Goal: Task Accomplishment & Management: Complete application form

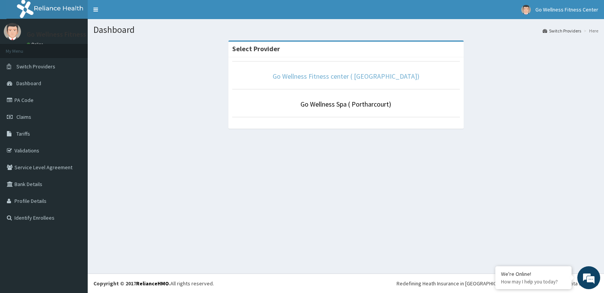
click at [306, 76] on link "Go Wellness Fitness center ( [GEOGRAPHIC_DATA])" at bounding box center [346, 76] width 147 height 9
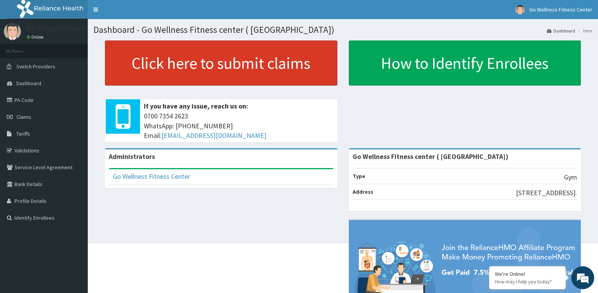
click at [189, 64] on link "Click here to submit claims" at bounding box center [221, 62] width 232 height 45
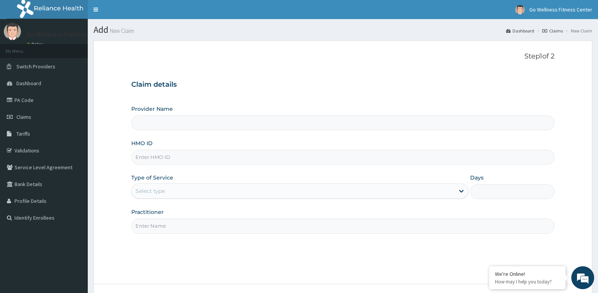
type input "Go Wellness Fitness center ( [GEOGRAPHIC_DATA])"
type input "1"
click at [151, 159] on input "HMO ID" at bounding box center [342, 157] width 423 height 15
type input "a"
type input "AOM/10033/A"
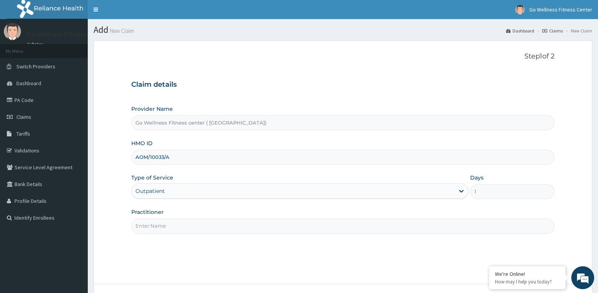
click at [145, 227] on input "Practitioner" at bounding box center [342, 225] width 423 height 15
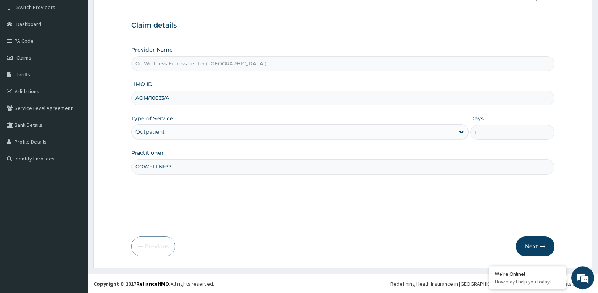
scroll to position [60, 0]
type input "GOWELLNESS"
click at [531, 248] on button "Next" at bounding box center [535, 246] width 39 height 20
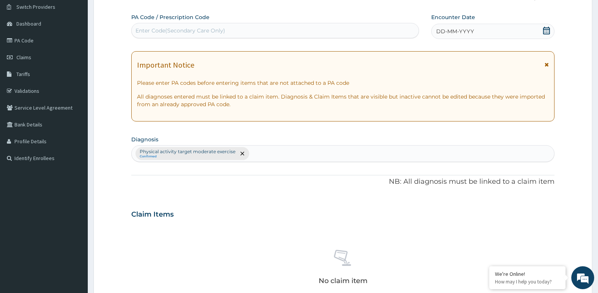
click at [166, 30] on div "Enter Code(Secondary Care Only)" at bounding box center [180, 31] width 90 height 8
type input "PA/DFCBD5"
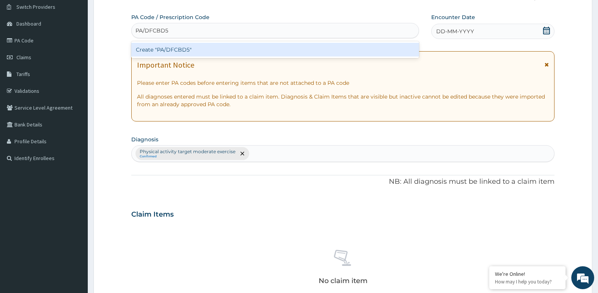
click at [172, 48] on div "Create "PA/DFCBD5"" at bounding box center [275, 50] width 288 height 14
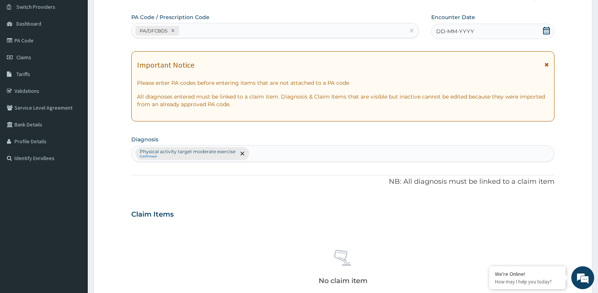
click at [546, 31] on icon at bounding box center [546, 31] width 8 height 8
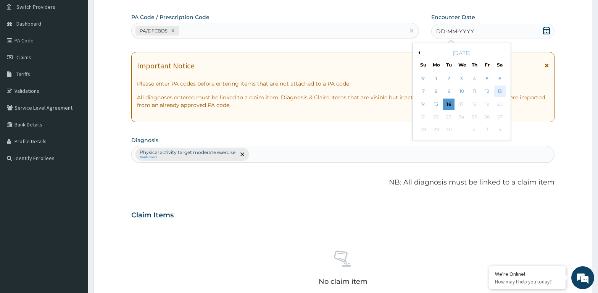
click at [503, 89] on div "13" at bounding box center [499, 91] width 11 height 11
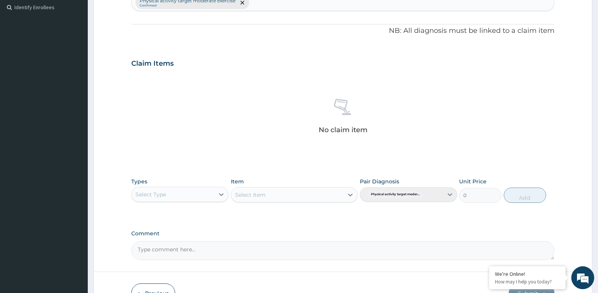
scroll to position [215, 0]
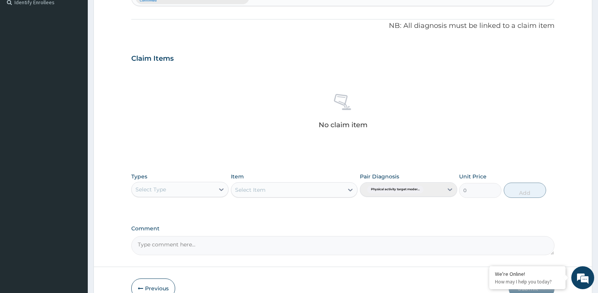
click at [169, 192] on div "Select Type" at bounding box center [173, 189] width 83 height 12
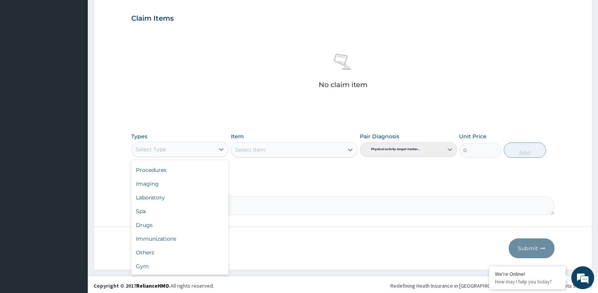
scroll to position [258, 0]
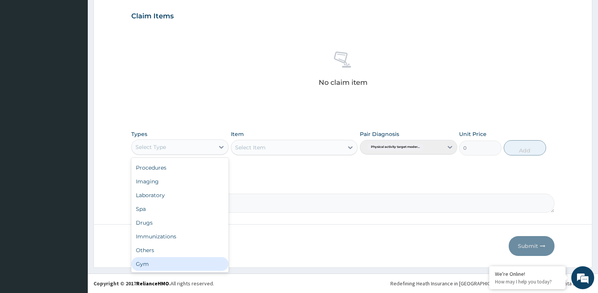
click at [163, 261] on div "Gym" at bounding box center [179, 264] width 97 height 14
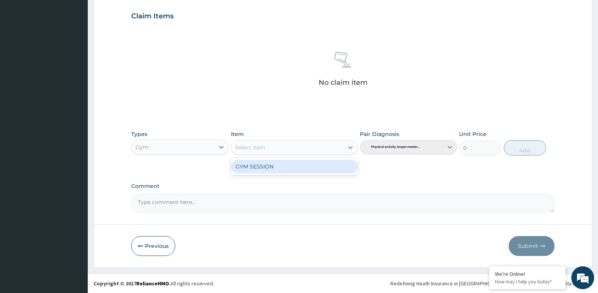
click at [257, 147] on div "Select Item" at bounding box center [250, 147] width 31 height 8
click at [260, 167] on div "GYM SESSION" at bounding box center [294, 166] width 127 height 14
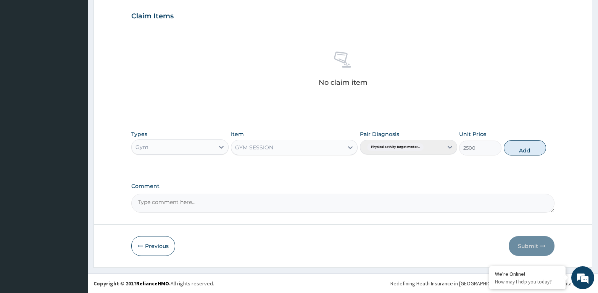
click at [520, 149] on button "Add" at bounding box center [525, 147] width 42 height 15
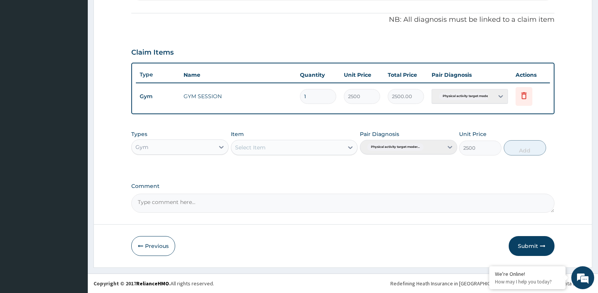
type input "0"
click at [527, 243] on button "Submit" at bounding box center [532, 246] width 46 height 20
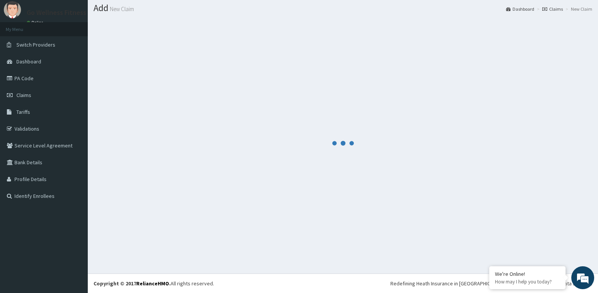
scroll to position [22, 0]
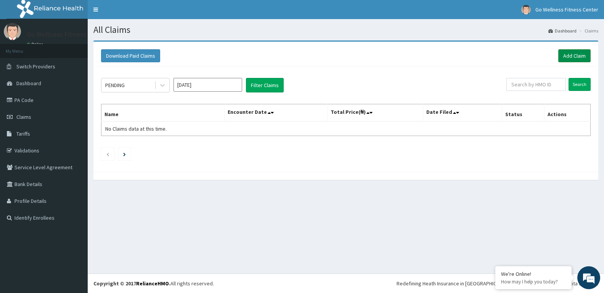
click at [568, 58] on link "Add Claim" at bounding box center [575, 55] width 32 height 13
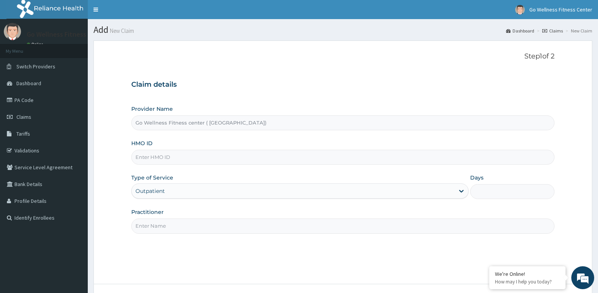
type input "Go Wellness Fitness center ( [GEOGRAPHIC_DATA])"
type input "1"
type input "PGM/10026/A"
click at [143, 223] on input "Practitioner" at bounding box center [342, 225] width 423 height 15
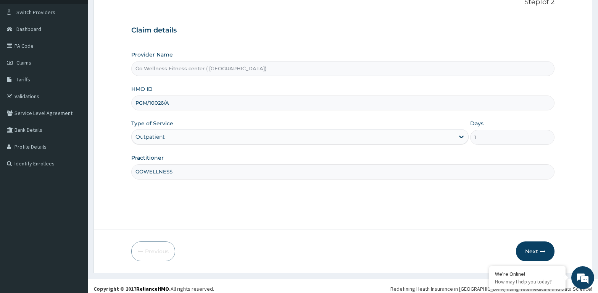
scroll to position [60, 0]
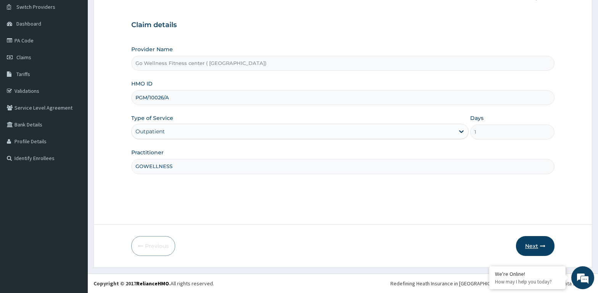
type input "GOWELLNESS"
click at [535, 245] on button "Next" at bounding box center [535, 246] width 39 height 20
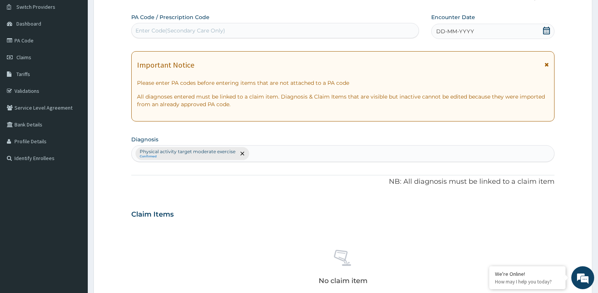
click at [206, 27] on div "Enter Code(Secondary Care Only)" at bounding box center [180, 31] width 90 height 8
type input "PA/D00EA8"
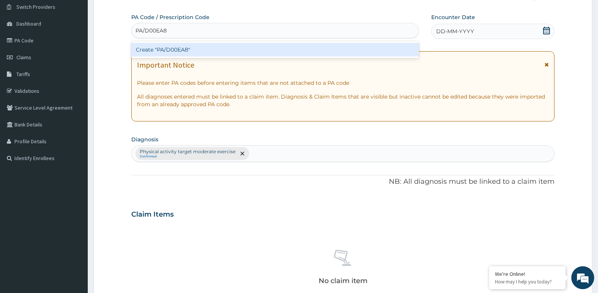
click at [207, 45] on div "Create "PA/D00EA8"" at bounding box center [275, 50] width 288 height 14
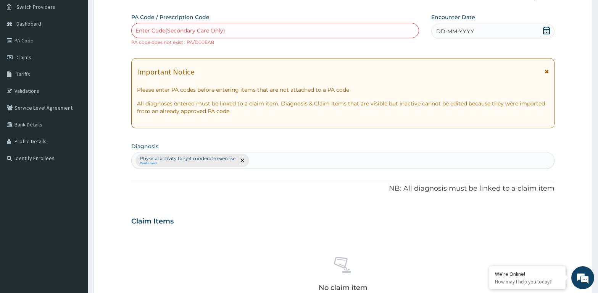
click at [152, 30] on div "Enter Code(Secondary Care Only)" at bounding box center [180, 31] width 90 height 8
type input "PA/DOOEA8"
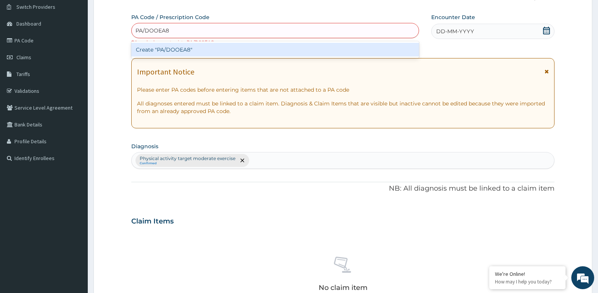
click at [172, 48] on div "Create "PA/DOOEA8"" at bounding box center [275, 50] width 288 height 14
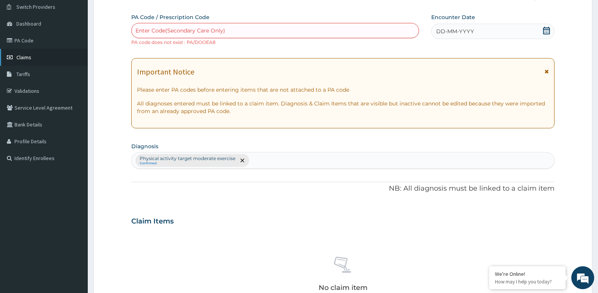
click at [41, 50] on link "Claims" at bounding box center [44, 57] width 88 height 17
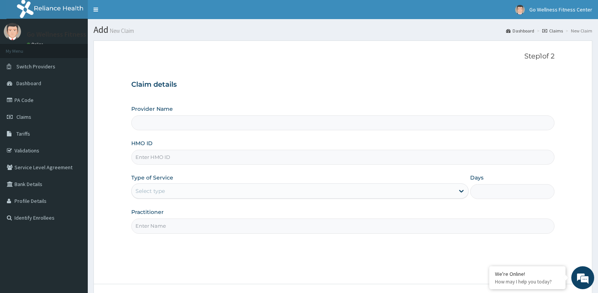
type input "Go Wellness Fitness center ( [GEOGRAPHIC_DATA])"
type input "1"
click at [152, 158] on input "HMO ID" at bounding box center [342, 157] width 423 height 15
type input "PGM/10026/A"
click at [145, 229] on input "Practitioner" at bounding box center [342, 225] width 423 height 15
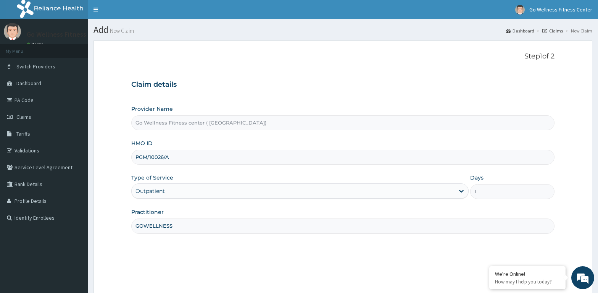
type input "GOWELLNESS"
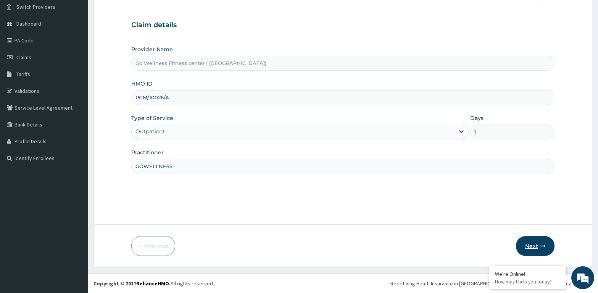
click at [543, 246] on icon "button" at bounding box center [542, 245] width 5 height 5
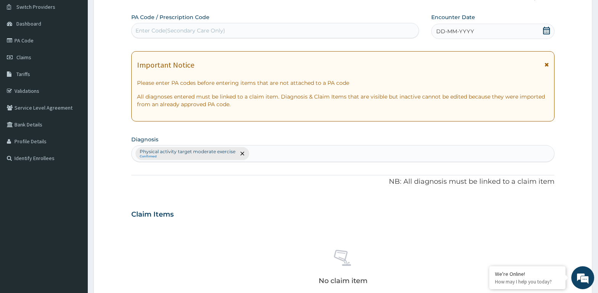
click at [139, 31] on div "Enter Code(Secondary Care Only)" at bounding box center [180, 31] width 90 height 8
type input "PA/3D9381"
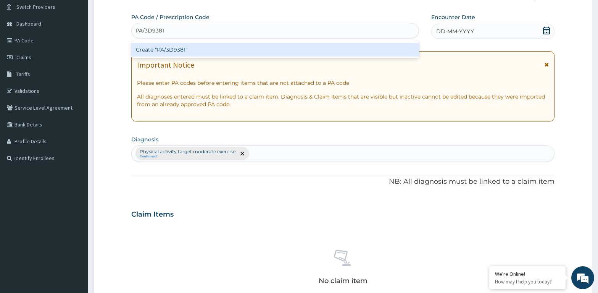
click at [171, 48] on div "Create "PA/3D9381"" at bounding box center [275, 50] width 288 height 14
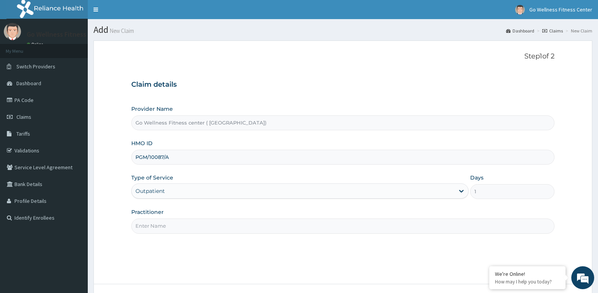
type input "PGM/10087/A"
click at [149, 229] on input "Practitioner" at bounding box center [342, 225] width 423 height 15
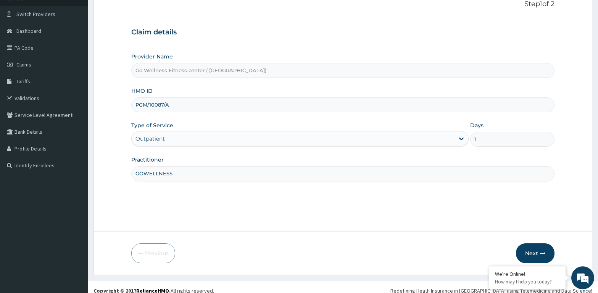
scroll to position [60, 0]
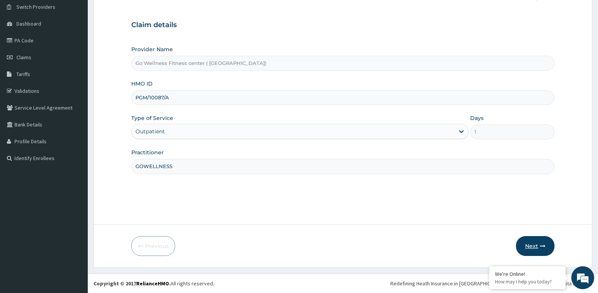
type input "GOWELLNESS"
click at [533, 245] on button "Next" at bounding box center [535, 246] width 39 height 20
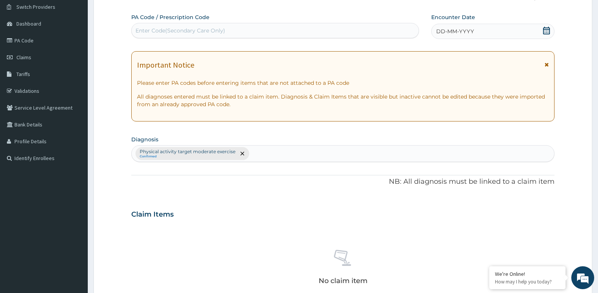
click at [145, 29] on div "Enter Code(Secondary Care Only)" at bounding box center [180, 31] width 90 height 8
type input "PA/DOOEA8"
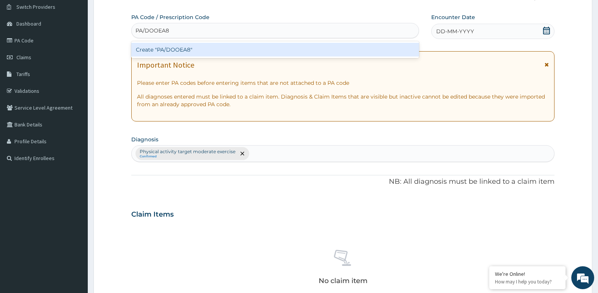
click at [200, 51] on div "Create "PA/DOOEA8"" at bounding box center [275, 50] width 288 height 14
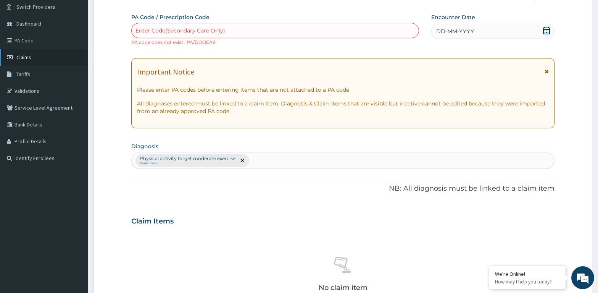
click at [33, 56] on link "Claims" at bounding box center [44, 57] width 88 height 17
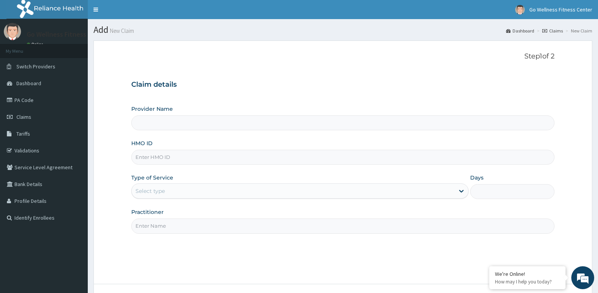
type input "Go Wellness Fitness center ( [GEOGRAPHIC_DATA])"
type input "1"
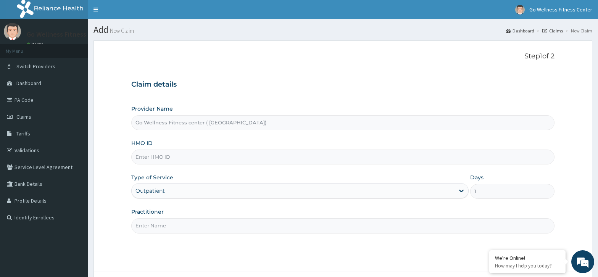
click at [150, 158] on input "HMO ID" at bounding box center [342, 157] width 423 height 15
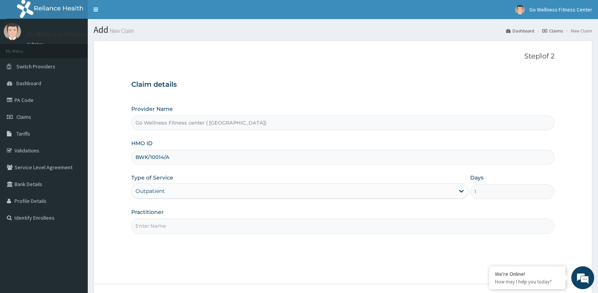
type input "BWK/10014/A"
click at [142, 229] on input "Practitioner" at bounding box center [342, 225] width 423 height 15
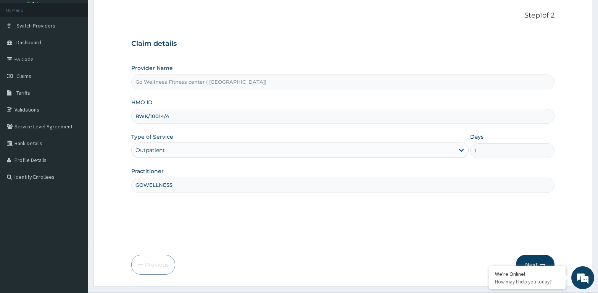
scroll to position [60, 0]
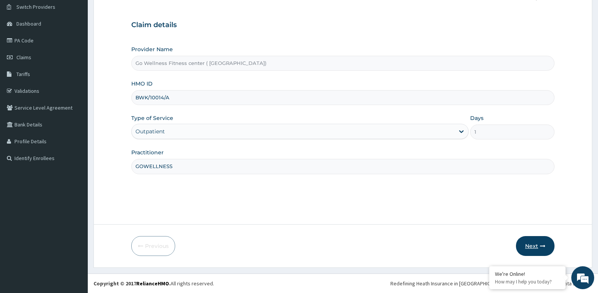
type input "GOWELLNESS"
click at [531, 242] on button "Next" at bounding box center [535, 246] width 39 height 20
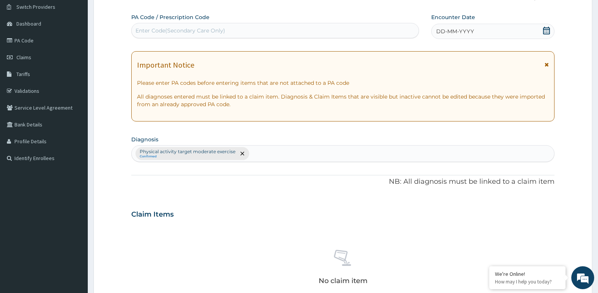
click at [153, 26] on div "Enter Code(Secondary Care Only)" at bounding box center [275, 30] width 287 height 12
type input "PA/95A2EA"
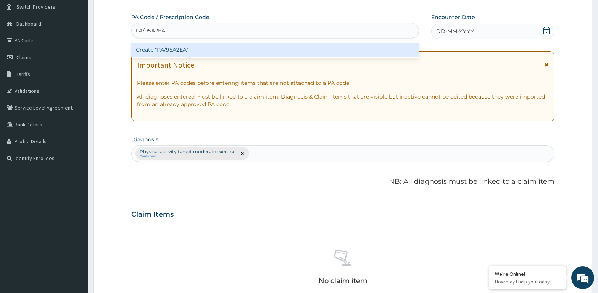
click at [183, 48] on div "Create "PA/95A2EA"" at bounding box center [275, 50] width 288 height 14
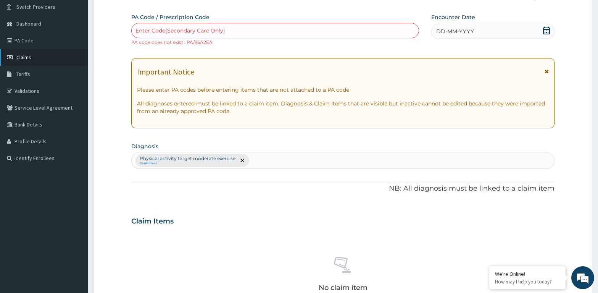
click at [37, 58] on link "Claims" at bounding box center [44, 57] width 88 height 17
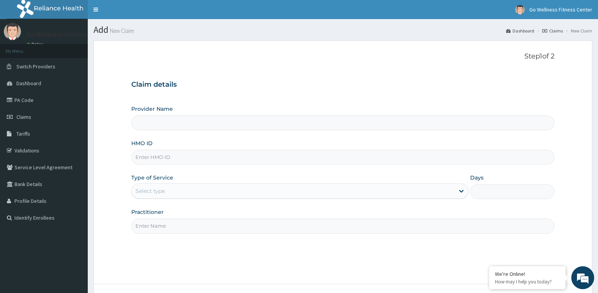
type input "Go Wellness Fitness center ( [GEOGRAPHIC_DATA])"
type input "1"
click at [149, 158] on input "HMO ID" at bounding box center [342, 157] width 423 height 15
click at [147, 231] on input "Practitioner" at bounding box center [342, 225] width 423 height 15
click at [156, 157] on input "RLD/1006/C" at bounding box center [342, 157] width 423 height 15
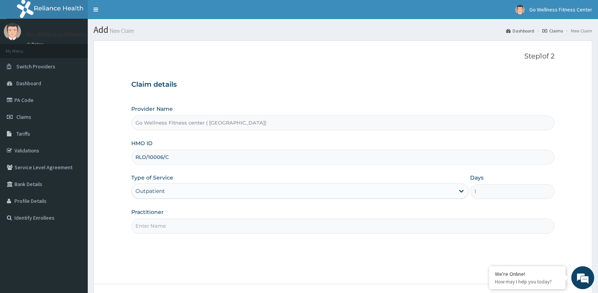
type input "RLD/10006/C"
click at [146, 223] on input "Practitioner" at bounding box center [342, 225] width 423 height 15
type input "W"
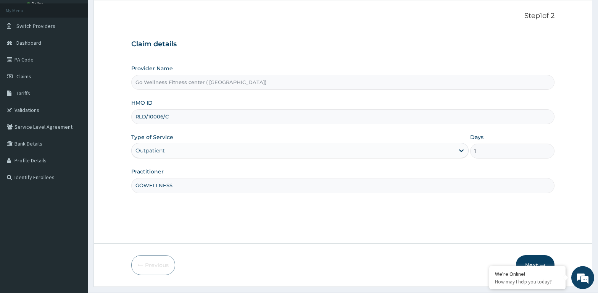
scroll to position [60, 0]
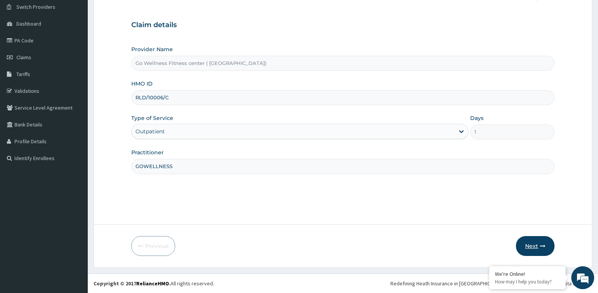
type input "GOWELLNESS"
click at [532, 247] on button "Next" at bounding box center [535, 246] width 39 height 20
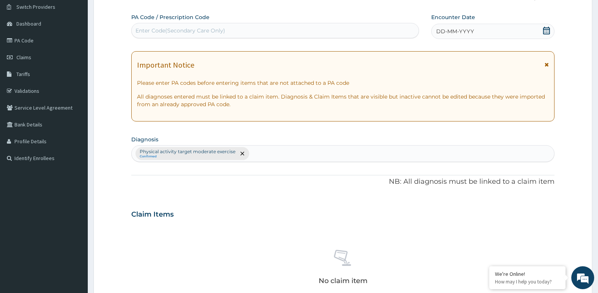
click at [154, 29] on div "Enter Code(Secondary Care Only)" at bounding box center [275, 30] width 287 height 12
type input "PA/337CB2"
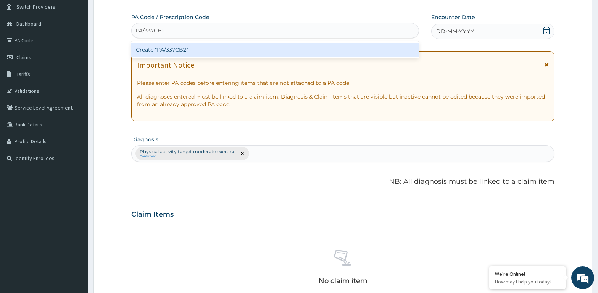
click at [163, 49] on div "Create "PA/337CB2"" at bounding box center [275, 50] width 288 height 14
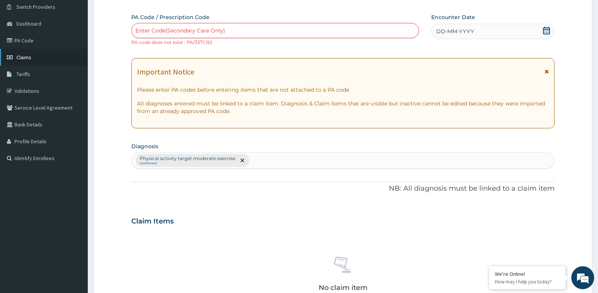
click at [19, 56] on span "Claims" at bounding box center [23, 57] width 15 height 7
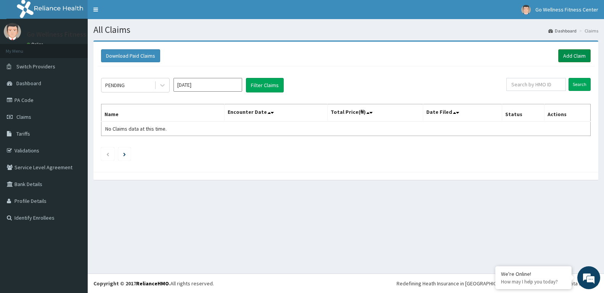
click at [569, 53] on link "Add Claim" at bounding box center [575, 55] width 32 height 13
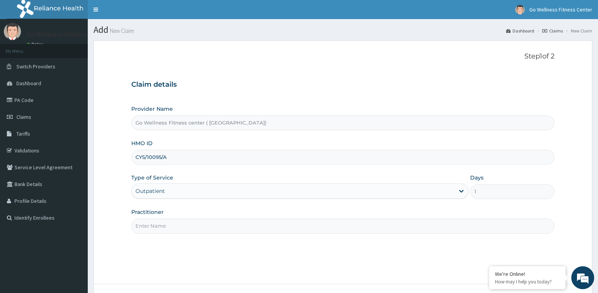
type input "CYS/10095/A"
click at [149, 229] on input "Practitioner" at bounding box center [342, 225] width 423 height 15
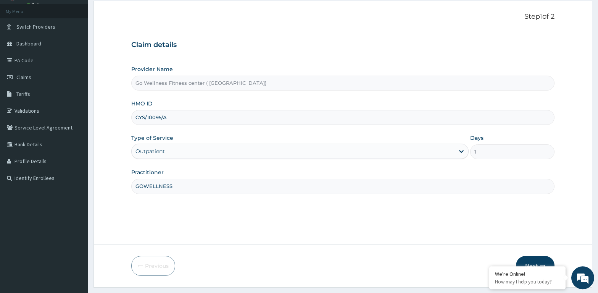
scroll to position [60, 0]
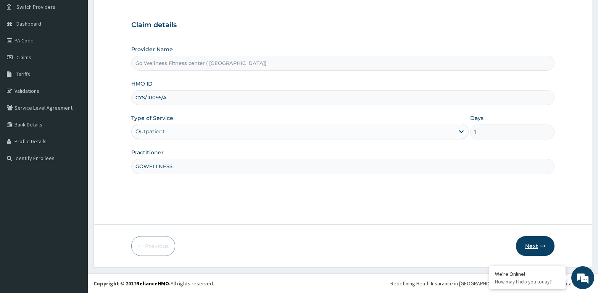
type input "GOWELLNESS"
click at [529, 244] on button "Next" at bounding box center [535, 246] width 39 height 20
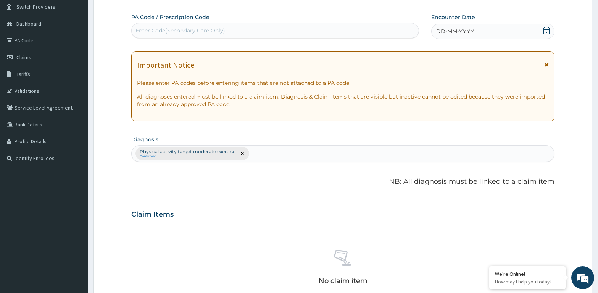
click at [151, 30] on div "Enter Code(Secondary Care Only)" at bounding box center [180, 31] width 90 height 8
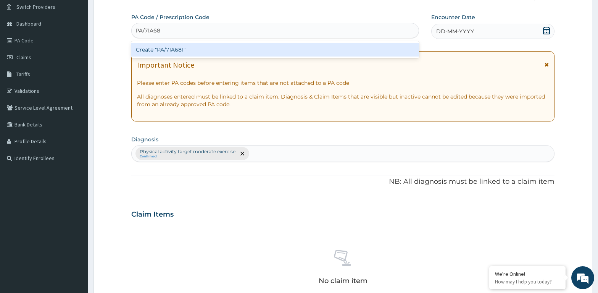
type input "PA/71A681"
click at [153, 55] on div "Create "PA/71A681"" at bounding box center [275, 50] width 288 height 14
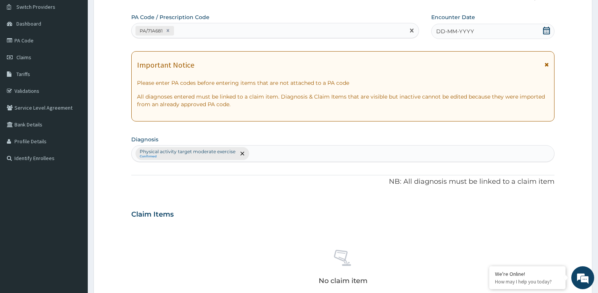
click at [547, 32] on icon at bounding box center [546, 31] width 7 height 8
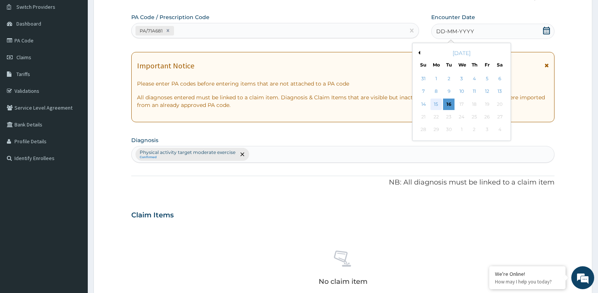
click at [435, 103] on div "15" at bounding box center [435, 103] width 11 height 11
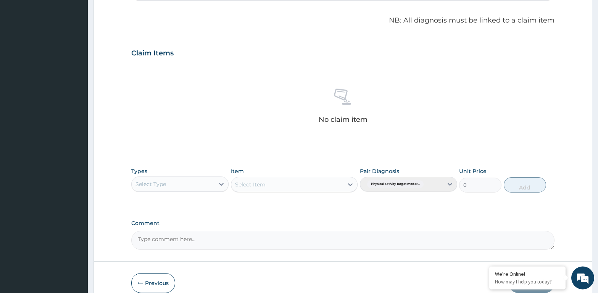
scroll to position [258, 0]
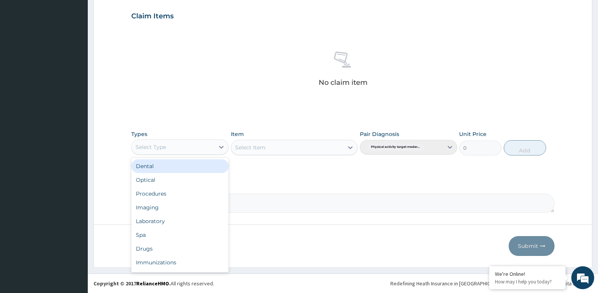
click at [175, 143] on div "Select Type" at bounding box center [173, 147] width 83 height 12
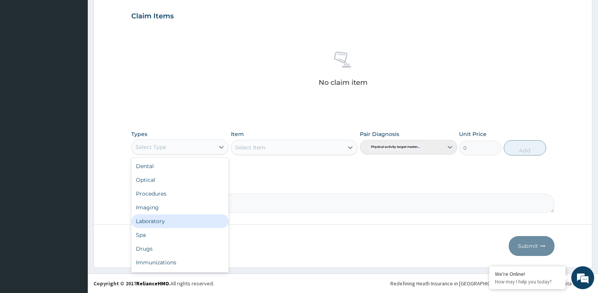
scroll to position [26, 0]
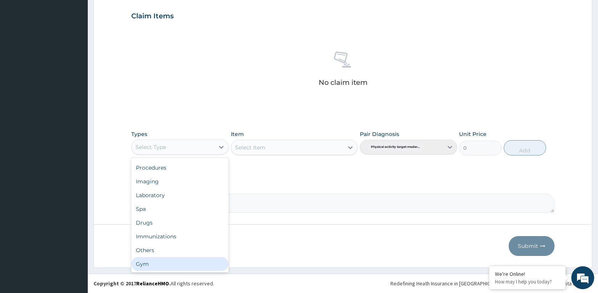
click at [162, 262] on div "Gym" at bounding box center [179, 264] width 97 height 14
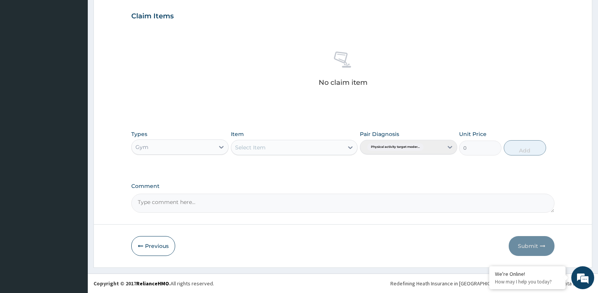
click at [272, 146] on div "Select Item" at bounding box center [287, 147] width 113 height 12
click at [266, 169] on div "GYM SESSION" at bounding box center [294, 166] width 127 height 14
click at [529, 151] on button "Add" at bounding box center [525, 147] width 42 height 15
type input "0"
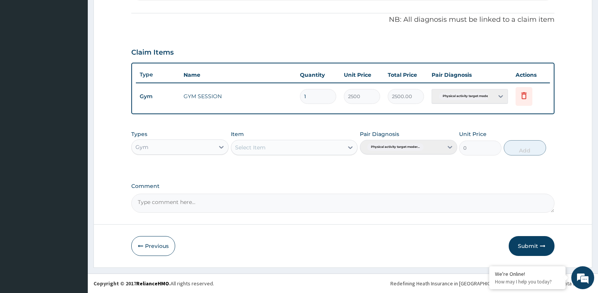
scroll to position [221, 0]
click at [530, 247] on button "Submit" at bounding box center [532, 246] width 46 height 20
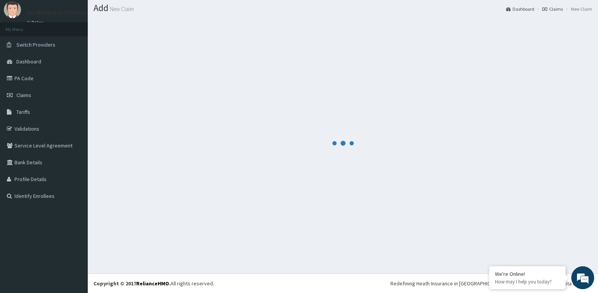
scroll to position [22, 0]
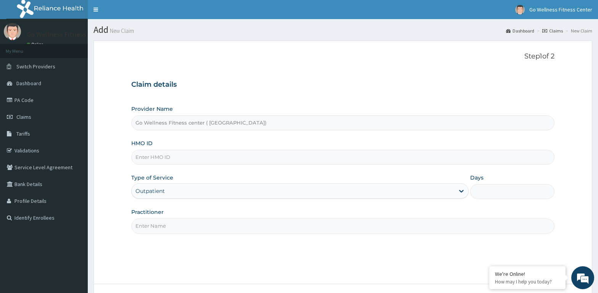
type input "Go Wellness Fitness center ( [GEOGRAPHIC_DATA])"
type input "1"
type input "BWK/10021/A"
click at [143, 228] on input "Practitioner" at bounding box center [342, 225] width 423 height 15
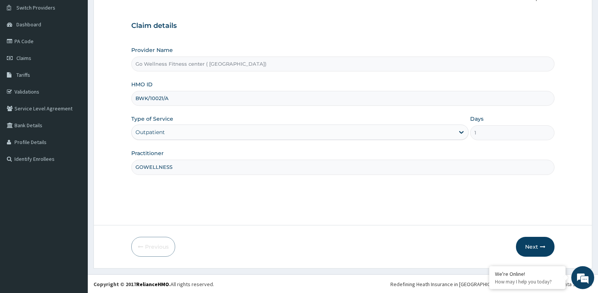
scroll to position [60, 0]
type input "GOWELLNESS"
click at [530, 244] on button "Next" at bounding box center [535, 246] width 39 height 20
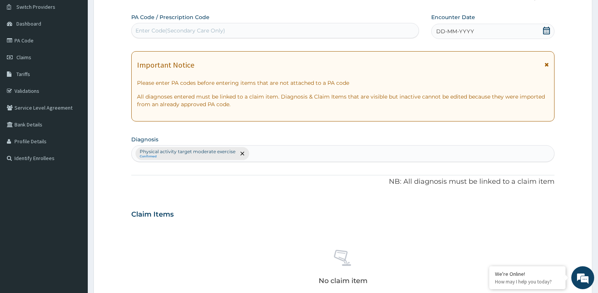
click at [144, 30] on div "Enter Code(Secondary Care Only)" at bounding box center [180, 31] width 90 height 8
type input "PA/DF945E"
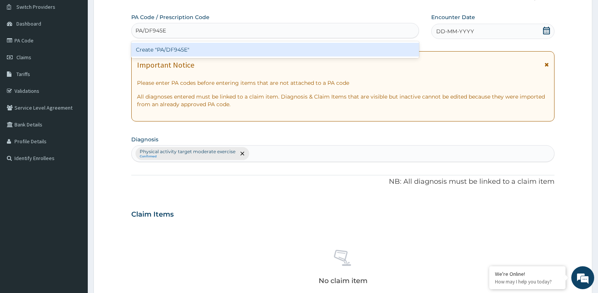
click at [159, 49] on div "Create "PA/DF945E"" at bounding box center [275, 50] width 288 height 14
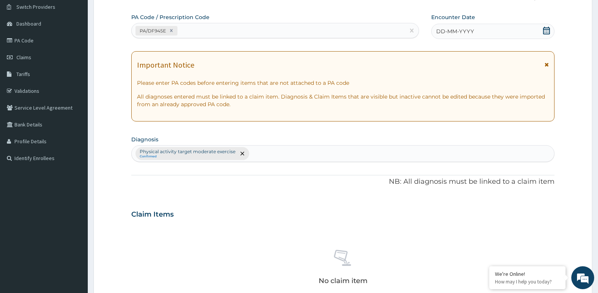
click at [549, 29] on icon at bounding box center [546, 31] width 7 height 8
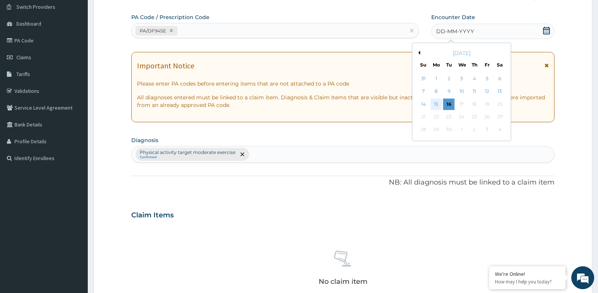
click at [437, 105] on div "15" at bounding box center [435, 103] width 11 height 11
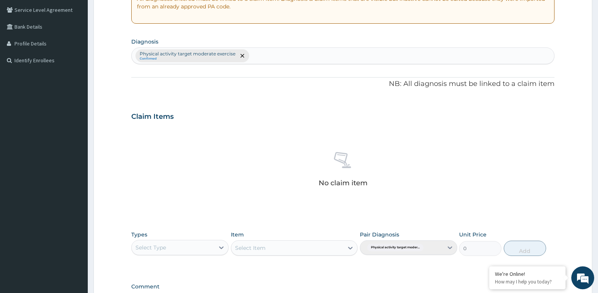
scroll to position [254, 0]
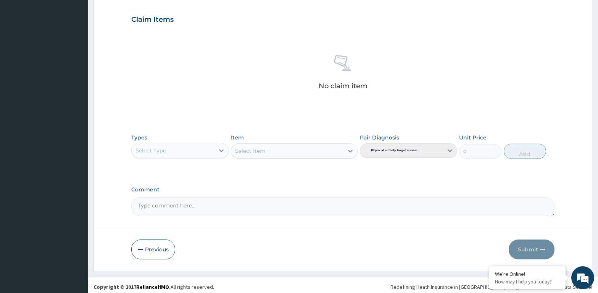
click at [161, 148] on div "Select Type" at bounding box center [150, 150] width 31 height 8
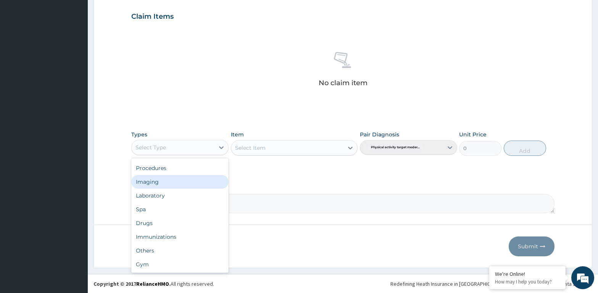
scroll to position [258, 0]
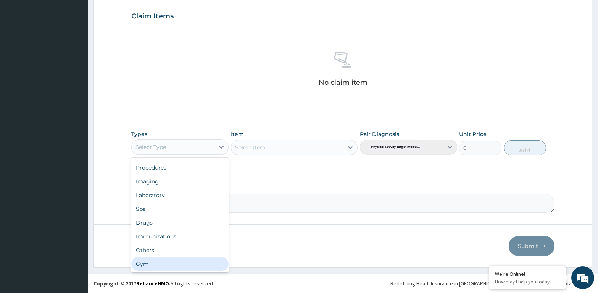
click at [157, 269] on div "Gym" at bounding box center [179, 264] width 97 height 14
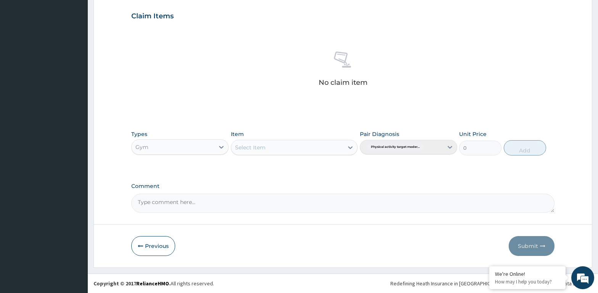
click at [284, 150] on div "Select Item" at bounding box center [287, 147] width 113 height 12
click at [274, 168] on div "GYM SESSION" at bounding box center [294, 166] width 127 height 14
click at [520, 145] on button "Add" at bounding box center [525, 147] width 42 height 15
type input "0"
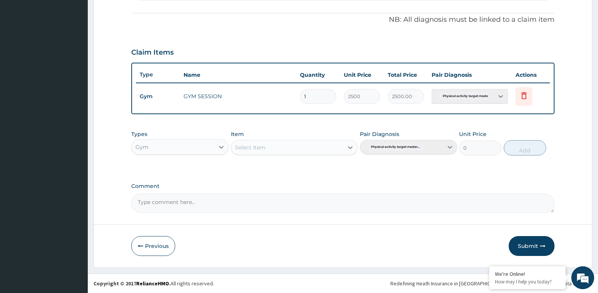
scroll to position [221, 0]
click at [522, 246] on button "Submit" at bounding box center [532, 246] width 46 height 20
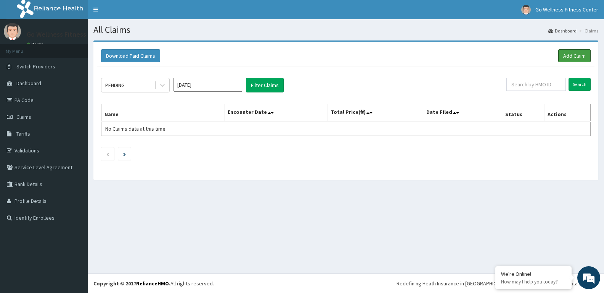
click at [571, 58] on link "Add Claim" at bounding box center [575, 55] width 32 height 13
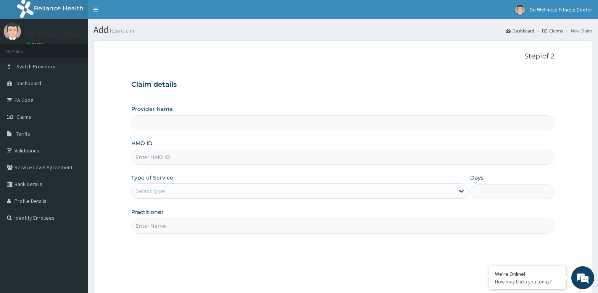
click at [155, 156] on input "HMO ID" at bounding box center [342, 157] width 423 height 15
type input "Go Wellness Fitness center ( [GEOGRAPHIC_DATA])"
type input "1"
type input "BWK/10009/A"
click at [145, 227] on input "Practitioner" at bounding box center [342, 225] width 423 height 15
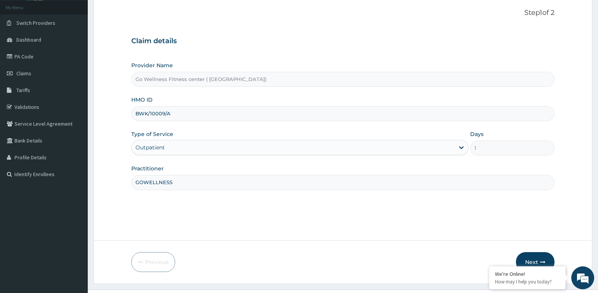
scroll to position [60, 0]
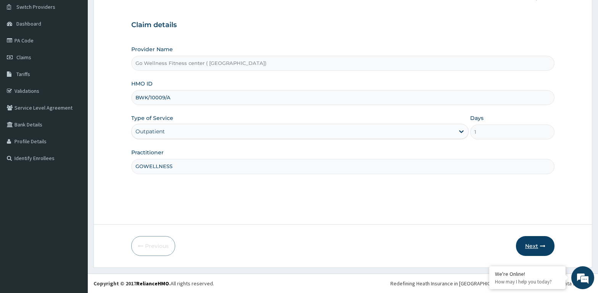
type input "GOWELLNESS"
click at [533, 244] on button "Next" at bounding box center [535, 246] width 39 height 20
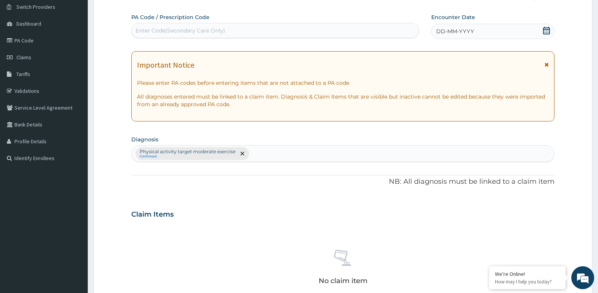
click at [140, 28] on div "Enter Code(Secondary Care Only)" at bounding box center [180, 31] width 90 height 8
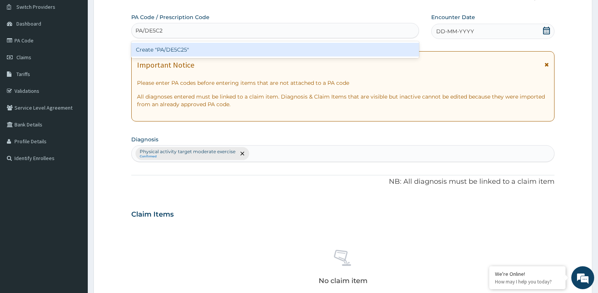
type input "PA/DE5C25"
click at [159, 50] on div "Create "PA/DE5C25"" at bounding box center [275, 50] width 288 height 14
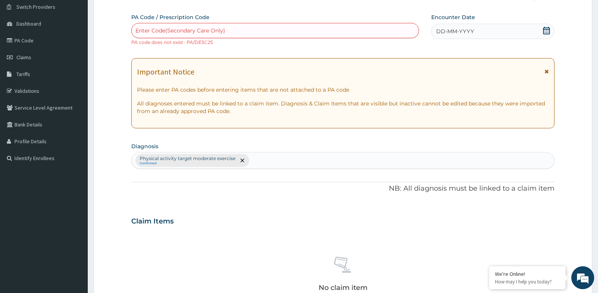
click at [146, 31] on div "Enter Code(Secondary Care Only)" at bounding box center [180, 31] width 90 height 8
type input "PA/DE5C25"
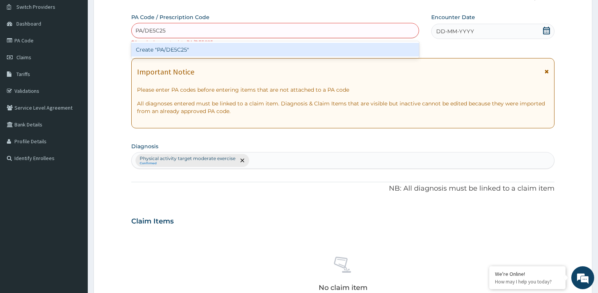
click at [169, 50] on div "Create "PA/DE5C25"" at bounding box center [275, 50] width 288 height 14
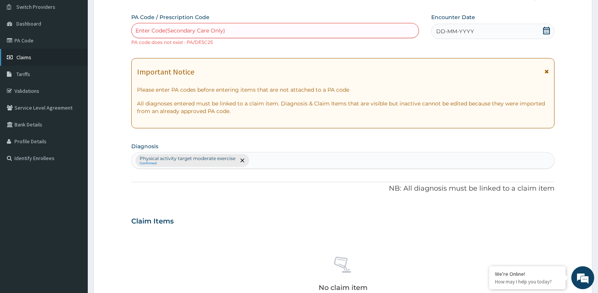
click at [42, 59] on link "Claims" at bounding box center [44, 57] width 88 height 17
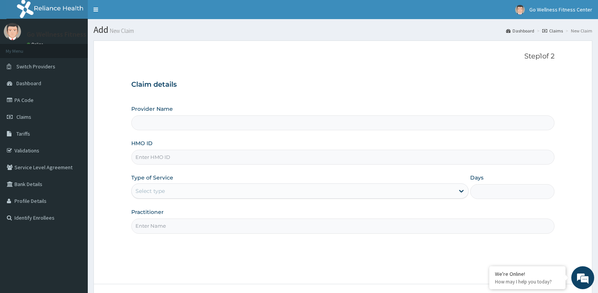
type input "Go Wellness Fitness center ( [GEOGRAPHIC_DATA])"
type input "1"
type input "BWK/10022/A"
click at [144, 226] on input "Practitioner" at bounding box center [342, 225] width 423 height 15
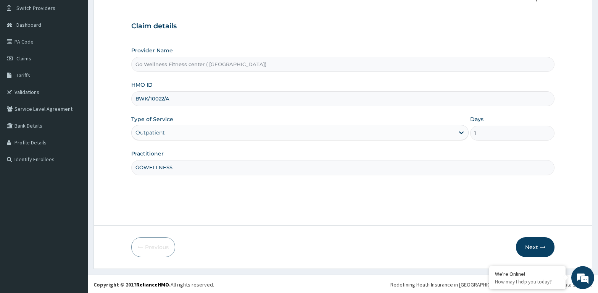
scroll to position [60, 0]
type input "GOWELLNESS"
click at [533, 244] on button "Next" at bounding box center [535, 246] width 39 height 20
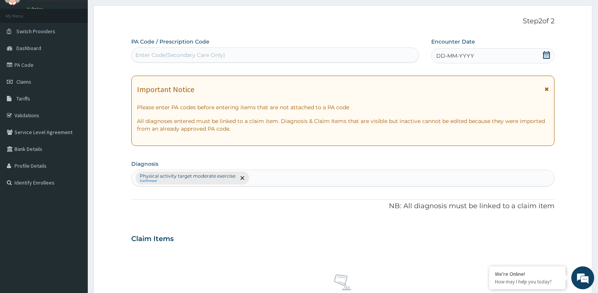
scroll to position [0, 0]
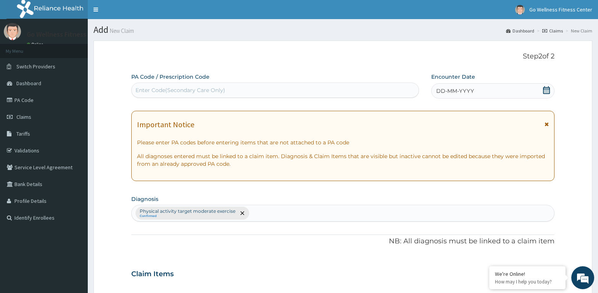
click at [149, 88] on div "Enter Code(Secondary Care Only)" at bounding box center [180, 90] width 90 height 8
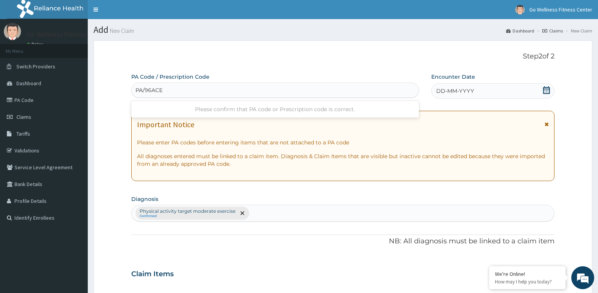
type input "PA/96ACEB"
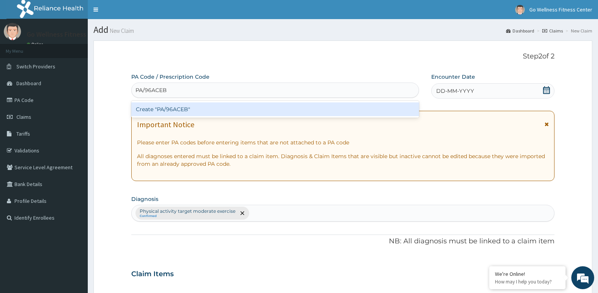
click at [155, 111] on div "Create "PA/96ACEB"" at bounding box center [275, 109] width 288 height 14
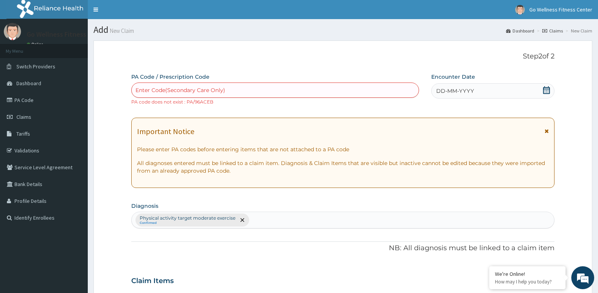
click at [156, 93] on div "Enter Code(Secondary Care Only)" at bounding box center [180, 90] width 90 height 8
type input "PA/96ACEB"
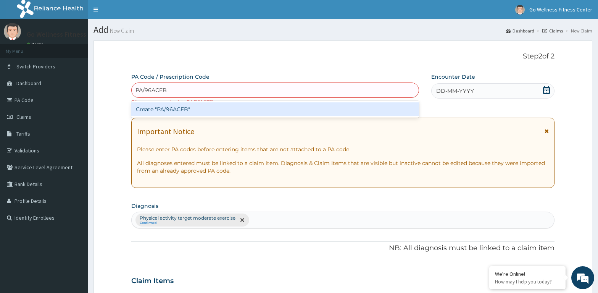
click at [158, 108] on div "Create "PA/96ACEB"" at bounding box center [275, 109] width 288 height 14
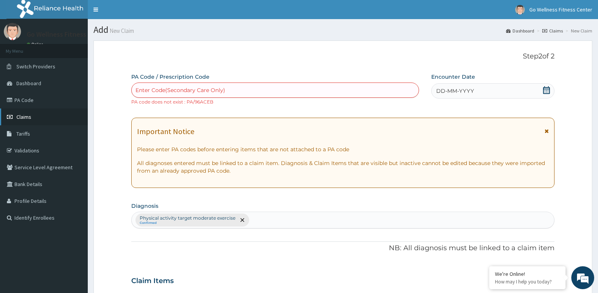
click at [30, 116] on span "Claims" at bounding box center [23, 116] width 15 height 7
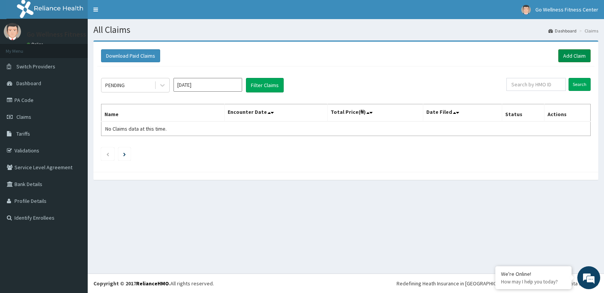
click at [570, 52] on link "Add Claim" at bounding box center [575, 55] width 32 height 13
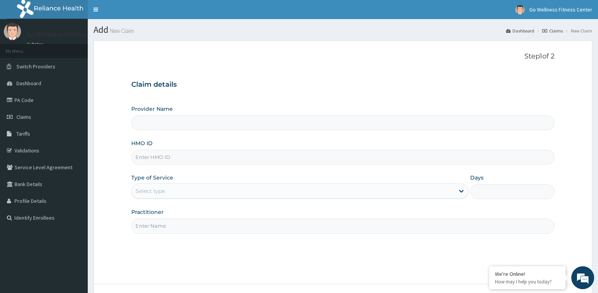
type input "Go Wellness Fitness center ( [GEOGRAPHIC_DATA])"
type input "1"
type input "BWK/10006/A"
click at [148, 224] on input "Practitioner" at bounding box center [342, 225] width 423 height 15
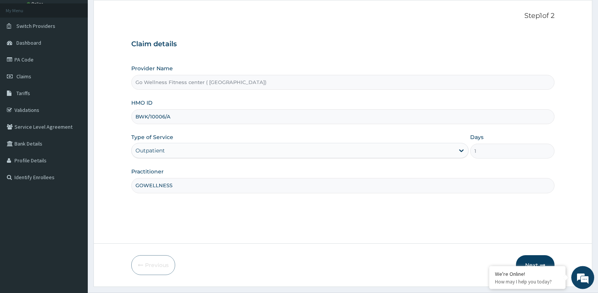
scroll to position [60, 0]
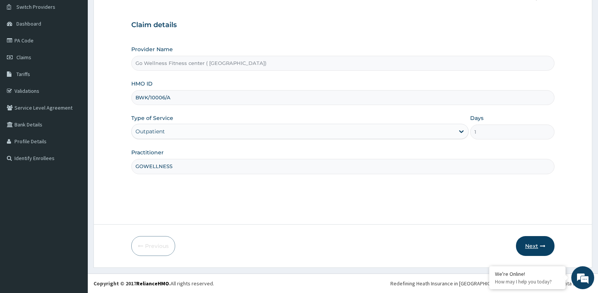
type input "GOWELLNESS"
click at [528, 245] on button "Next" at bounding box center [535, 246] width 39 height 20
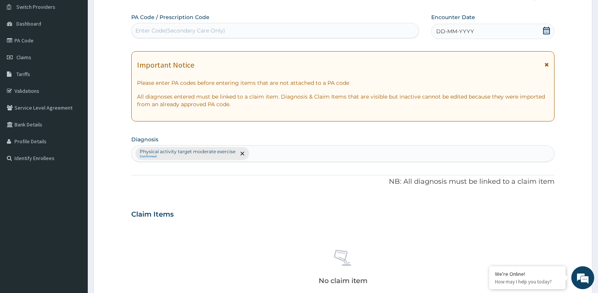
click at [149, 25] on div "Enter Code(Secondary Care Only)" at bounding box center [275, 30] width 288 height 15
type input "PA/7AA818"
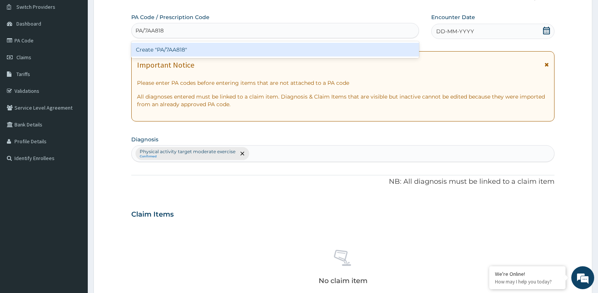
click at [154, 51] on div "Create "PA/7AA818"" at bounding box center [275, 50] width 288 height 14
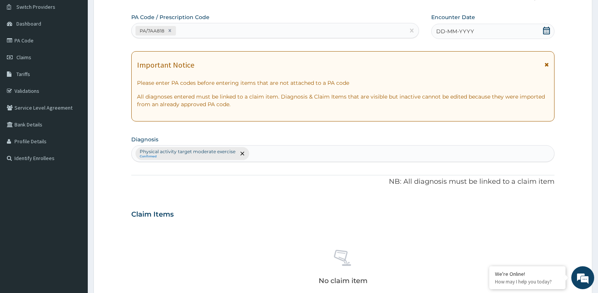
click at [545, 35] on span at bounding box center [546, 32] width 8 height 10
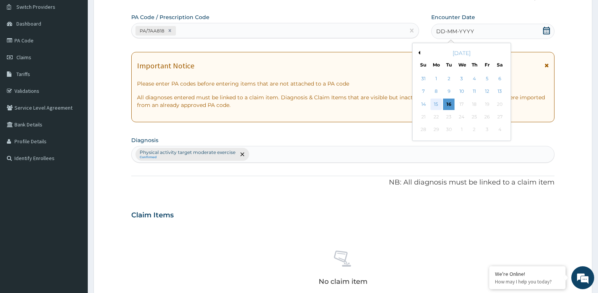
click at [438, 106] on div "15" at bounding box center [435, 103] width 11 height 11
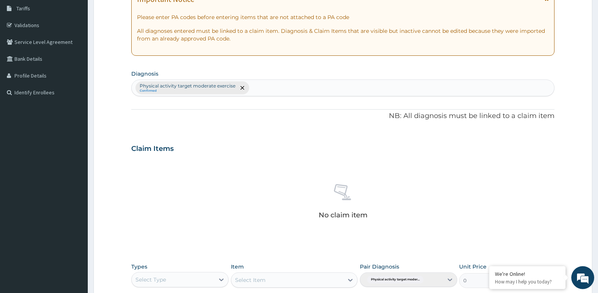
scroll to position [215, 0]
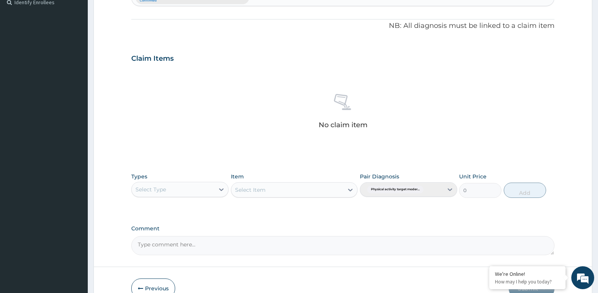
click at [153, 190] on div "Select Type" at bounding box center [150, 189] width 31 height 8
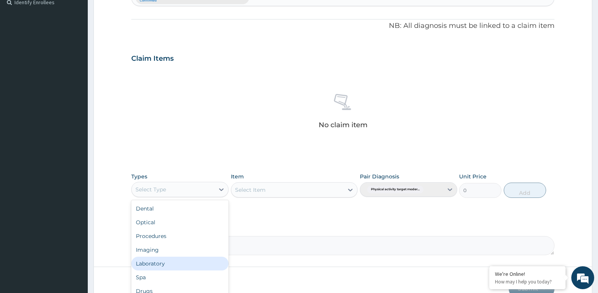
scroll to position [26, 0]
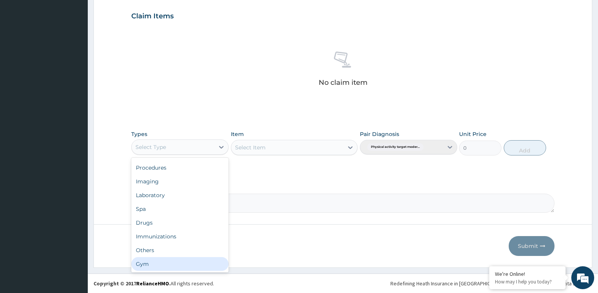
click at [147, 259] on div "Gym" at bounding box center [179, 264] width 97 height 14
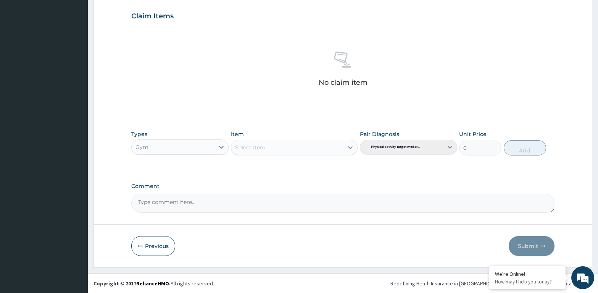
click at [252, 153] on div "Select Item" at bounding box center [287, 147] width 113 height 12
click at [256, 167] on div "GYM SESSION" at bounding box center [294, 166] width 127 height 14
click at [525, 149] on button "Add" at bounding box center [525, 147] width 42 height 15
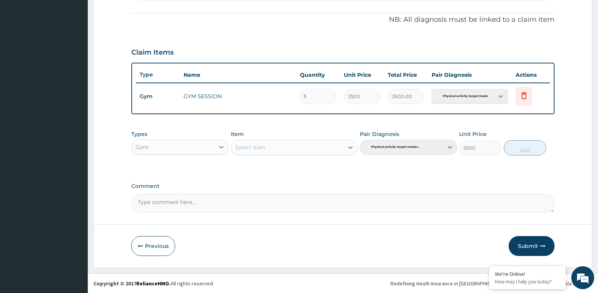
type input "0"
click at [528, 245] on button "Submit" at bounding box center [532, 246] width 46 height 20
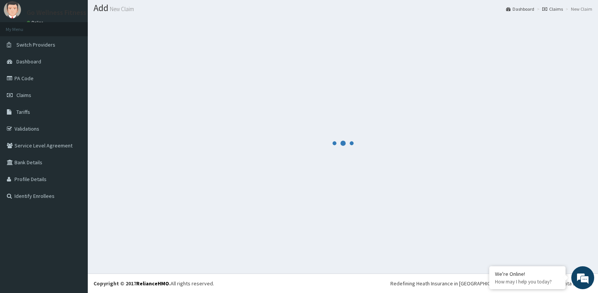
scroll to position [22, 0]
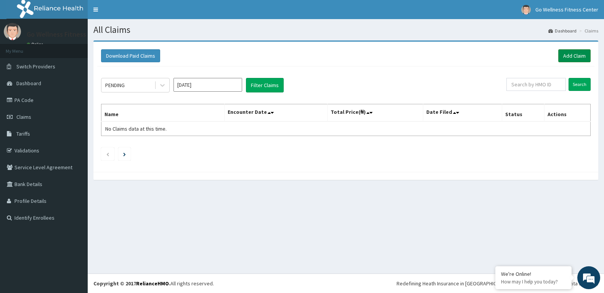
click at [572, 57] on link "Add Claim" at bounding box center [575, 55] width 32 height 13
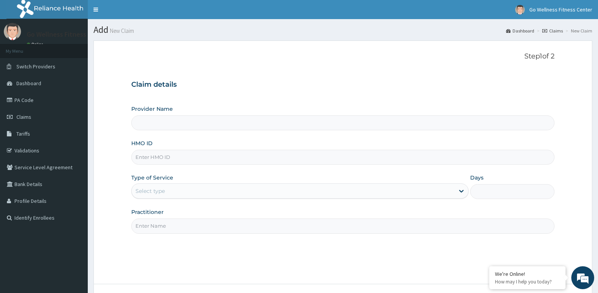
click at [144, 158] on input "HMO ID" at bounding box center [342, 157] width 423 height 15
type input "Go Wellness Fitness center ( [GEOGRAPHIC_DATA])"
type input "1"
type input "BWK/10006/C"
click at [142, 224] on input "Practitioner" at bounding box center [342, 225] width 423 height 15
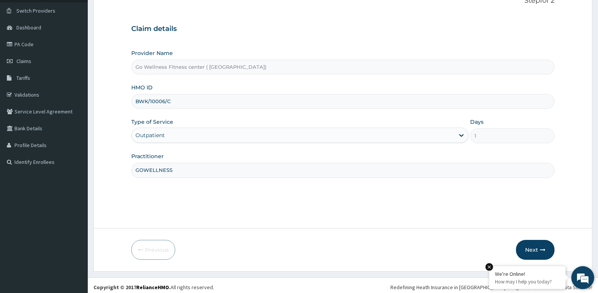
scroll to position [60, 0]
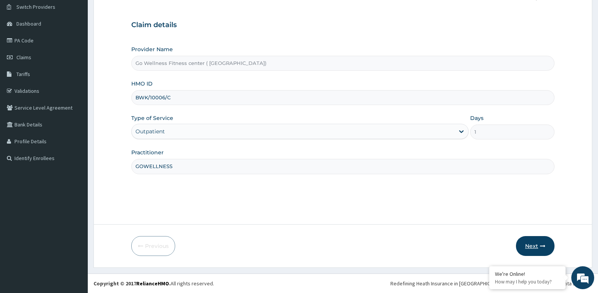
type input "GOWELLNESS"
click at [532, 247] on button "Next" at bounding box center [535, 246] width 39 height 20
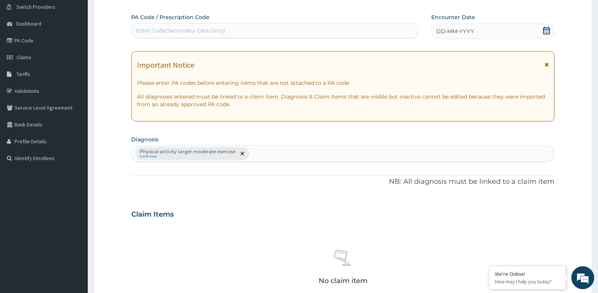
click at [156, 27] on div "Enter Code(Secondary Care Only)" at bounding box center [180, 31] width 90 height 8
type input "PA/D4B977"
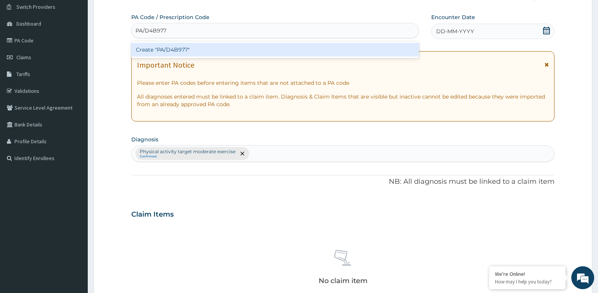
click at [163, 49] on div "Create "PA/D4B977"" at bounding box center [275, 50] width 288 height 14
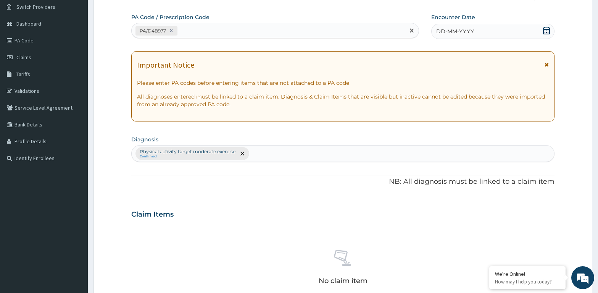
click at [546, 30] on icon at bounding box center [546, 31] width 8 height 8
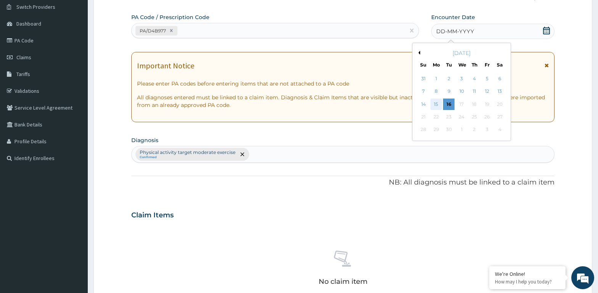
click at [436, 105] on div "15" at bounding box center [435, 103] width 11 height 11
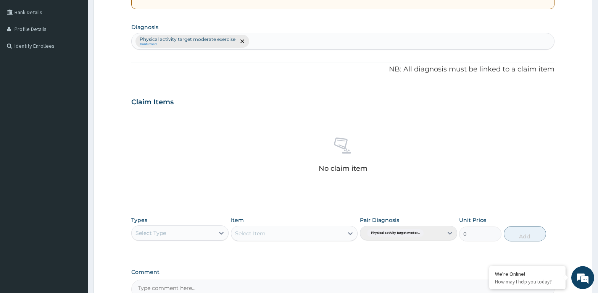
scroll to position [254, 0]
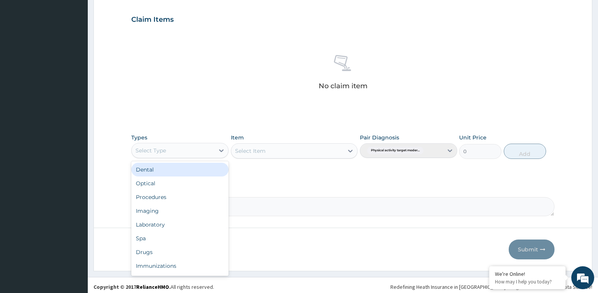
click at [164, 150] on div "Select Type" at bounding box center [150, 150] width 31 height 8
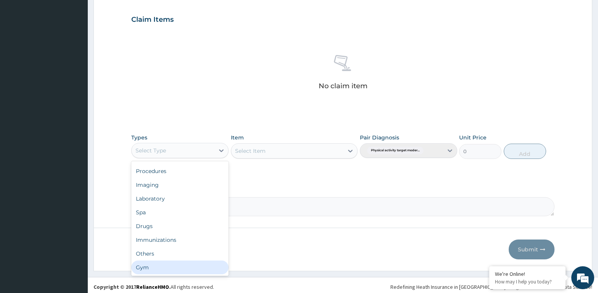
click at [146, 268] on div "Gym" at bounding box center [179, 267] width 97 height 14
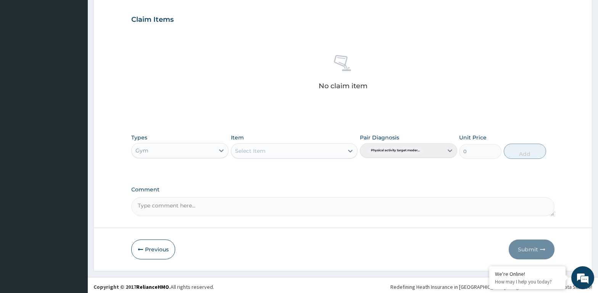
click at [274, 149] on div "Select Item" at bounding box center [287, 151] width 113 height 12
click at [252, 174] on div "GYM SESSION" at bounding box center [294, 170] width 127 height 14
click at [532, 148] on button "Add" at bounding box center [525, 150] width 42 height 15
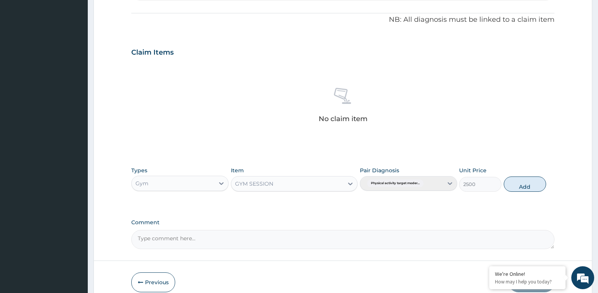
type input "0"
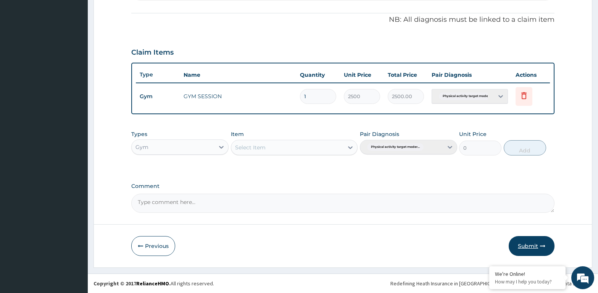
click at [528, 242] on button "Submit" at bounding box center [532, 246] width 46 height 20
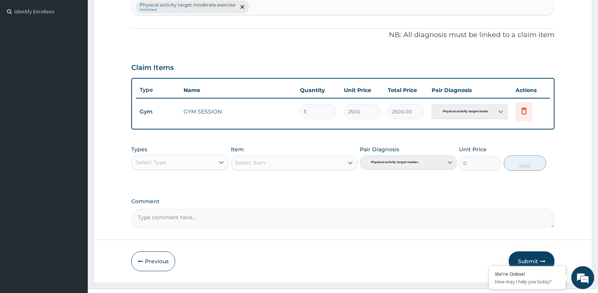
scroll to position [216, 0]
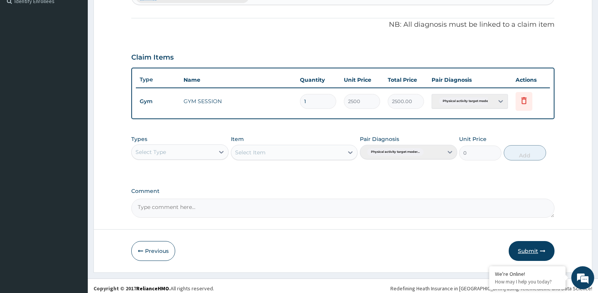
click at [534, 251] on button "Submit" at bounding box center [532, 251] width 46 height 20
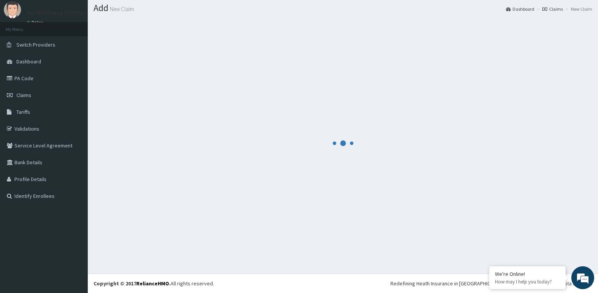
scroll to position [22, 0]
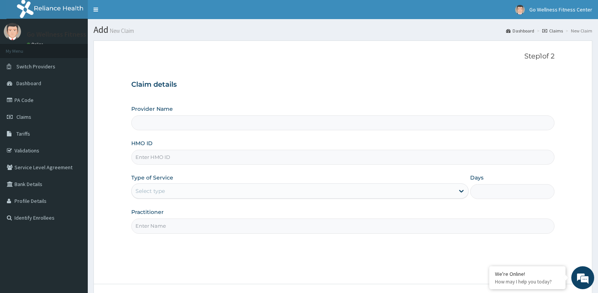
type input "Go Wellness Fitness center ( [GEOGRAPHIC_DATA])"
type input "1"
type input "BWK/10015/A"
click at [151, 226] on input "Practitioner" at bounding box center [342, 225] width 423 height 15
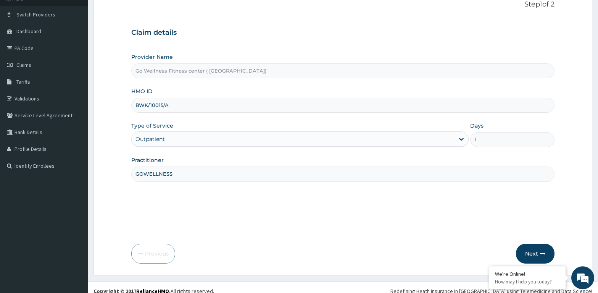
scroll to position [60, 0]
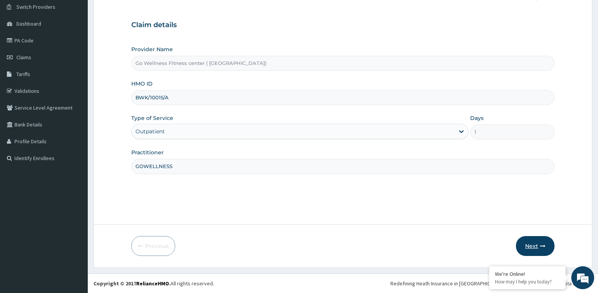
type input "GOWELLNESS"
click at [532, 244] on button "Next" at bounding box center [535, 246] width 39 height 20
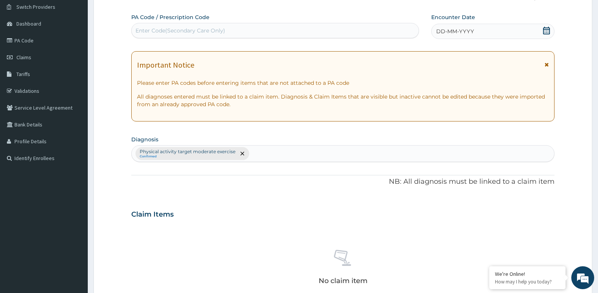
click at [140, 28] on div "Enter Code(Secondary Care Only)" at bounding box center [180, 31] width 90 height 8
type input "PA/47AD47"
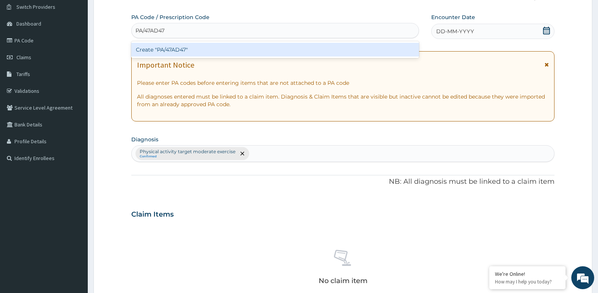
click at [153, 47] on div "Create "PA/47AD47"" at bounding box center [275, 50] width 288 height 14
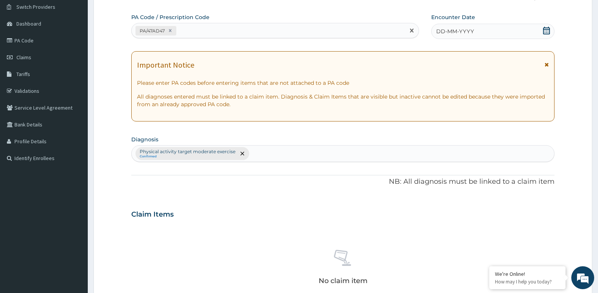
click at [544, 30] on icon at bounding box center [546, 31] width 8 height 8
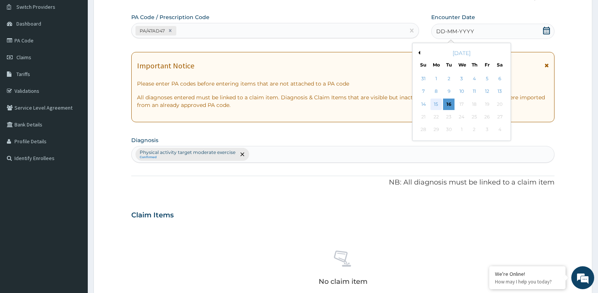
click at [436, 103] on div "15" at bounding box center [435, 103] width 11 height 11
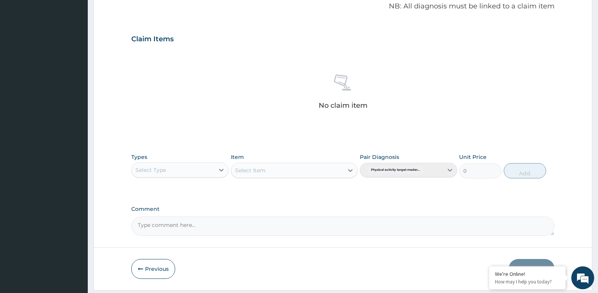
scroll to position [258, 0]
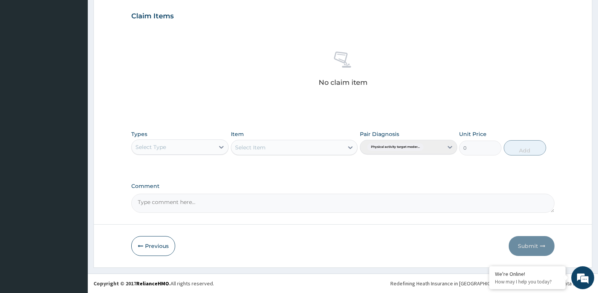
click at [168, 146] on div "Select Type" at bounding box center [173, 147] width 83 height 12
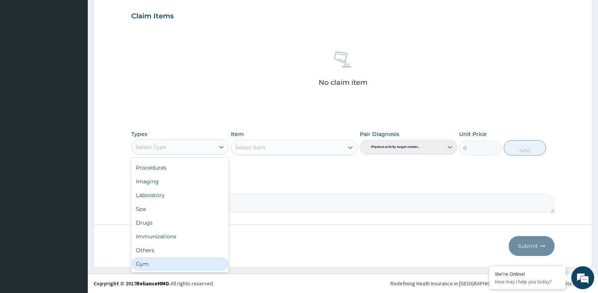
click at [154, 262] on div "Gym" at bounding box center [179, 264] width 97 height 14
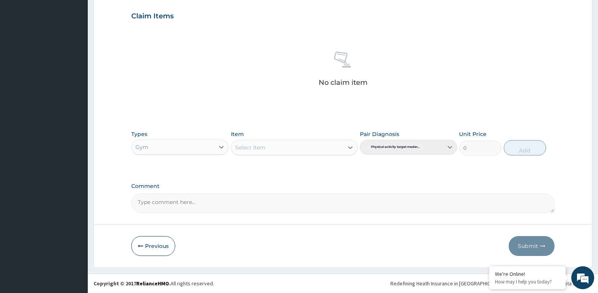
click at [260, 141] on div "Select Item" at bounding box center [294, 147] width 127 height 15
click at [255, 169] on div "GYM SESSION" at bounding box center [294, 166] width 127 height 14
click at [524, 148] on button "Add" at bounding box center [525, 147] width 42 height 15
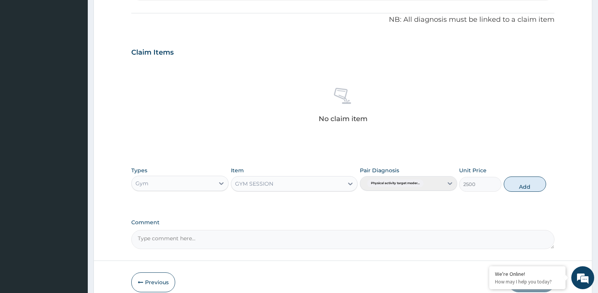
type input "0"
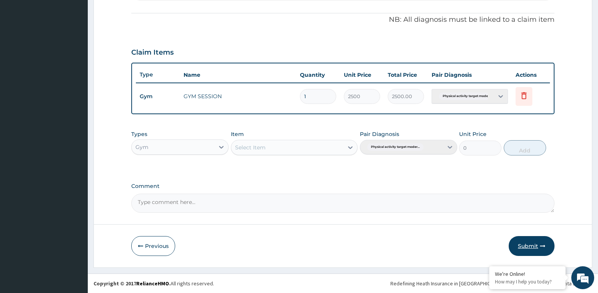
click at [523, 247] on button "Submit" at bounding box center [532, 246] width 46 height 20
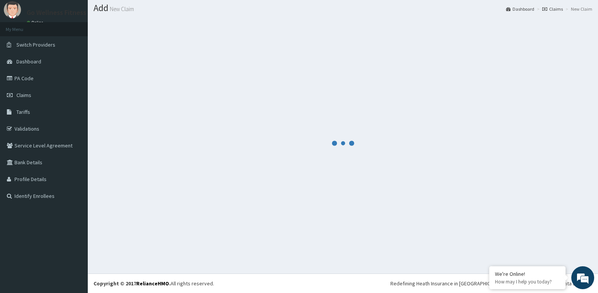
scroll to position [22, 0]
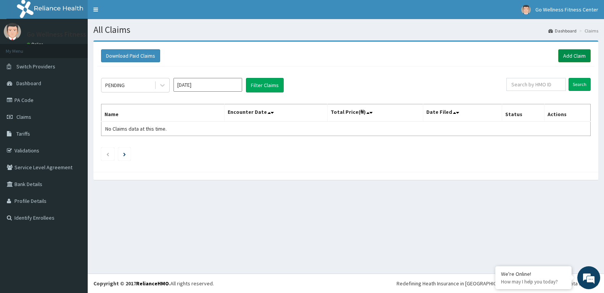
click at [575, 56] on link "Add Claim" at bounding box center [575, 55] width 32 height 13
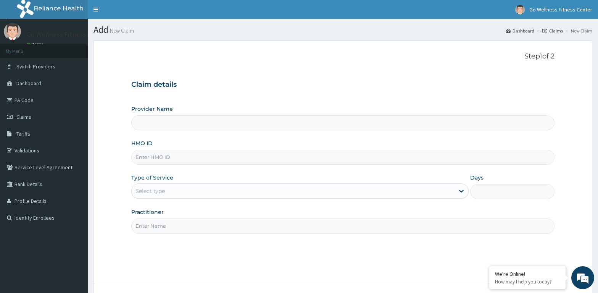
type input "Go Wellness Fitness center ( [GEOGRAPHIC_DATA])"
type input "1"
click at [141, 159] on input "HMO ID" at bounding box center [342, 157] width 423 height 15
type input "BWK/10018/A"
click at [144, 225] on input "Practitioner" at bounding box center [342, 225] width 423 height 15
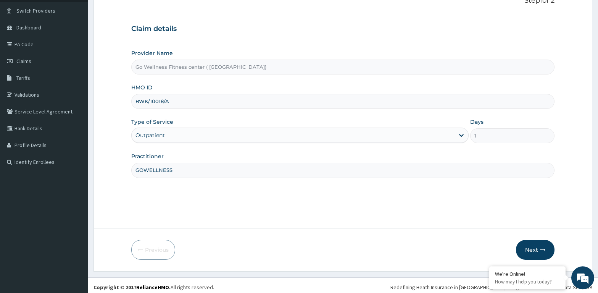
scroll to position [60, 0]
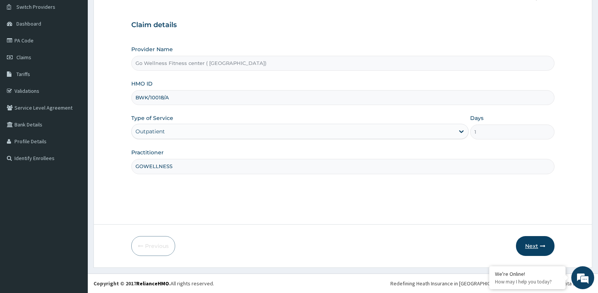
type input "GOWELLNESS"
click at [536, 245] on button "Next" at bounding box center [535, 246] width 39 height 20
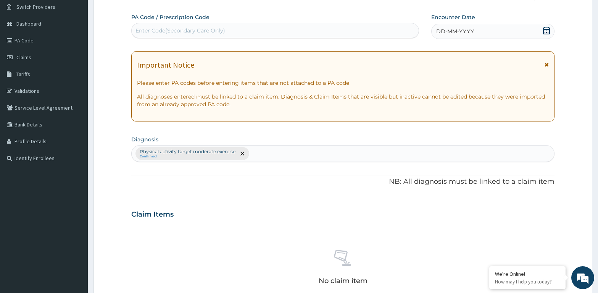
click at [150, 28] on div "Enter Code(Secondary Care Only)" at bounding box center [180, 31] width 90 height 8
type input "PA/64287E"
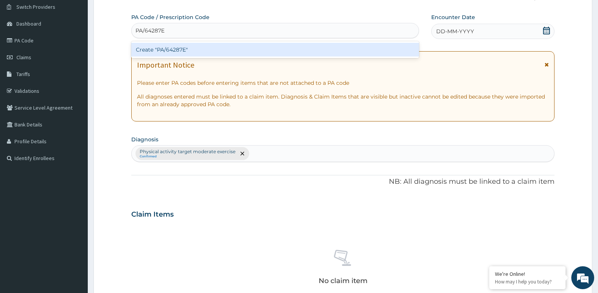
click at [146, 50] on div "Create "PA/64287E"" at bounding box center [275, 50] width 288 height 14
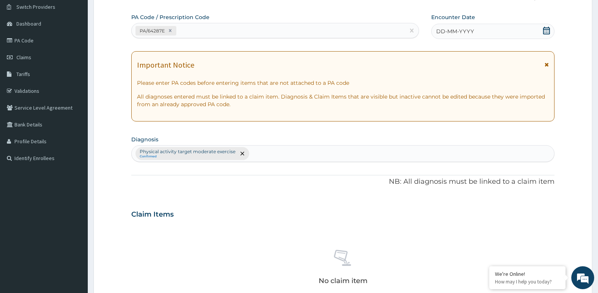
click at [546, 30] on icon at bounding box center [546, 31] width 7 height 8
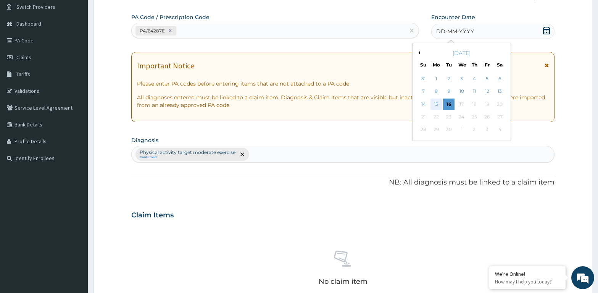
click at [432, 103] on div "15" at bounding box center [435, 103] width 11 height 11
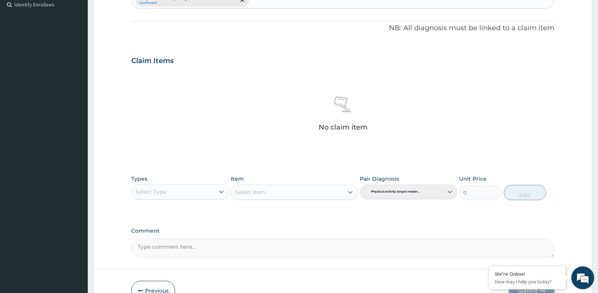
scroll to position [258, 0]
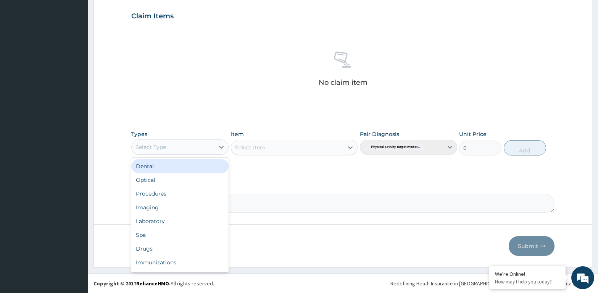
click at [164, 148] on div "Select Type" at bounding box center [150, 147] width 31 height 8
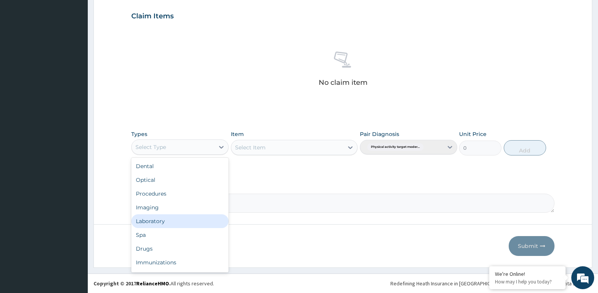
scroll to position [26, 0]
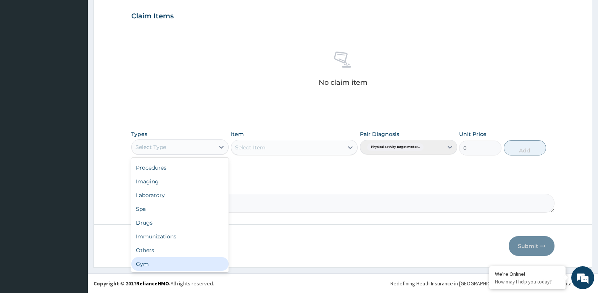
click at [148, 265] on div "Gym" at bounding box center [179, 264] width 97 height 14
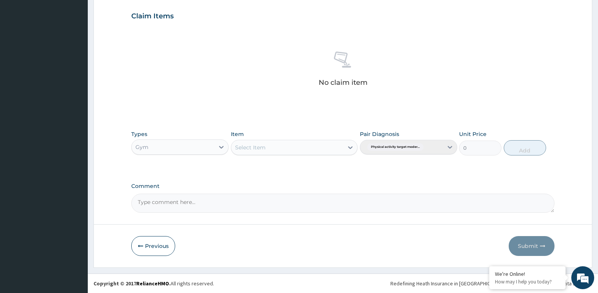
click at [262, 148] on div "Select Item" at bounding box center [250, 147] width 31 height 8
click at [258, 172] on div "GYM SESSION" at bounding box center [294, 166] width 127 height 14
click at [530, 145] on button "Add" at bounding box center [525, 147] width 42 height 15
type input "0"
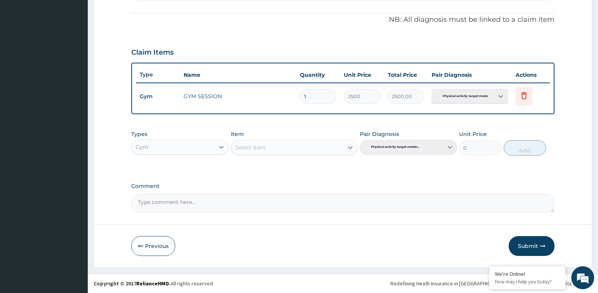
scroll to position [221, 0]
click at [530, 245] on button "Submit" at bounding box center [532, 246] width 46 height 20
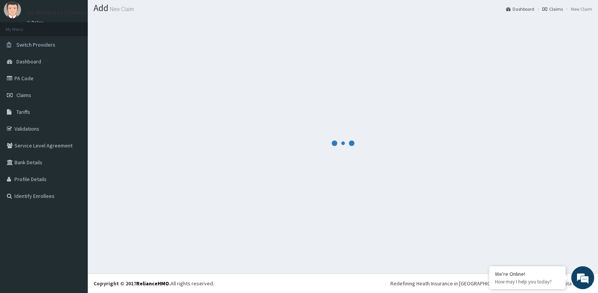
scroll to position [22, 0]
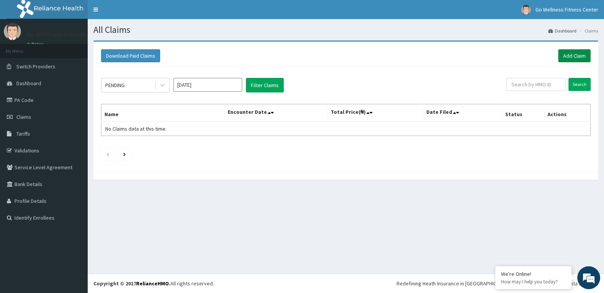
click at [571, 52] on link "Add Claim" at bounding box center [575, 55] width 32 height 13
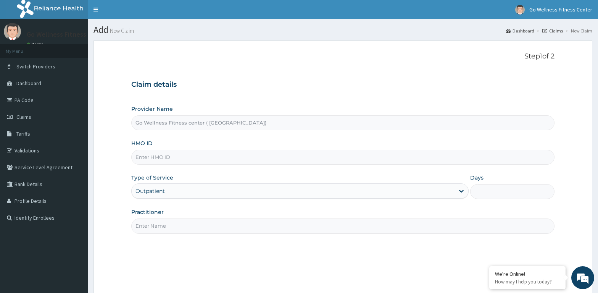
type input "Go Wellness Fitness center ( [GEOGRAPHIC_DATA])"
type input "1"
click at [139, 158] on input "HMO ID" at bounding box center [342, 157] width 423 height 15
type input "BWK/10018/B"
click at [145, 230] on input "Practitioner" at bounding box center [342, 225] width 423 height 15
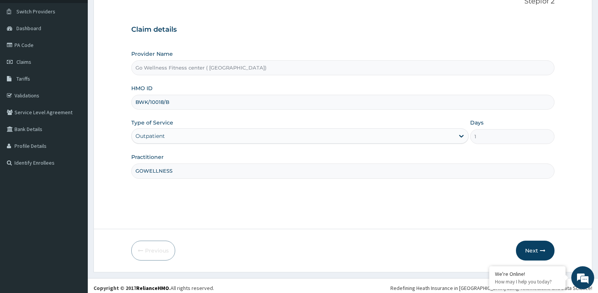
scroll to position [60, 0]
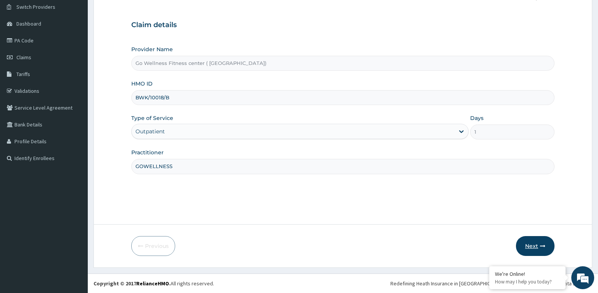
type input "GOWELLNESS"
click at [533, 246] on button "Next" at bounding box center [535, 246] width 39 height 20
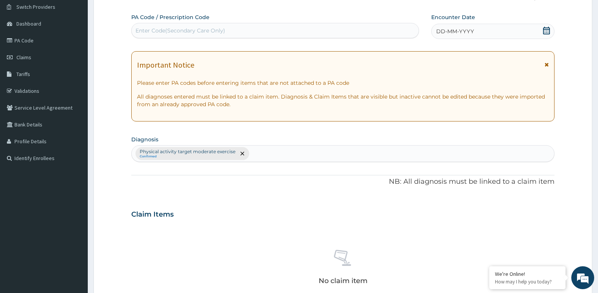
click at [144, 31] on div "Enter Code(Secondary Care Only)" at bounding box center [180, 31] width 90 height 8
type input "PA/335DB6"
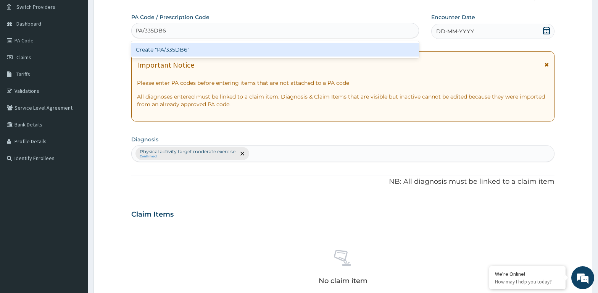
click at [167, 51] on div "Create "PA/335DB6"" at bounding box center [275, 50] width 288 height 14
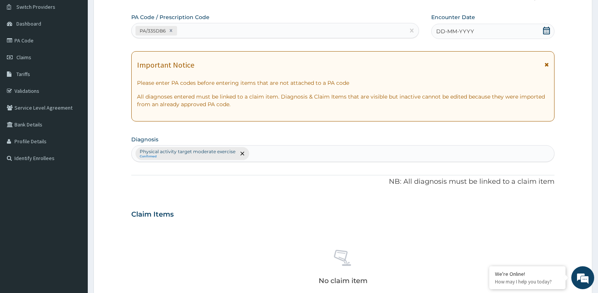
drag, startPoint x: 546, startPoint y: 30, endPoint x: 542, endPoint y: 37, distance: 8.4
click at [545, 29] on icon at bounding box center [546, 31] width 7 height 8
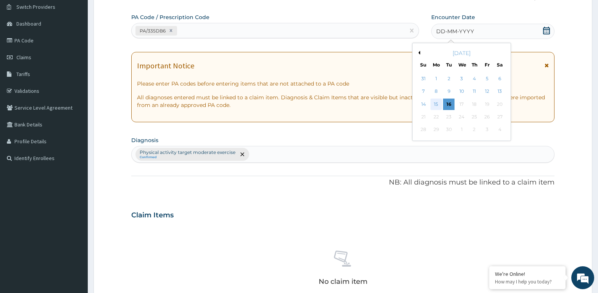
click at [432, 103] on div "15" at bounding box center [435, 103] width 11 height 11
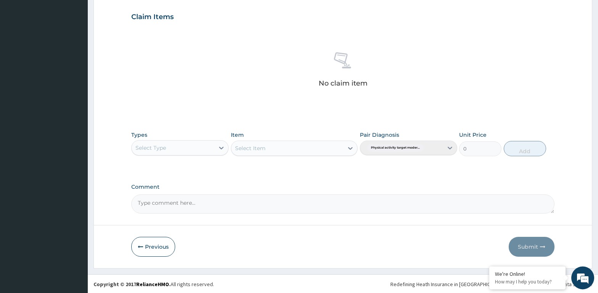
scroll to position [258, 0]
drag, startPoint x: 167, startPoint y: 143, endPoint x: 171, endPoint y: 151, distance: 9.1
click at [167, 143] on div "Select Type" at bounding box center [173, 147] width 83 height 12
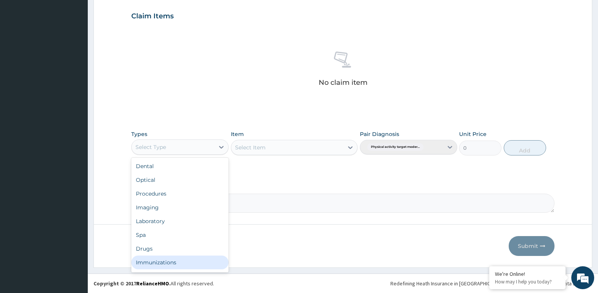
scroll to position [26, 0]
click at [156, 261] on div "Gym" at bounding box center [179, 264] width 97 height 14
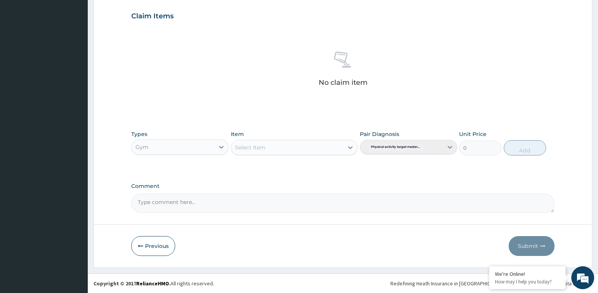
click at [244, 145] on div "Select Item" at bounding box center [250, 147] width 31 height 8
click at [246, 171] on div "GYM SESSION" at bounding box center [294, 166] width 127 height 14
click at [509, 144] on button "Add" at bounding box center [525, 147] width 42 height 15
type input "0"
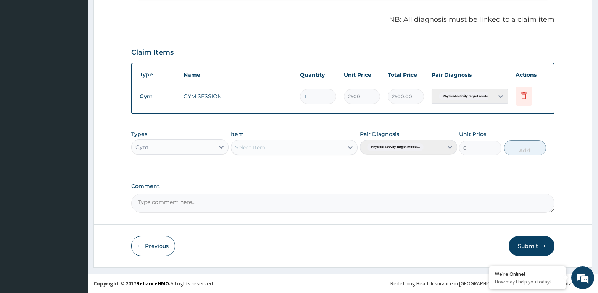
scroll to position [221, 0]
click at [525, 244] on button "Submit" at bounding box center [532, 246] width 46 height 20
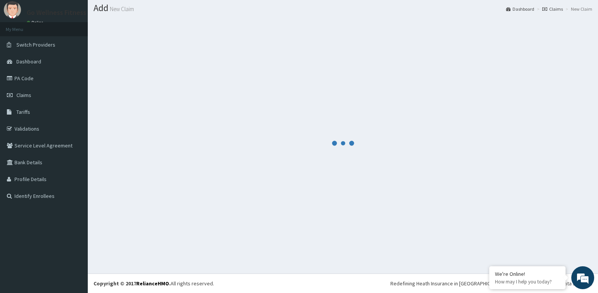
scroll to position [22, 0]
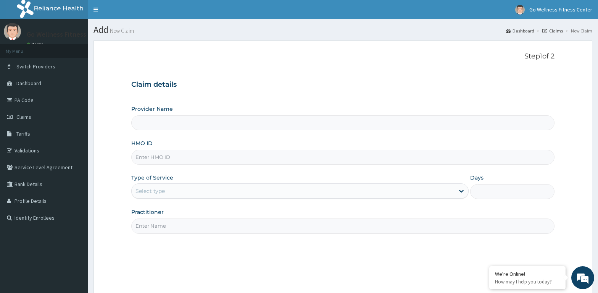
type input "Go Wellness Fitness center ( [GEOGRAPHIC_DATA])"
type input "1"
type input "OHT/11307/A"
click at [143, 225] on input "Practitioner" at bounding box center [342, 225] width 423 height 15
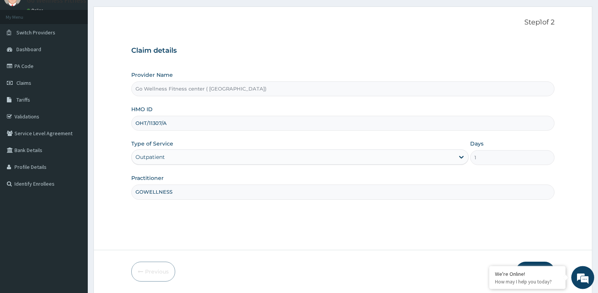
scroll to position [60, 0]
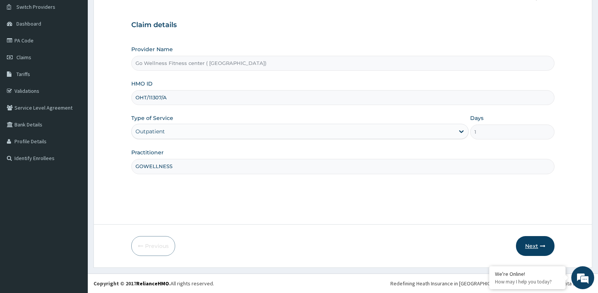
type input "GOWELLNESS"
click at [540, 248] on button "Next" at bounding box center [535, 246] width 39 height 20
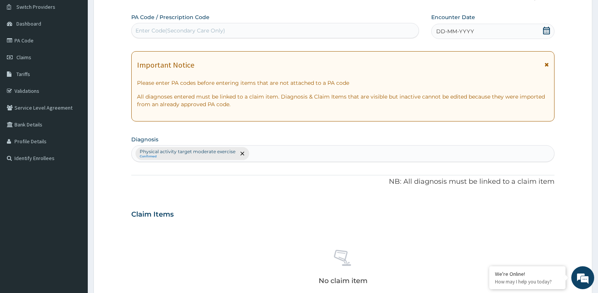
click at [148, 28] on div "Enter Code(Secondary Care Only)" at bounding box center [180, 31] width 90 height 8
type input "PA/A6051F"
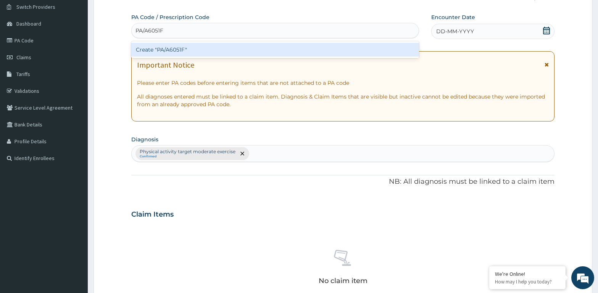
click at [162, 49] on div "Create "PA/A6051F"" at bounding box center [275, 50] width 288 height 14
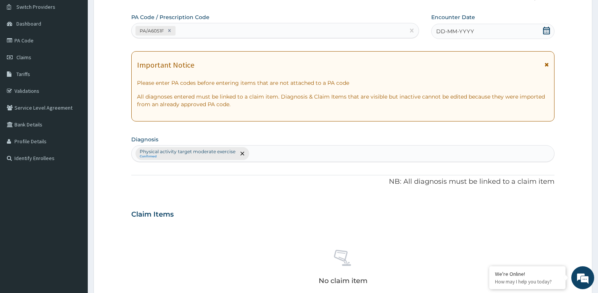
click at [549, 32] on icon at bounding box center [546, 31] width 8 height 8
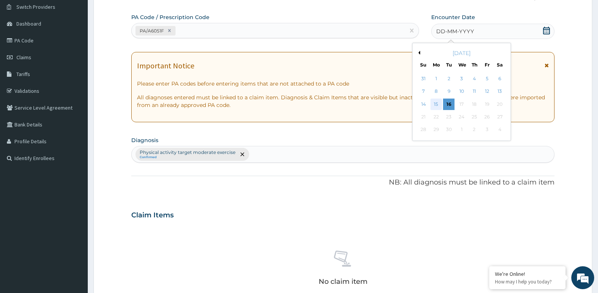
click at [433, 104] on div "15" at bounding box center [435, 103] width 11 height 11
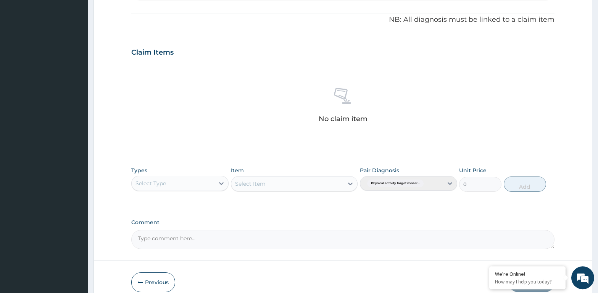
scroll to position [258, 0]
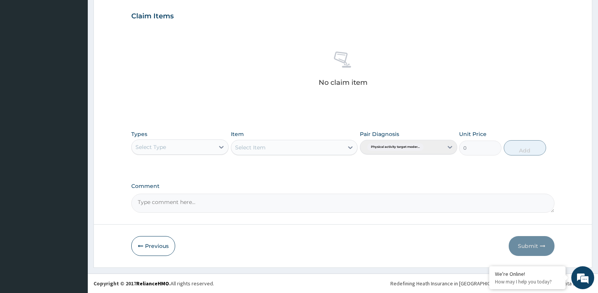
click at [197, 144] on div "Select Type" at bounding box center [173, 147] width 83 height 12
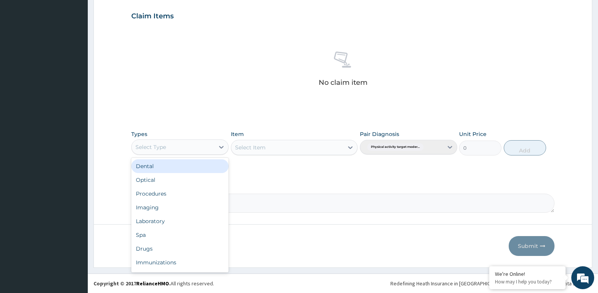
scroll to position [26, 0]
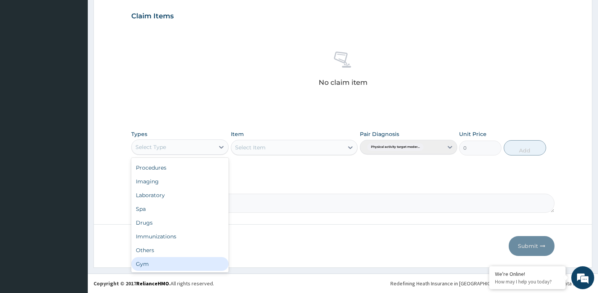
click at [167, 261] on div "Gym" at bounding box center [179, 264] width 97 height 14
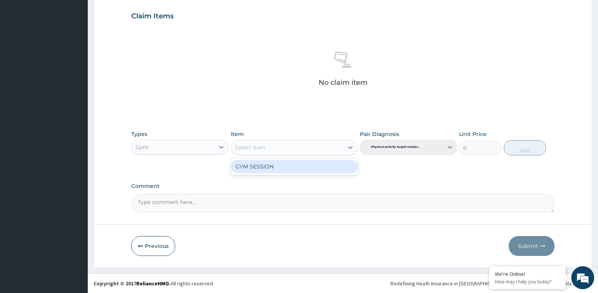
click at [274, 148] on div "Select Item" at bounding box center [287, 147] width 113 height 12
click at [271, 164] on div "GYM SESSION" at bounding box center [294, 166] width 127 height 14
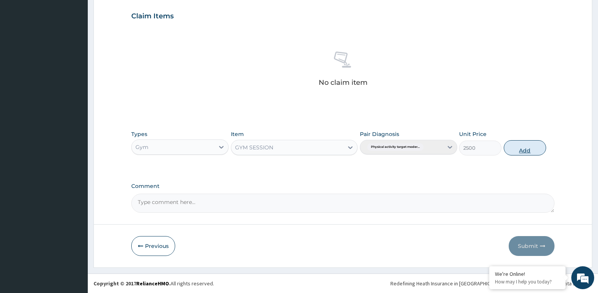
click at [521, 154] on button "Add" at bounding box center [525, 147] width 42 height 15
type input "0"
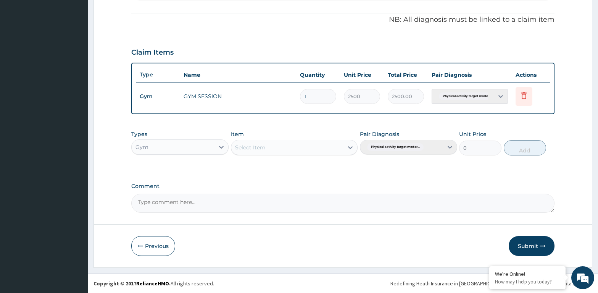
scroll to position [221, 0]
click at [530, 243] on button "Submit" at bounding box center [532, 246] width 46 height 20
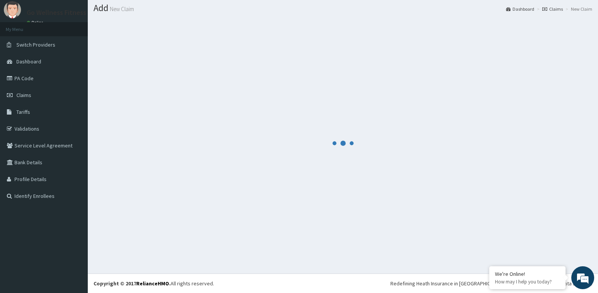
scroll to position [22, 0]
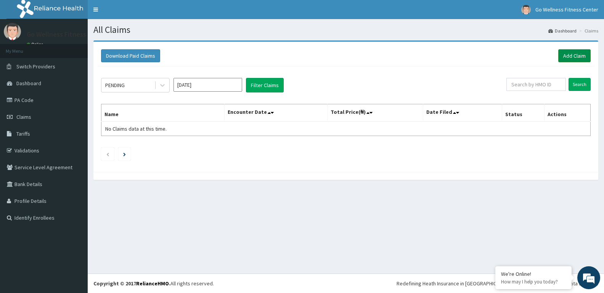
click at [573, 57] on link "Add Claim" at bounding box center [575, 55] width 32 height 13
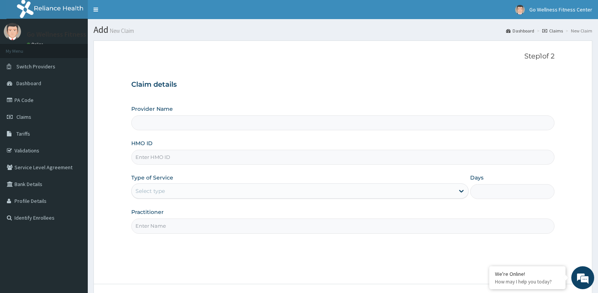
type input "Go Wellness Fitness center ( [GEOGRAPHIC_DATA])"
type input "1"
type input "BWK/10011/A"
click at [143, 226] on input "Practitioner" at bounding box center [342, 225] width 423 height 15
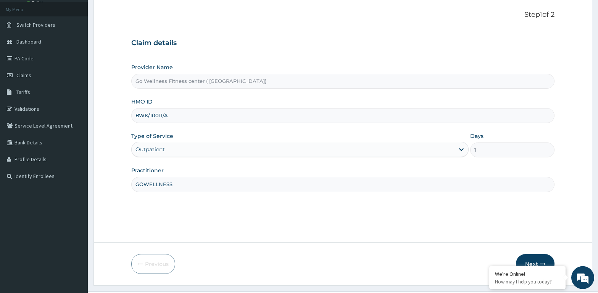
scroll to position [60, 0]
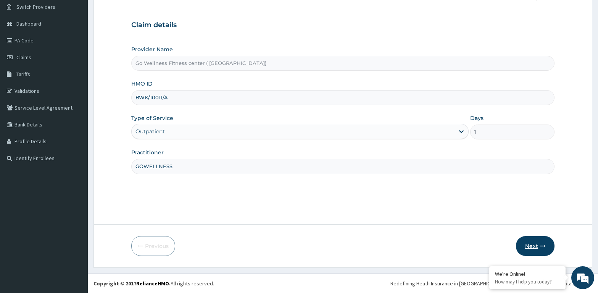
type input "GOWELLNESS"
click at [535, 240] on button "Next" at bounding box center [535, 246] width 39 height 20
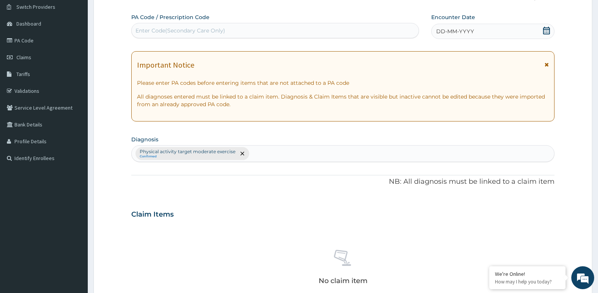
click at [175, 31] on div "Enter Code(Secondary Care Only)" at bounding box center [180, 31] width 90 height 8
type input "PA/702504"
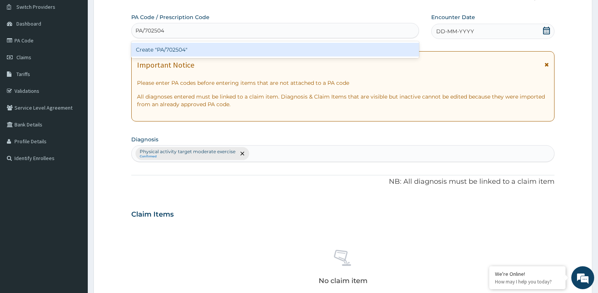
click at [209, 53] on div "Create "PA/702504"" at bounding box center [275, 50] width 288 height 14
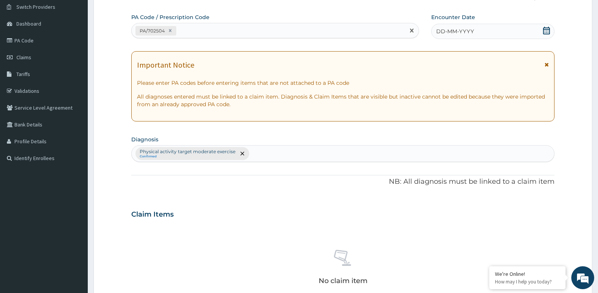
click at [544, 27] on icon at bounding box center [546, 31] width 7 height 8
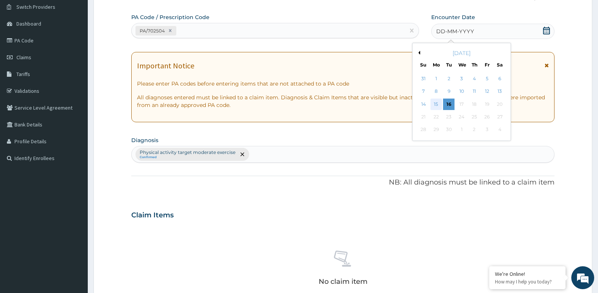
click at [435, 103] on div "15" at bounding box center [435, 103] width 11 height 11
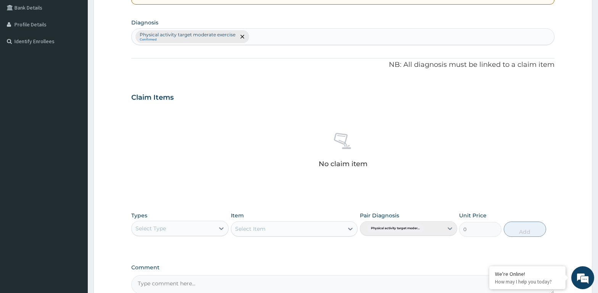
scroll to position [258, 0]
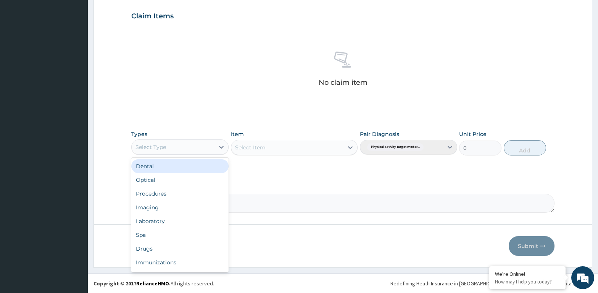
click at [179, 140] on div "Select Type" at bounding box center [179, 146] width 97 height 15
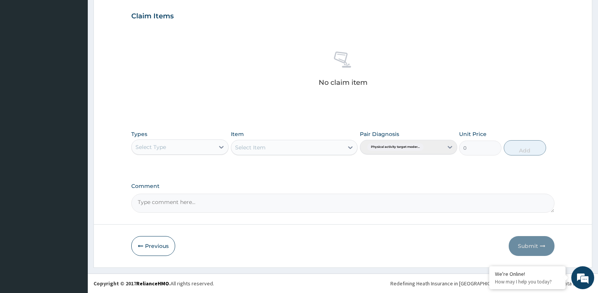
click at [163, 150] on div "Select Type" at bounding box center [150, 147] width 31 height 8
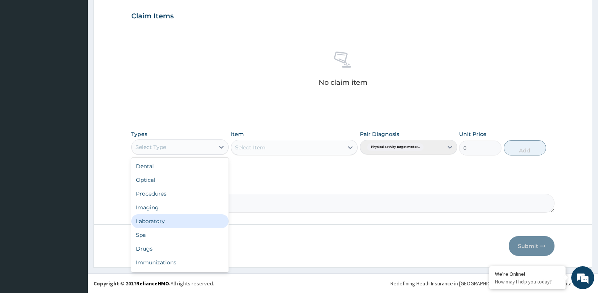
scroll to position [26, 0]
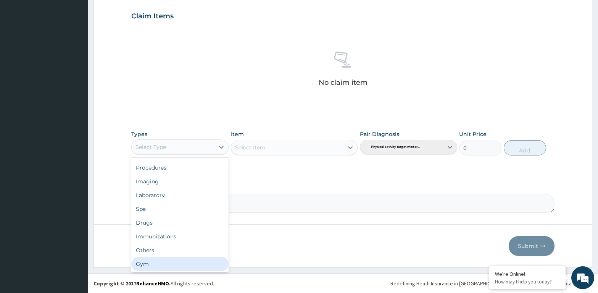
click at [148, 257] on div "Gym" at bounding box center [179, 264] width 97 height 14
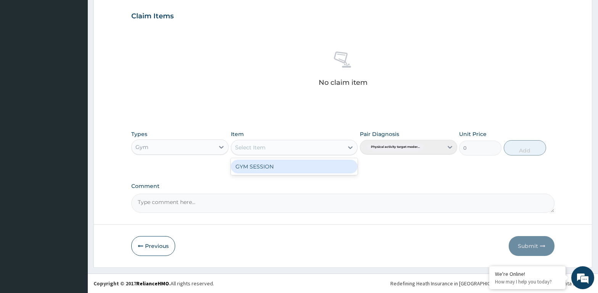
click at [297, 148] on div "Select Item" at bounding box center [287, 147] width 113 height 12
click at [287, 168] on div "GYM SESSION" at bounding box center [294, 166] width 127 height 14
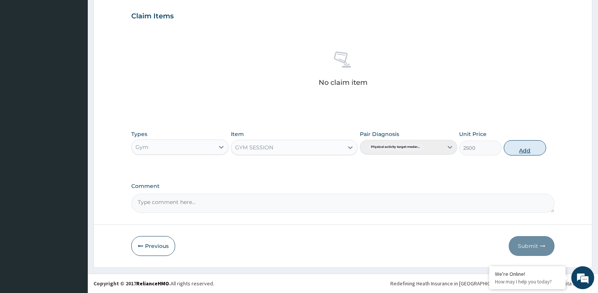
click at [528, 144] on button "Add" at bounding box center [525, 147] width 42 height 15
type input "0"
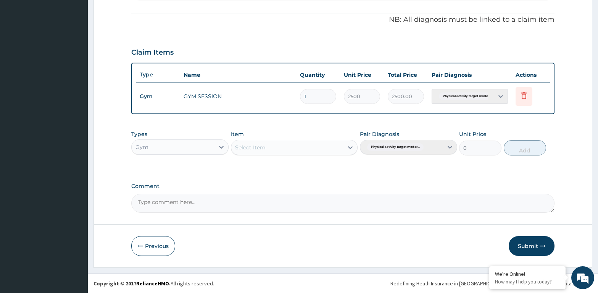
scroll to position [221, 0]
click at [539, 245] on button "Submit" at bounding box center [532, 246] width 46 height 20
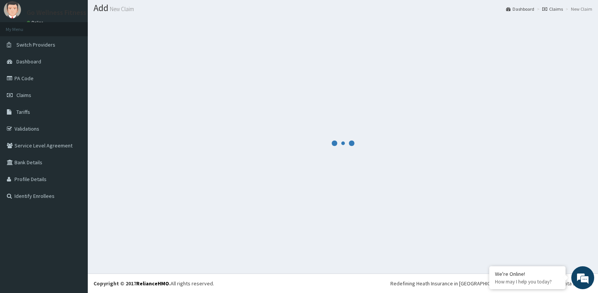
click at [539, 245] on div at bounding box center [342, 143] width 499 height 249
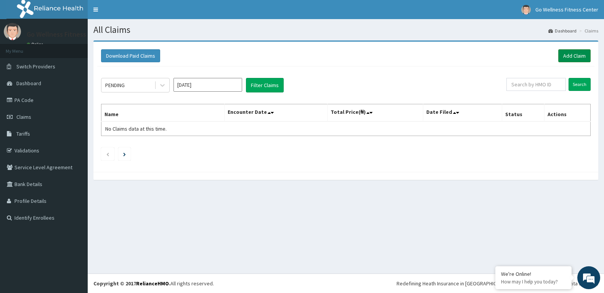
click at [565, 53] on link "Add Claim" at bounding box center [575, 55] width 32 height 13
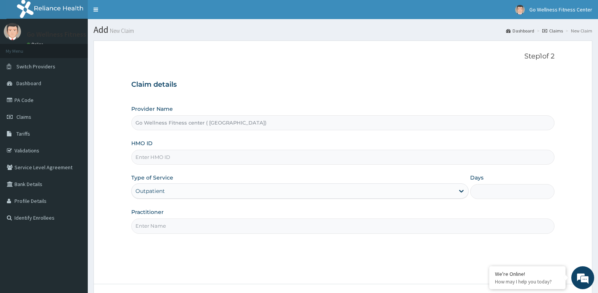
type input "Go Wellness Fitness center ( [GEOGRAPHIC_DATA])"
type input "1"
type input "BWK/10011/B"
click at [137, 230] on input "Practitioner" at bounding box center [342, 225] width 423 height 15
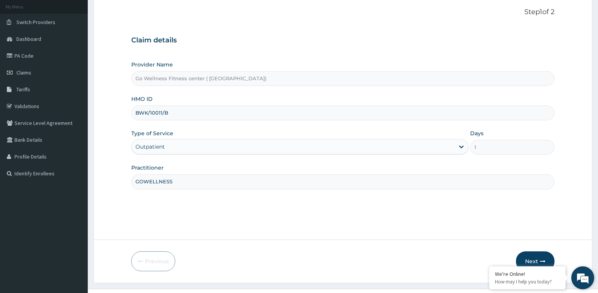
scroll to position [60, 0]
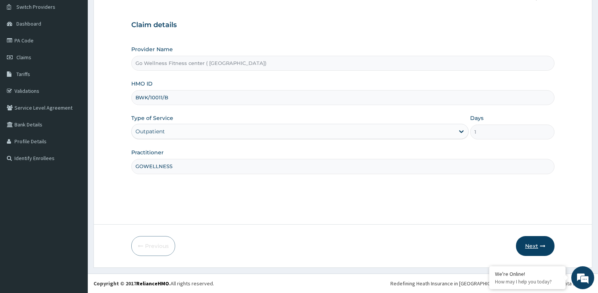
type input "GOWELLNESS"
click at [534, 243] on button "Next" at bounding box center [535, 246] width 39 height 20
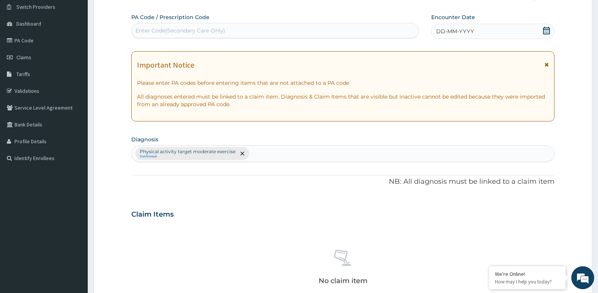
click at [145, 29] on div "Enter Code(Secondary Care Only)" at bounding box center [180, 31] width 90 height 8
type input "PA/2BFB31"
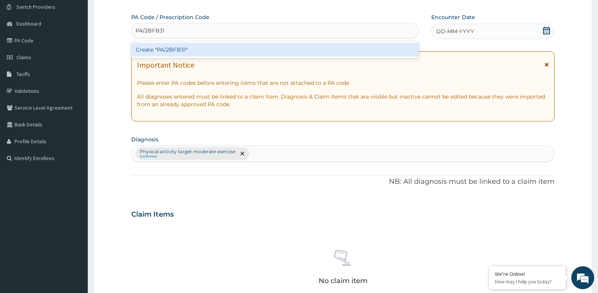
click at [180, 47] on div "Create "PA/2BFB31"" at bounding box center [275, 50] width 288 height 14
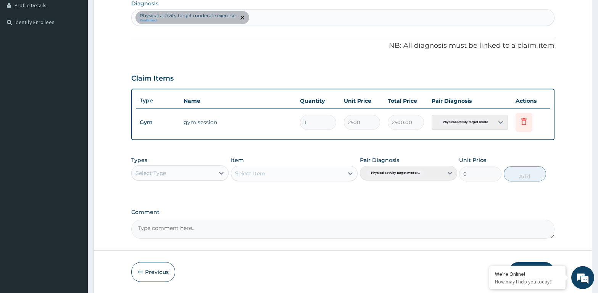
scroll to position [215, 0]
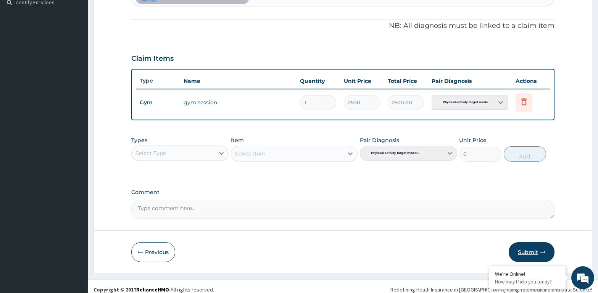
click at [524, 248] on button "Submit" at bounding box center [532, 252] width 46 height 20
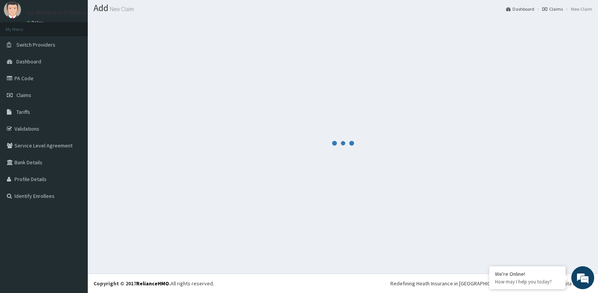
scroll to position [22, 0]
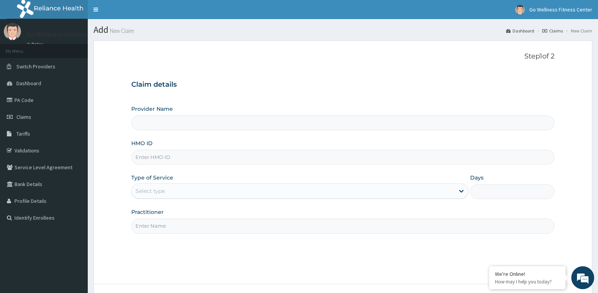
type input "Go Wellness Fitness center ( [GEOGRAPHIC_DATA])"
type input "1"
click at [140, 157] on input "HMO ID" at bounding box center [342, 157] width 423 height 15
type input "BWK/10014/B"
click at [144, 230] on input "Practitioner" at bounding box center [342, 225] width 423 height 15
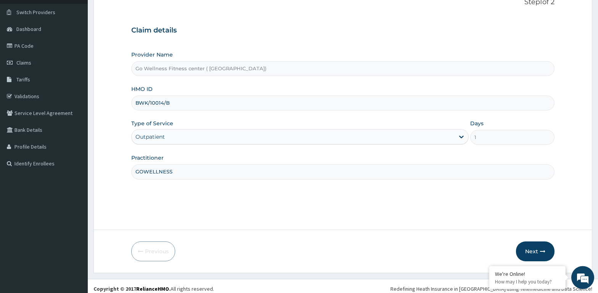
scroll to position [60, 0]
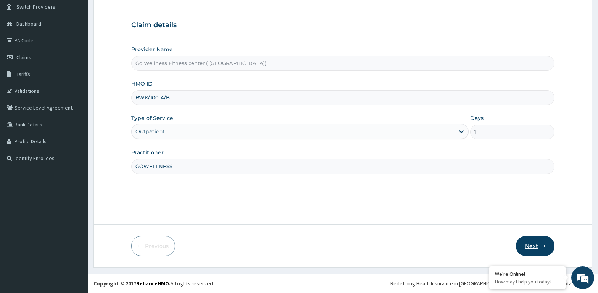
type input "GOWELLNESS"
click at [535, 246] on button "Next" at bounding box center [535, 246] width 39 height 20
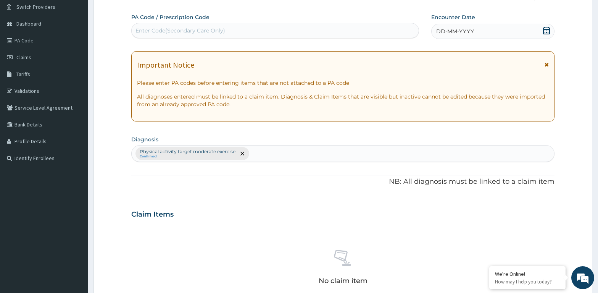
click at [137, 29] on div "Enter Code(Secondary Care Only)" at bounding box center [180, 31] width 90 height 8
type input "PA/615ED5"
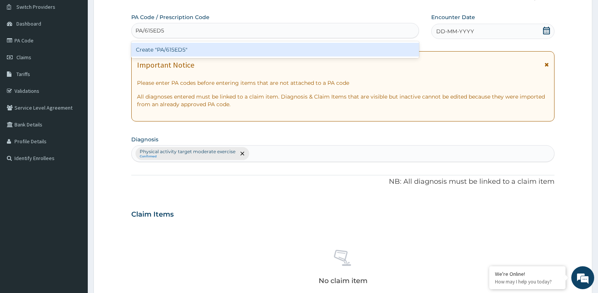
click at [171, 50] on div "Create "PA/615ED5"" at bounding box center [275, 50] width 288 height 14
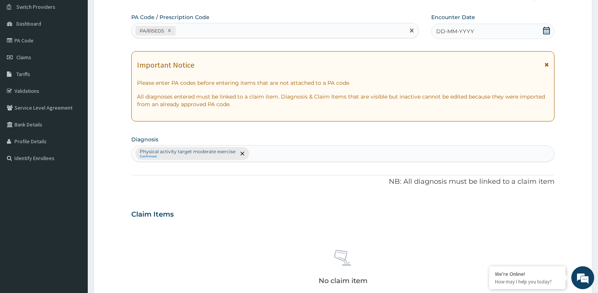
click at [540, 32] on div "DD-MM-YYYY" at bounding box center [492, 31] width 123 height 15
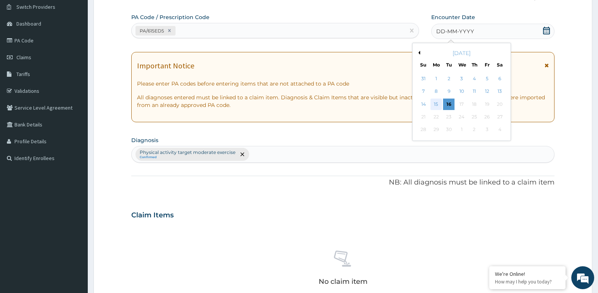
click at [435, 100] on div "15" at bounding box center [435, 103] width 11 height 11
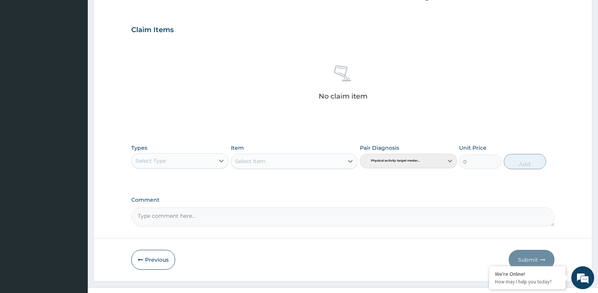
scroll to position [258, 0]
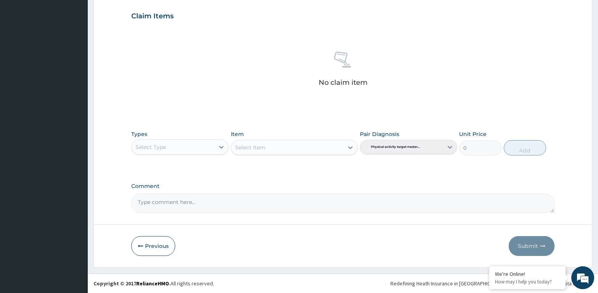
click at [202, 141] on div "Select Type" at bounding box center [173, 147] width 83 height 12
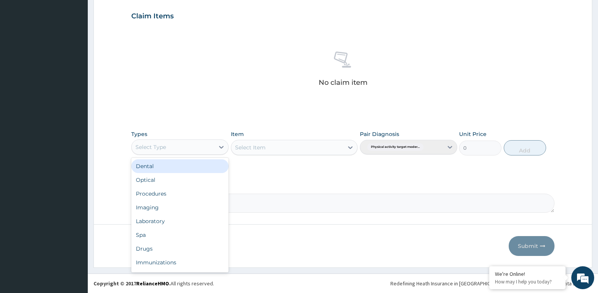
scroll to position [26, 0]
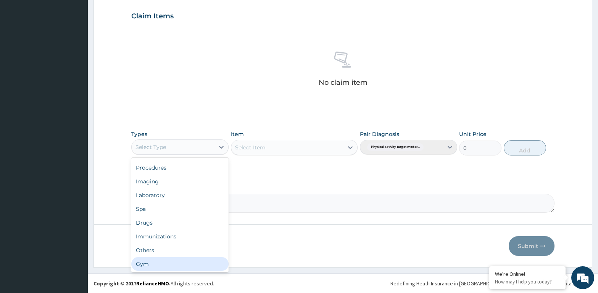
click at [180, 263] on div "Gym" at bounding box center [179, 264] width 97 height 14
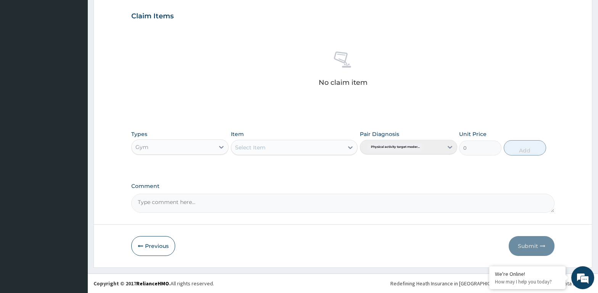
click at [272, 147] on div "Select Item" at bounding box center [287, 147] width 113 height 12
click at [267, 171] on div "GYM SESSION" at bounding box center [294, 166] width 127 height 14
click at [530, 149] on button "Add" at bounding box center [525, 147] width 42 height 15
type input "0"
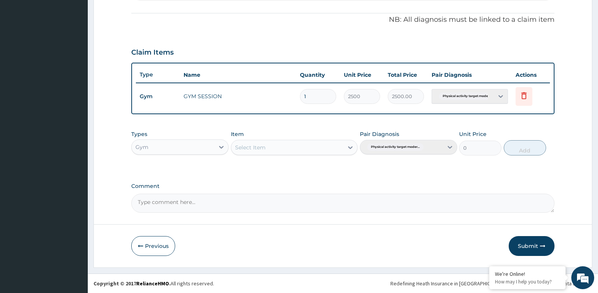
scroll to position [221, 0]
click at [539, 243] on button "Submit" at bounding box center [532, 246] width 46 height 20
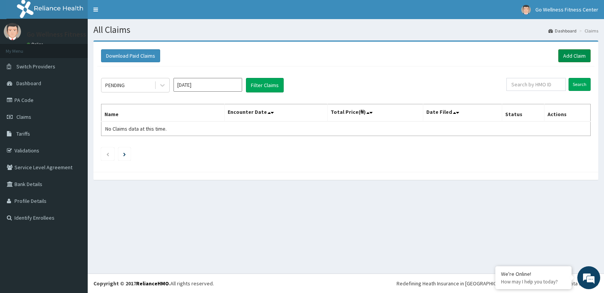
click at [576, 53] on link "Add Claim" at bounding box center [575, 55] width 32 height 13
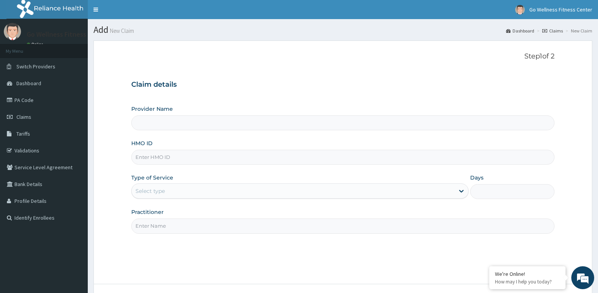
type input "Go Wellness Fitness center ( [GEOGRAPHIC_DATA])"
type input "1"
type input "BWK/10014/A"
click at [148, 225] on input "Practitioner" at bounding box center [342, 225] width 423 height 15
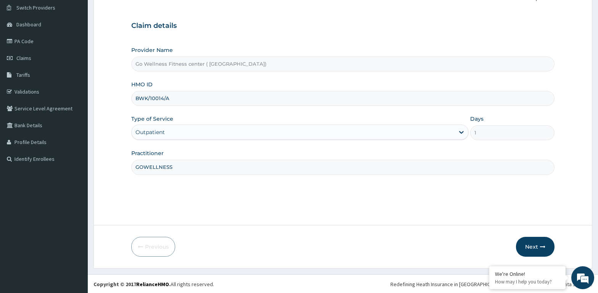
scroll to position [60, 0]
type input "GOWELLNESS"
click at [541, 243] on icon "button" at bounding box center [542, 245] width 5 height 5
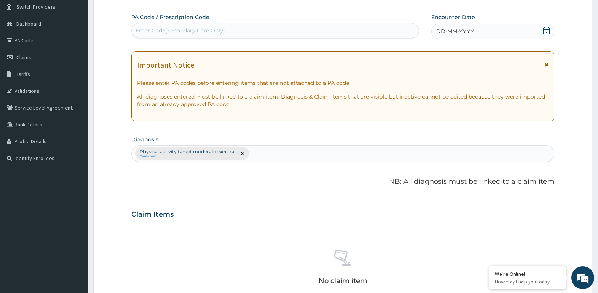
click at [143, 29] on div "Enter Code(Secondary Care Only)" at bounding box center [180, 31] width 90 height 8
type input "PA/26081C"
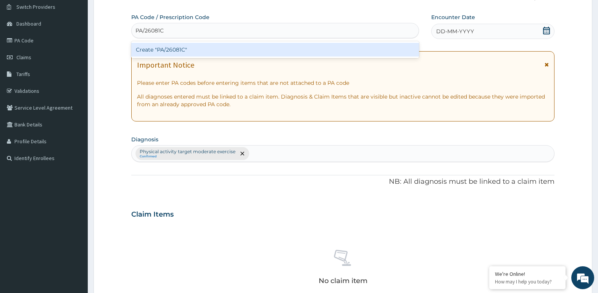
click at [168, 48] on div "Create "PA/26081C"" at bounding box center [275, 50] width 288 height 14
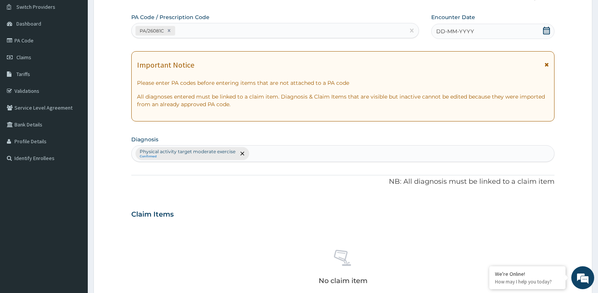
click at [545, 29] on icon at bounding box center [546, 31] width 7 height 8
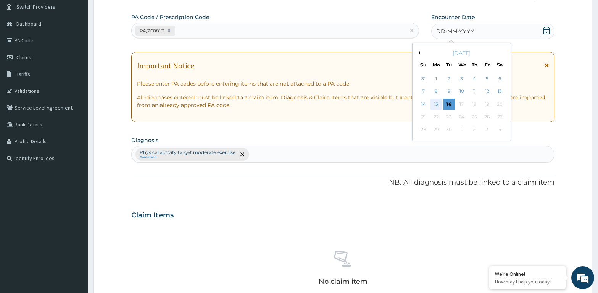
click at [433, 103] on div "15" at bounding box center [435, 103] width 11 height 11
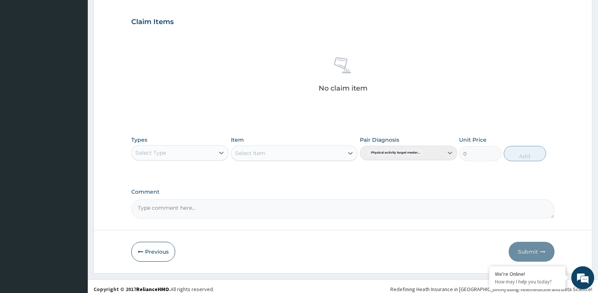
scroll to position [258, 0]
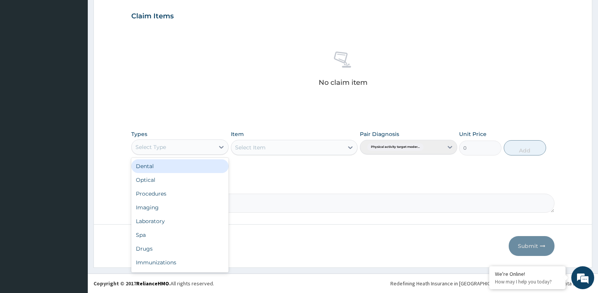
click at [181, 146] on div "Select Type" at bounding box center [173, 147] width 83 height 12
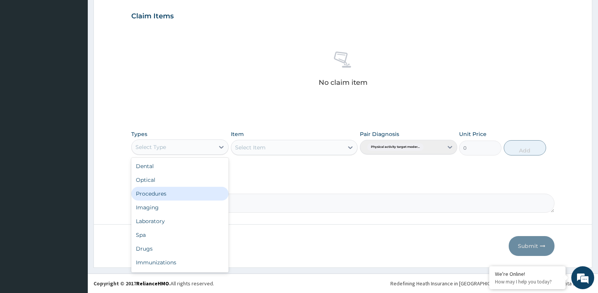
scroll to position [26, 0]
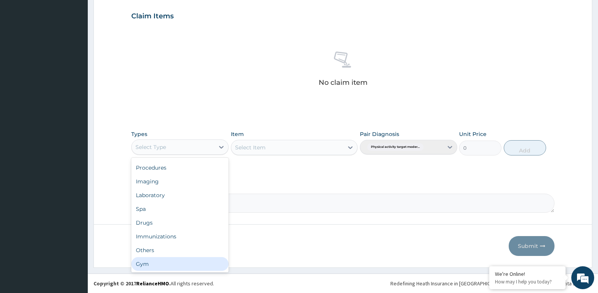
click at [158, 269] on div "Gym" at bounding box center [179, 264] width 97 height 14
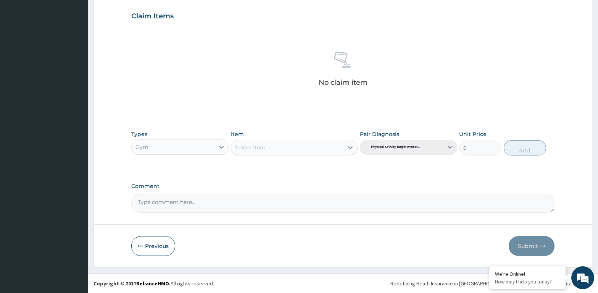
click at [259, 146] on div "Select Item" at bounding box center [250, 147] width 31 height 8
click at [256, 169] on div "GYM SESSION" at bounding box center [294, 166] width 127 height 14
click at [528, 146] on button "Add" at bounding box center [525, 147] width 42 height 15
type input "0"
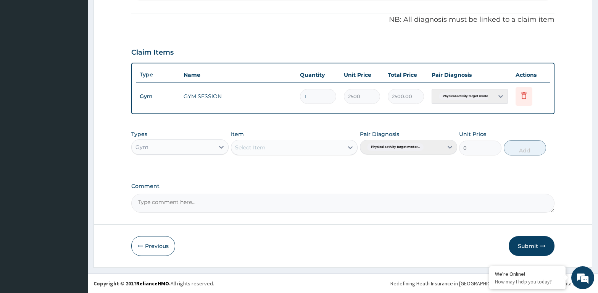
scroll to position [221, 0]
click at [522, 251] on button "Submit" at bounding box center [532, 246] width 46 height 20
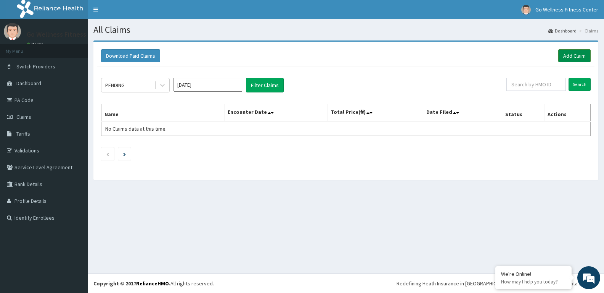
click at [578, 59] on link "Add Claim" at bounding box center [575, 55] width 32 height 13
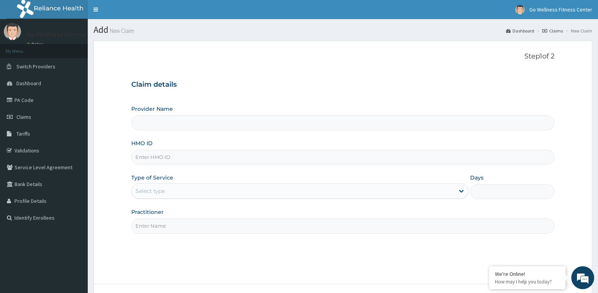
type input "Go Wellness Fitness center ( [GEOGRAPHIC_DATA])"
type input "1"
type input "P"
type input "BWK/10023/A"
click at [151, 227] on input "Practitioner" at bounding box center [342, 225] width 423 height 15
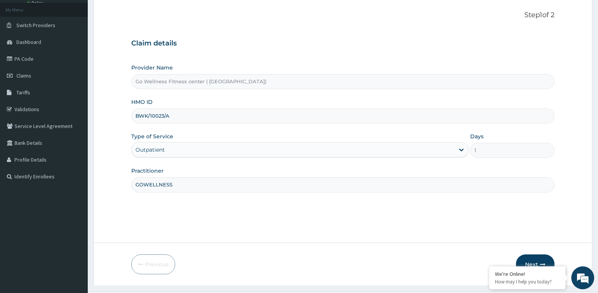
scroll to position [60, 0]
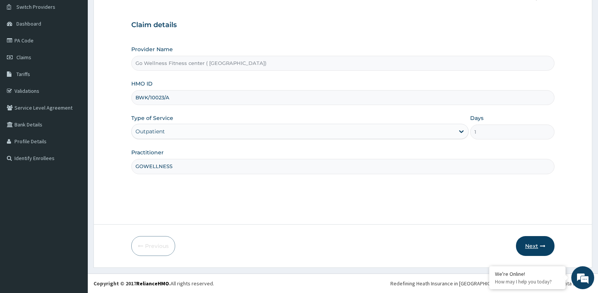
type input "GOWELLNESS"
click at [530, 246] on button "Next" at bounding box center [535, 246] width 39 height 20
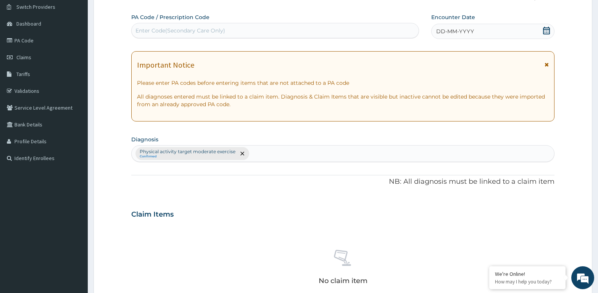
drag, startPoint x: 163, startPoint y: 27, endPoint x: 167, endPoint y: 35, distance: 8.6
click at [167, 35] on div "Enter Code(Secondary Care Only)" at bounding box center [275, 30] width 287 height 12
type input "PA/1D2006"
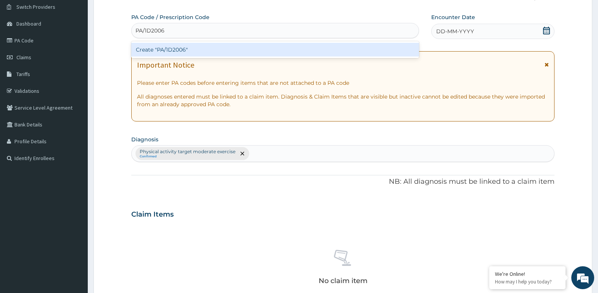
click at [159, 49] on div "Create "PA/1D2006"" at bounding box center [275, 50] width 288 height 14
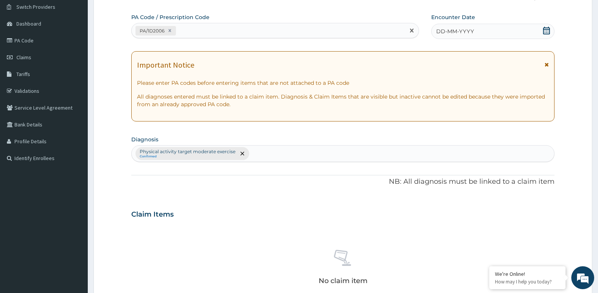
click at [548, 33] on icon at bounding box center [546, 31] width 7 height 8
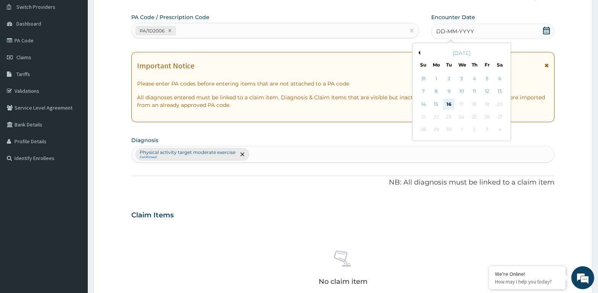
click at [451, 103] on div "16" at bounding box center [448, 103] width 11 height 11
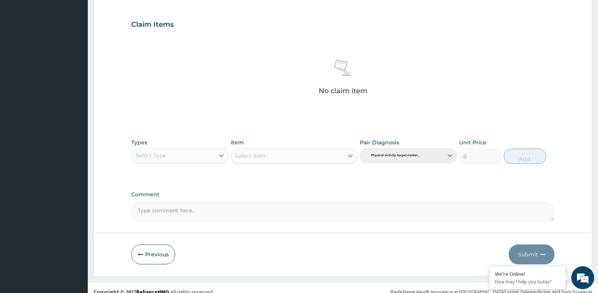
scroll to position [254, 0]
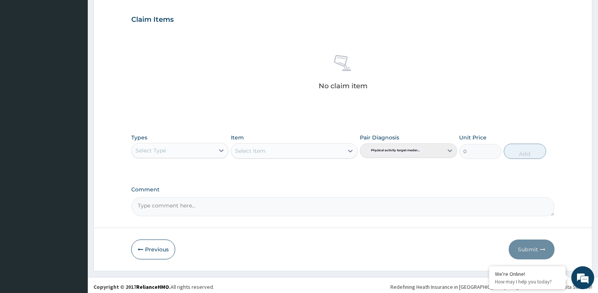
click at [183, 144] on div "Select Type" at bounding box center [179, 150] width 97 height 15
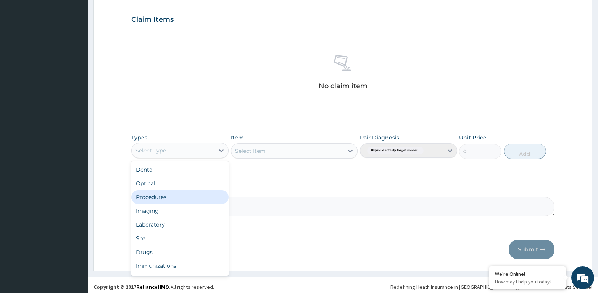
scroll to position [26, 0]
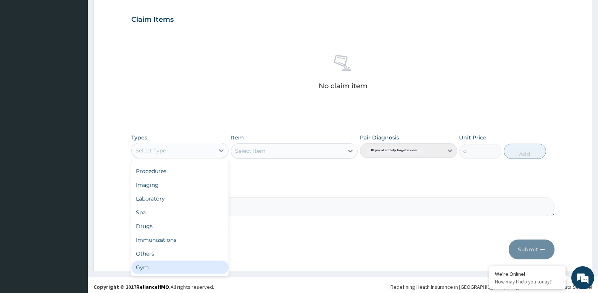
click at [179, 267] on div "Gym" at bounding box center [179, 267] width 97 height 14
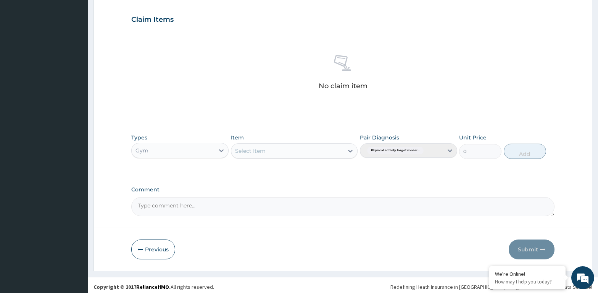
click at [253, 143] on div "Select Item" at bounding box center [294, 150] width 127 height 15
click at [257, 173] on div "GYM SESSION" at bounding box center [294, 170] width 127 height 14
click at [534, 150] on button "Add" at bounding box center [525, 150] width 42 height 15
type input "0"
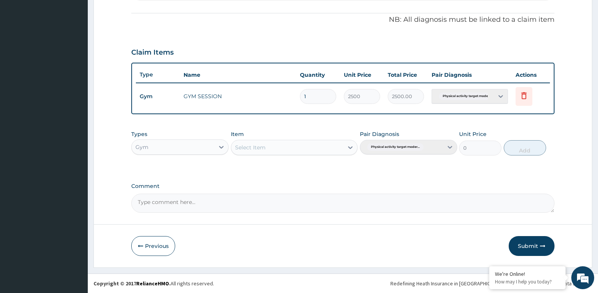
scroll to position [221, 0]
drag, startPoint x: 523, startPoint y: 241, endPoint x: 522, endPoint y: 233, distance: 7.6
click at [523, 241] on button "Submit" at bounding box center [532, 246] width 46 height 20
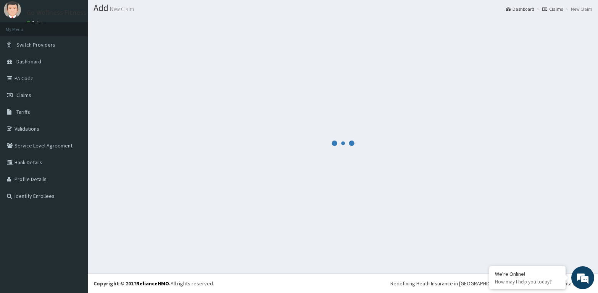
scroll to position [22, 0]
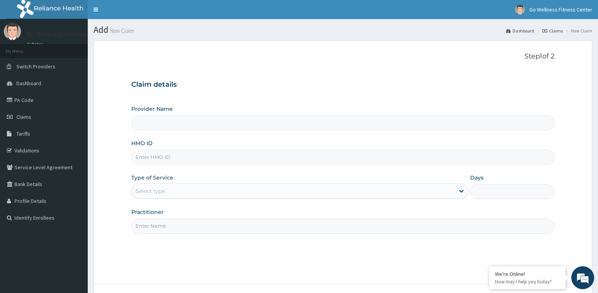
type input "Go Wellness Fitness center ( [GEOGRAPHIC_DATA])"
type input "1"
type input "BWK/10023/B"
click at [147, 225] on input "Practitioner" at bounding box center [342, 225] width 423 height 15
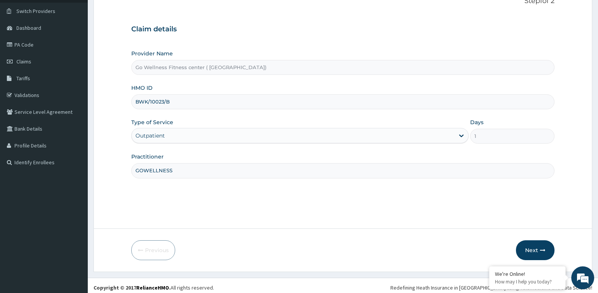
scroll to position [60, 0]
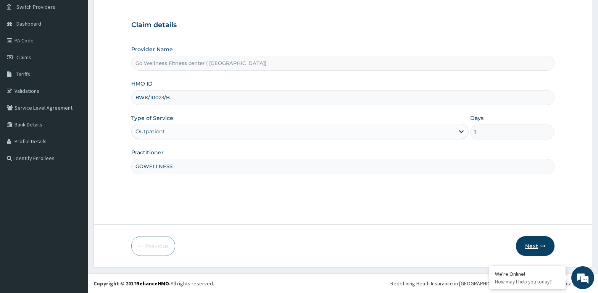
type input "GOWELLNESS"
click at [530, 242] on button "Next" at bounding box center [535, 246] width 39 height 20
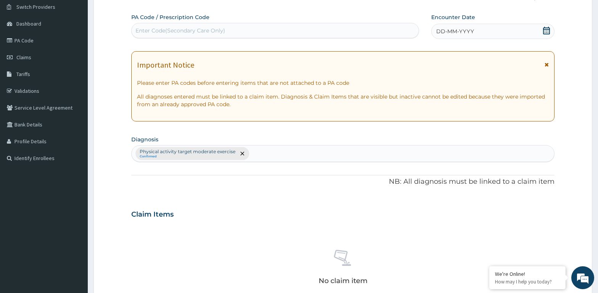
click at [193, 25] on div "Enter Code(Secondary Care Only)" at bounding box center [275, 30] width 287 height 12
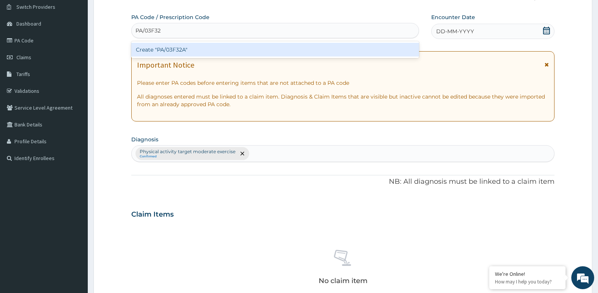
type input "PA/03F32A"
click at [175, 50] on div "Create "PA/03F32A"" at bounding box center [275, 50] width 288 height 14
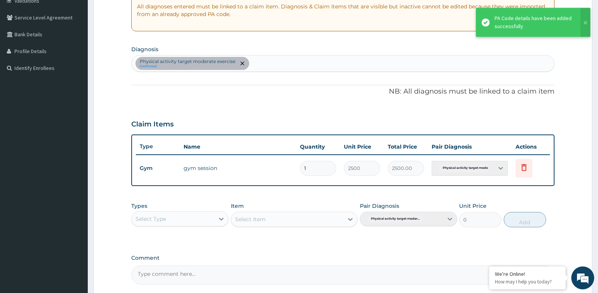
scroll to position [221, 0]
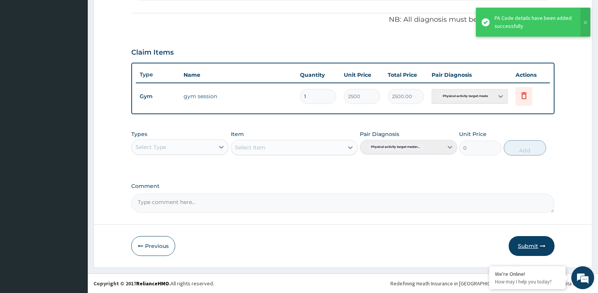
click at [542, 243] on button "Submit" at bounding box center [532, 246] width 46 height 20
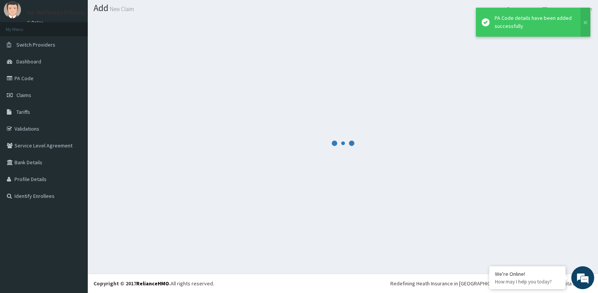
scroll to position [22, 0]
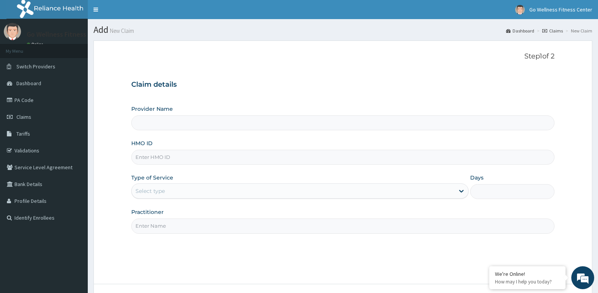
type input "Go Wellness Fitness center ( [GEOGRAPHIC_DATA])"
type input "1"
click at [155, 156] on input "HMO ID" at bounding box center [342, 157] width 423 height 15
type input "BWK/10023/C"
click at [148, 224] on input "Practitioner" at bounding box center [342, 225] width 423 height 15
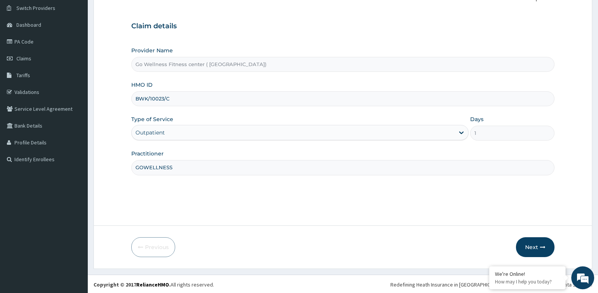
scroll to position [60, 0]
type input "GOWELLNESS"
click at [525, 242] on button "Next" at bounding box center [535, 246] width 39 height 20
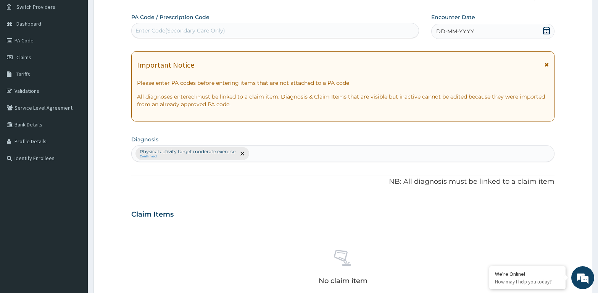
click at [148, 27] on div "Enter Code(Secondary Care Only)" at bounding box center [180, 31] width 90 height 8
type input "PA/76C305"
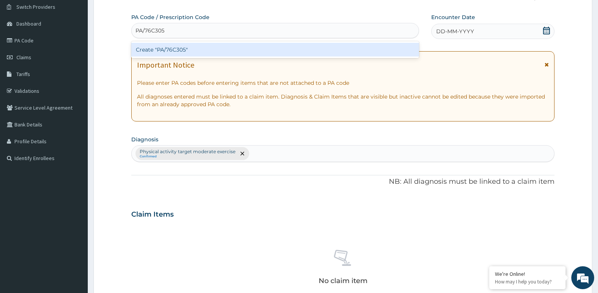
click at [157, 50] on div "Create "PA/76C305"" at bounding box center [275, 50] width 288 height 14
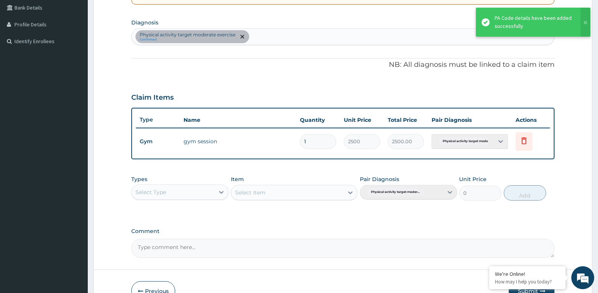
scroll to position [221, 0]
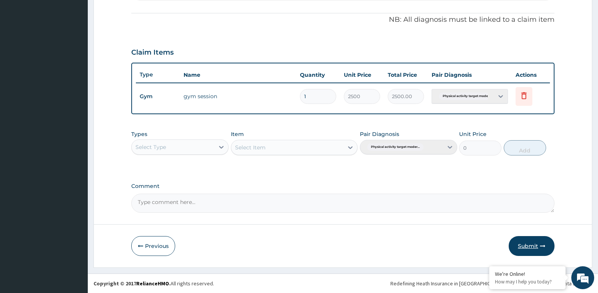
click at [528, 247] on button "Submit" at bounding box center [532, 246] width 46 height 20
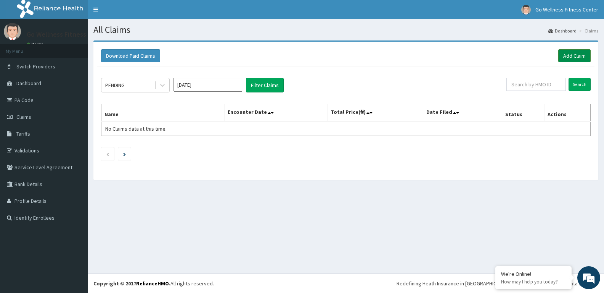
click at [579, 56] on link "Add Claim" at bounding box center [575, 55] width 32 height 13
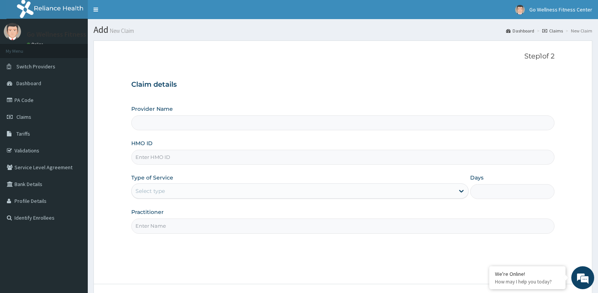
type input "Go Wellness Fitness center ( [GEOGRAPHIC_DATA])"
type input "1"
click at [146, 160] on input "HMO ID" at bounding box center [342, 157] width 423 height 15
type input "BWK/10023/D"
click at [152, 229] on input "Practitioner" at bounding box center [342, 225] width 423 height 15
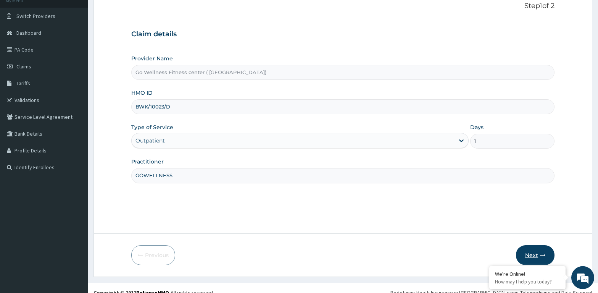
scroll to position [60, 0]
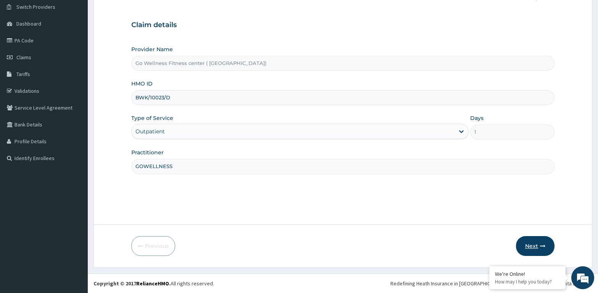
type input "GOWELLNESS"
click at [536, 249] on button "Next" at bounding box center [535, 246] width 39 height 20
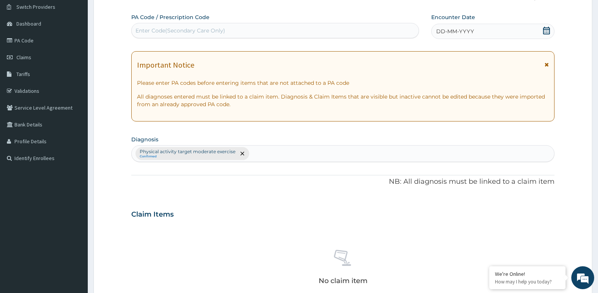
click at [187, 29] on div "Enter Code(Secondary Care Only)" at bounding box center [180, 31] width 90 height 8
type input "PA/EF897E"
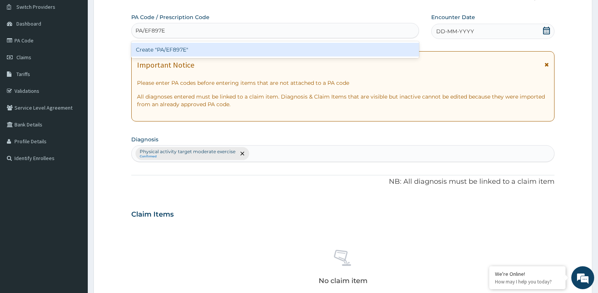
click at [169, 51] on div "Create "PA/EF897E"" at bounding box center [275, 50] width 288 height 14
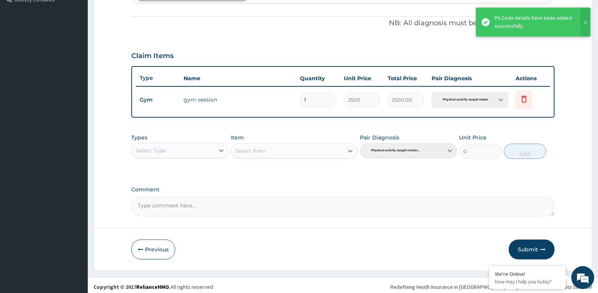
scroll to position [221, 0]
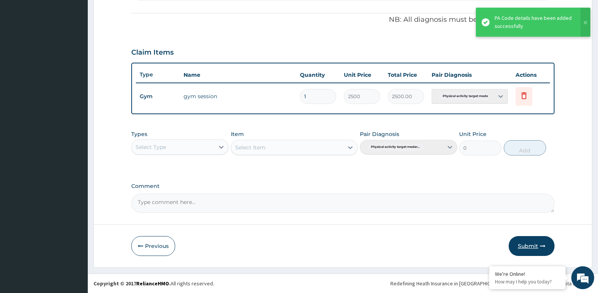
click at [525, 242] on button "Submit" at bounding box center [532, 246] width 46 height 20
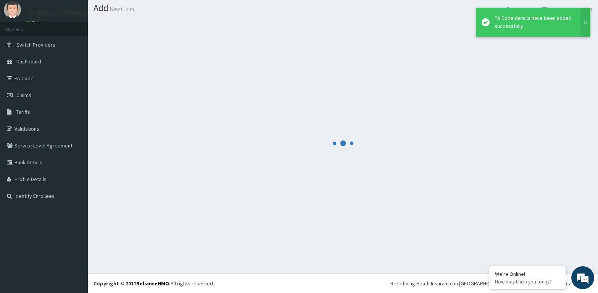
scroll to position [22, 0]
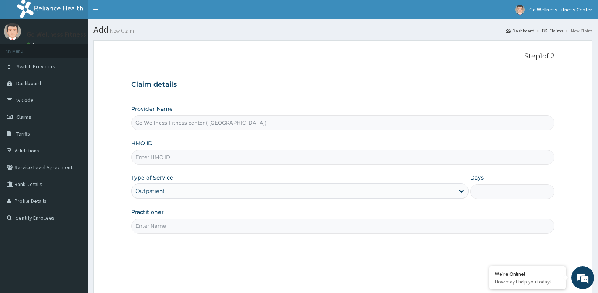
type input "Go Wellness Fitness center ( [GEOGRAPHIC_DATA])"
type input "1"
type input "BWK/10023/E"
click at [177, 225] on input "Practitioner" at bounding box center [342, 225] width 423 height 15
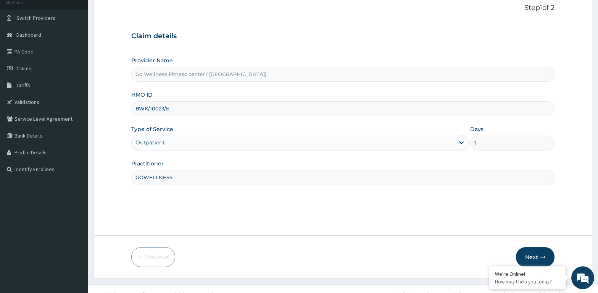
scroll to position [60, 0]
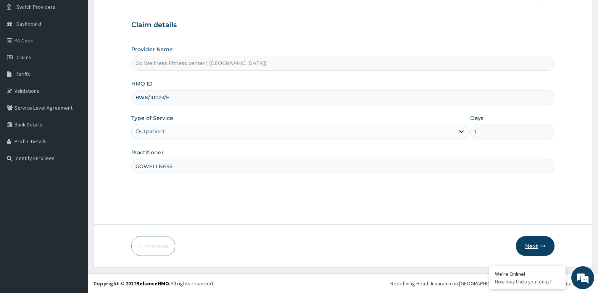
type input "GOWELLNESS"
click at [531, 246] on button "Next" at bounding box center [535, 246] width 39 height 20
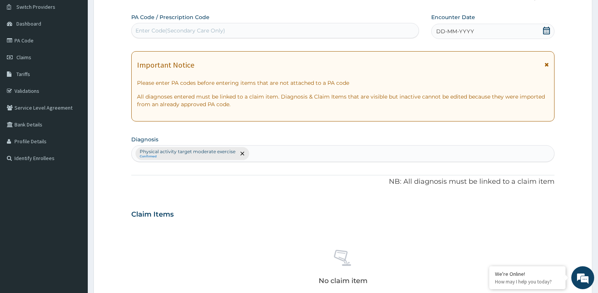
click at [213, 31] on div "Enter Code(Secondary Care Only)" at bounding box center [180, 31] width 90 height 8
type input "PA/B5427A"
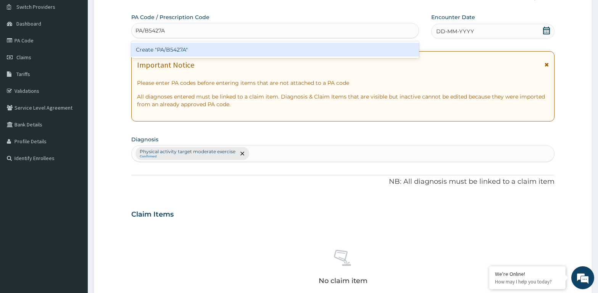
click at [152, 47] on div "Create "PA/B5427A"" at bounding box center [275, 50] width 288 height 14
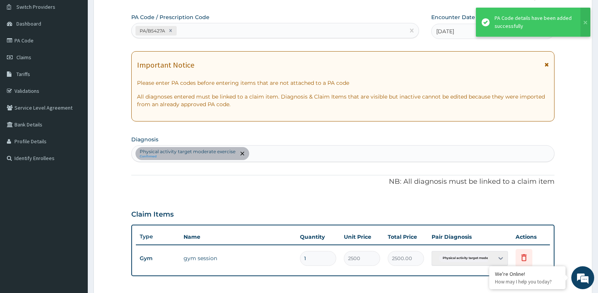
scroll to position [221, 0]
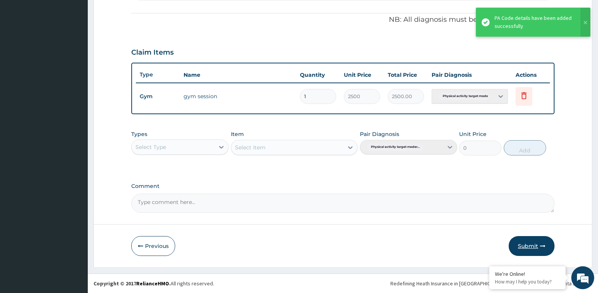
click at [538, 250] on button "Submit" at bounding box center [532, 246] width 46 height 20
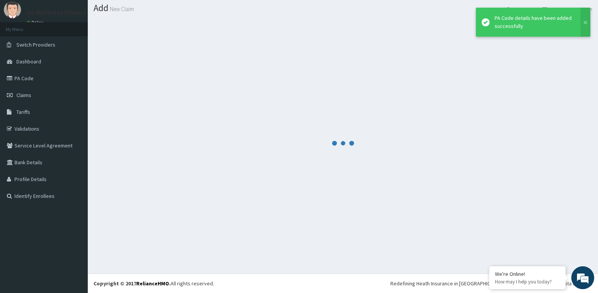
scroll to position [22, 0]
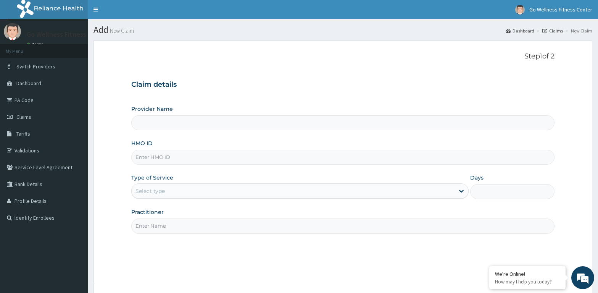
type input "Go Wellness Fitness center ( [GEOGRAPHIC_DATA])"
type input "1"
type input "BWK/10013/A"
click at [146, 227] on input "Practitioner" at bounding box center [342, 225] width 423 height 15
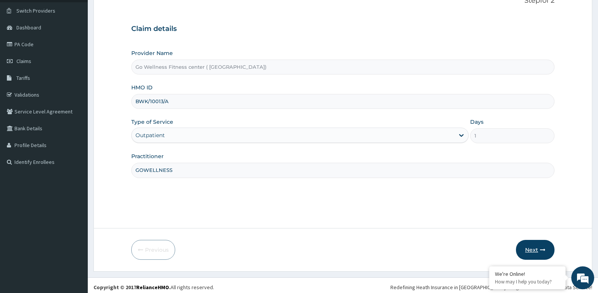
scroll to position [60, 0]
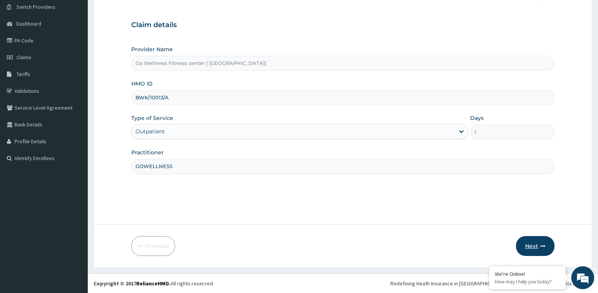
type input "GOWELLNESS"
click at [542, 245] on icon "button" at bounding box center [542, 245] width 5 height 5
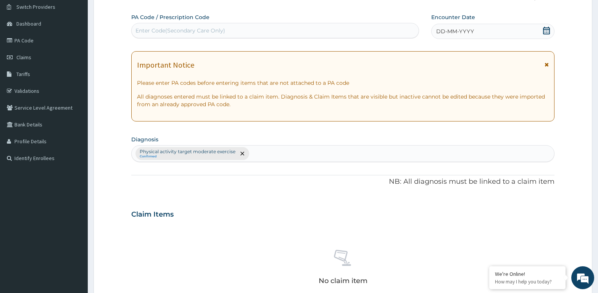
click at [143, 27] on div "Enter Code(Secondary Care Only)" at bounding box center [180, 31] width 90 height 8
type input "PA/C31666"
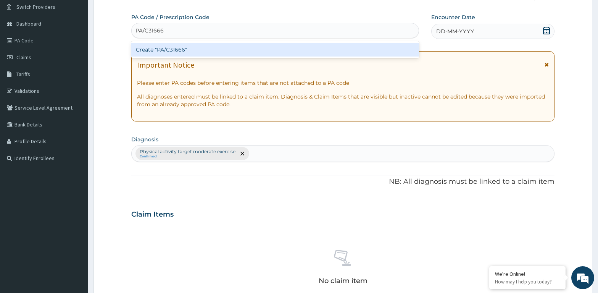
click at [145, 45] on div "Create "PA/C31666"" at bounding box center [275, 50] width 288 height 14
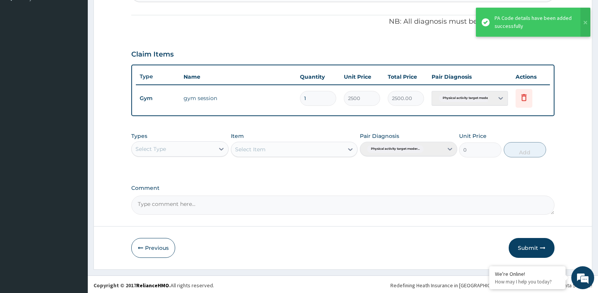
scroll to position [221, 0]
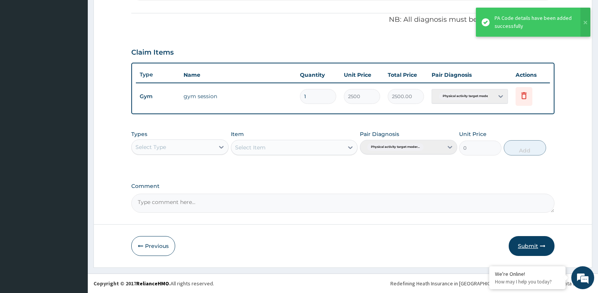
click at [537, 243] on button "Submit" at bounding box center [532, 246] width 46 height 20
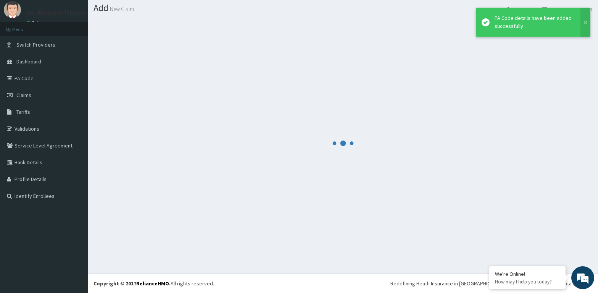
scroll to position [22, 0]
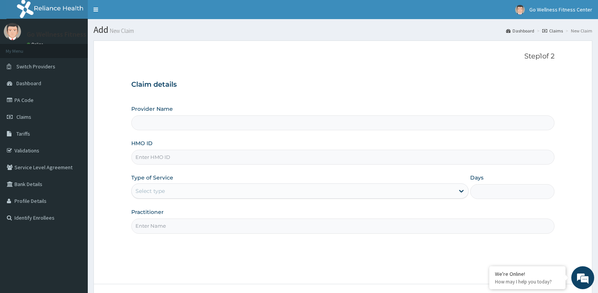
type input "B"
type input "Go Wellness Fitness center ( [GEOGRAPHIC_DATA])"
type input "1"
type input "BWK/10013/B"
click at [150, 230] on input "Practitioner" at bounding box center [342, 225] width 423 height 15
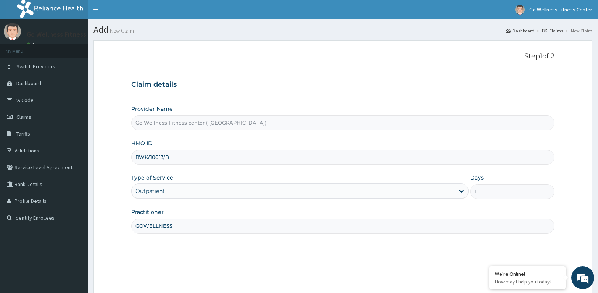
type input "GOWELLNESS"
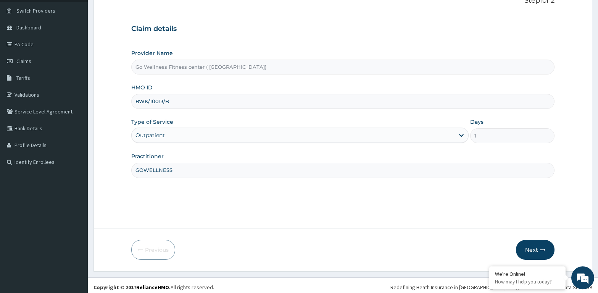
scroll to position [60, 0]
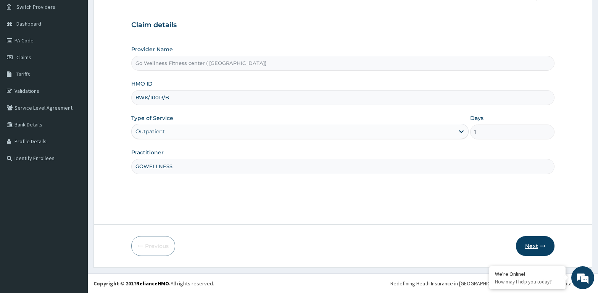
click at [530, 246] on button "Next" at bounding box center [535, 246] width 39 height 20
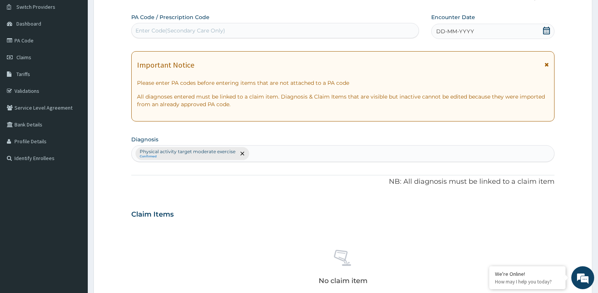
click at [209, 26] on div "Enter Code(Secondary Care Only)" at bounding box center [275, 30] width 287 height 12
type input "PA/B9EB1D"
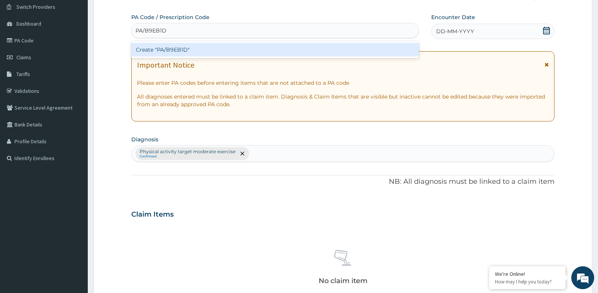
click at [202, 50] on div "Create "PA/B9EB1D"" at bounding box center [275, 50] width 288 height 14
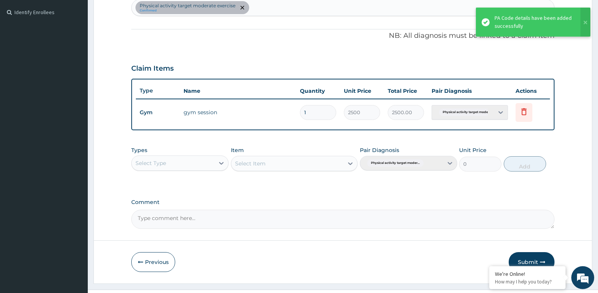
scroll to position [221, 0]
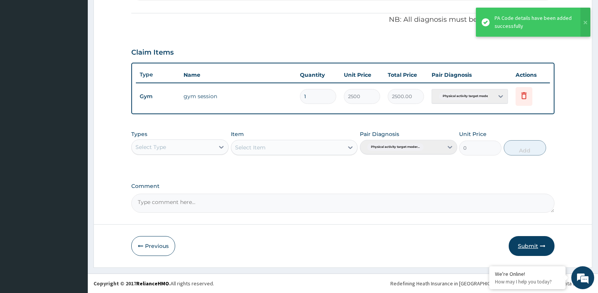
click at [540, 248] on button "Submit" at bounding box center [532, 246] width 46 height 20
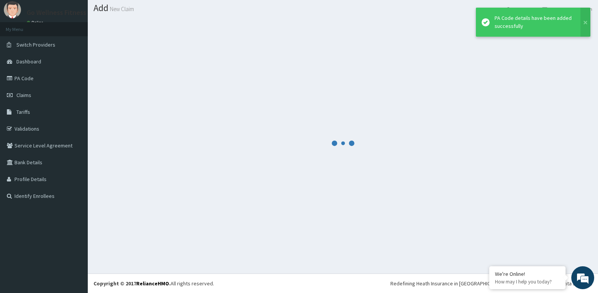
scroll to position [22, 0]
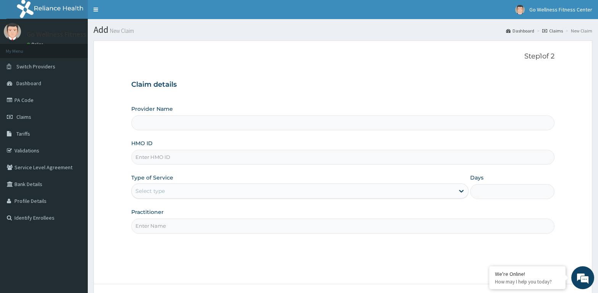
type input "Go Wellness Fitness center ( [GEOGRAPHIC_DATA])"
type input "1"
click at [166, 155] on input "HMO ID" at bounding box center [342, 157] width 423 height 15
type input "BWK/10009/A"
click at [141, 227] on input "Practitioner" at bounding box center [342, 225] width 423 height 15
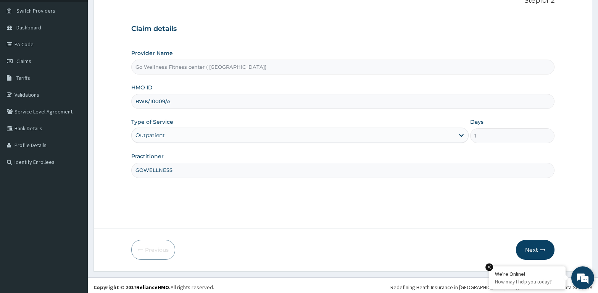
scroll to position [60, 0]
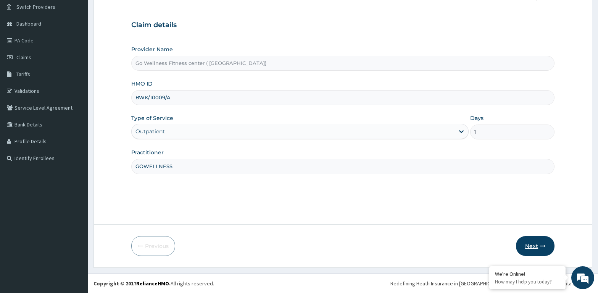
type input "GOWELLNESS"
click at [532, 243] on button "Next" at bounding box center [535, 246] width 39 height 20
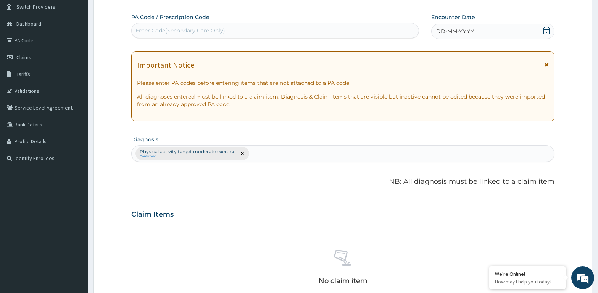
click at [149, 27] on div "Enter Code(Secondary Care Only)" at bounding box center [180, 31] width 90 height 8
type input "PA/DE5C95"
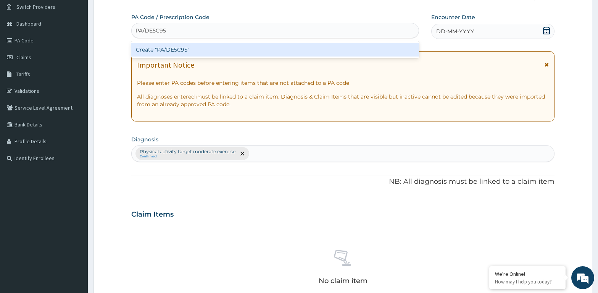
click at [245, 53] on div "Create "PA/DE5C95"" at bounding box center [275, 50] width 288 height 14
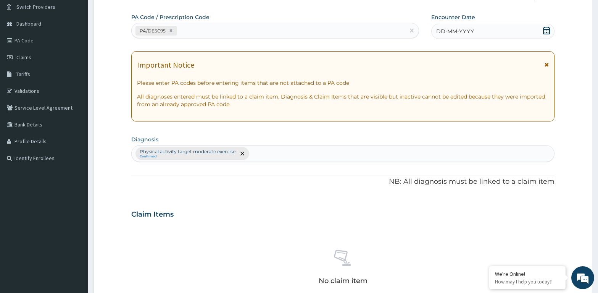
click at [549, 34] on span at bounding box center [546, 32] width 8 height 10
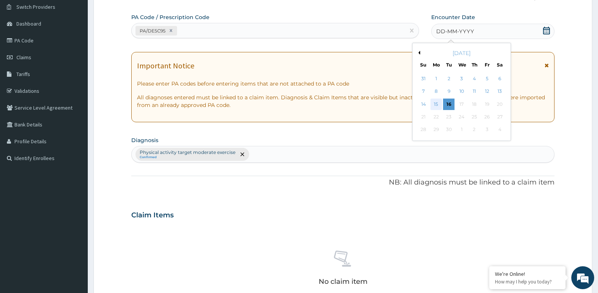
click at [438, 105] on div "15" at bounding box center [435, 103] width 11 height 11
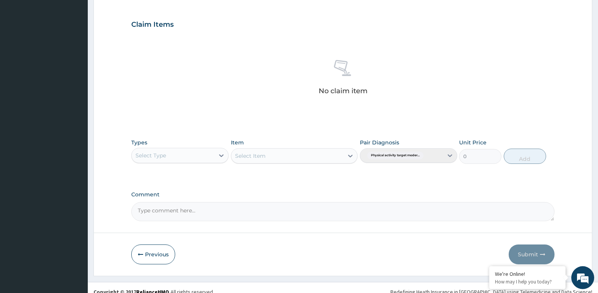
scroll to position [258, 0]
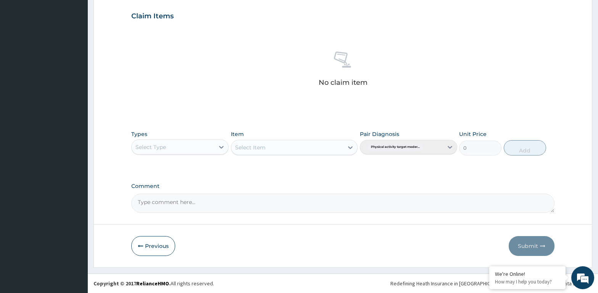
click at [186, 145] on div "Select Type" at bounding box center [173, 147] width 83 height 12
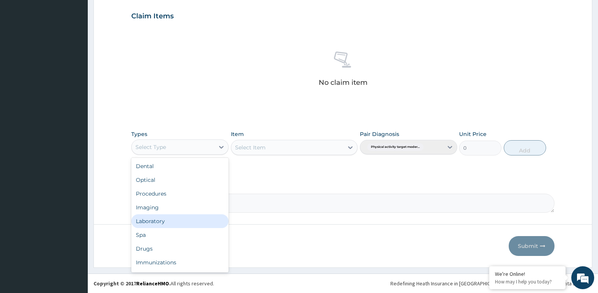
scroll to position [26, 0]
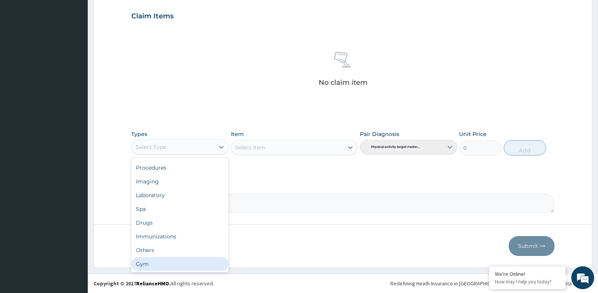
click at [166, 261] on div "Gym" at bounding box center [179, 264] width 97 height 14
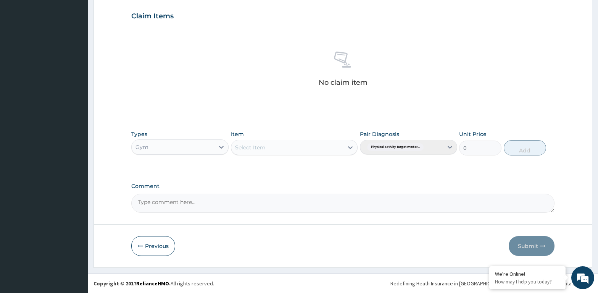
click at [257, 145] on div "Select Item" at bounding box center [250, 147] width 31 height 8
click at [261, 167] on div "GYM SESSION" at bounding box center [294, 166] width 127 height 14
click at [526, 143] on button "Add" at bounding box center [525, 147] width 42 height 15
type input "0"
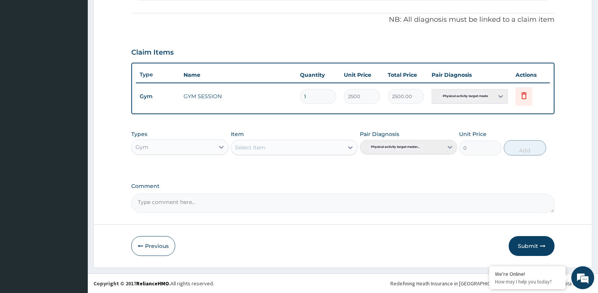
scroll to position [221, 0]
drag, startPoint x: 530, startPoint y: 241, endPoint x: 528, endPoint y: 233, distance: 7.9
click at [531, 240] on button "Submit" at bounding box center [532, 246] width 46 height 20
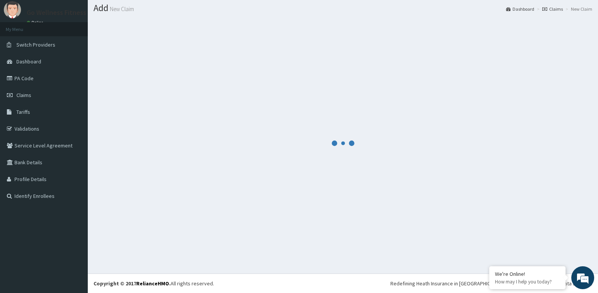
scroll to position [22, 0]
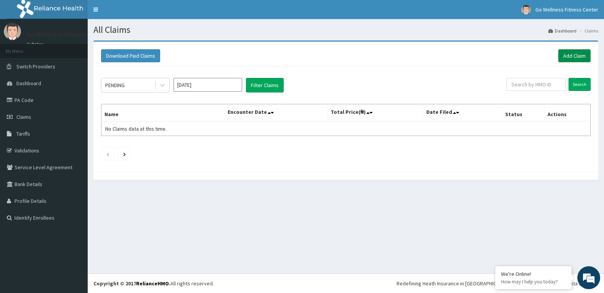
click at [569, 52] on link "Add Claim" at bounding box center [575, 55] width 32 height 13
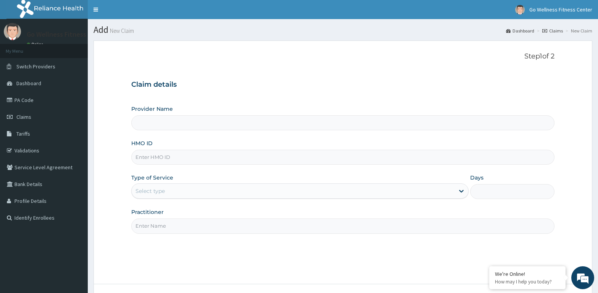
type input "Go Wellness Fitness center ( [GEOGRAPHIC_DATA])"
type input "1"
type input "BWK/10022/A"
click at [166, 223] on input "Practitioner" at bounding box center [342, 225] width 423 height 15
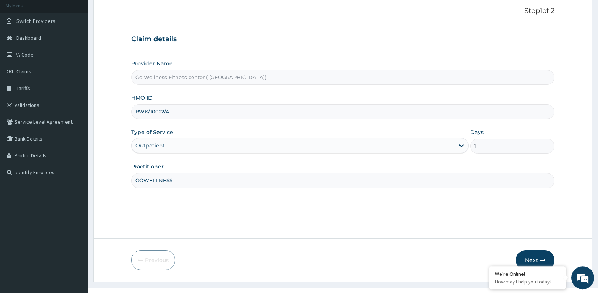
scroll to position [60, 0]
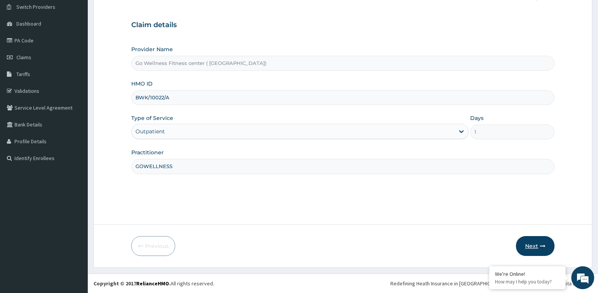
type input "GOWELLNESS"
click at [537, 246] on button "Next" at bounding box center [535, 246] width 39 height 20
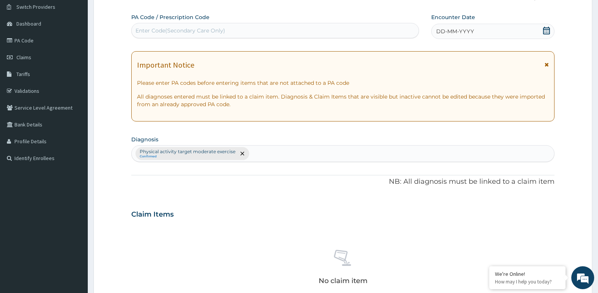
click at [162, 35] on div "Enter Code(Secondary Care Only)" at bounding box center [275, 30] width 287 height 12
type input "PA/96ACEB"
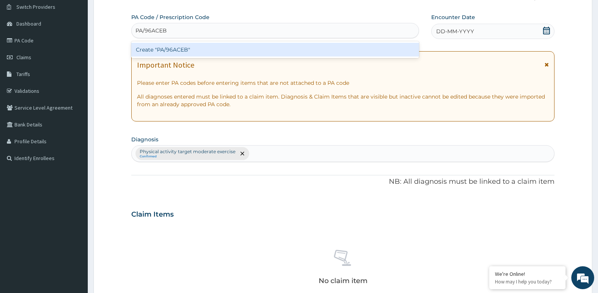
click at [157, 52] on div "Create "PA/96ACEB"" at bounding box center [275, 50] width 288 height 14
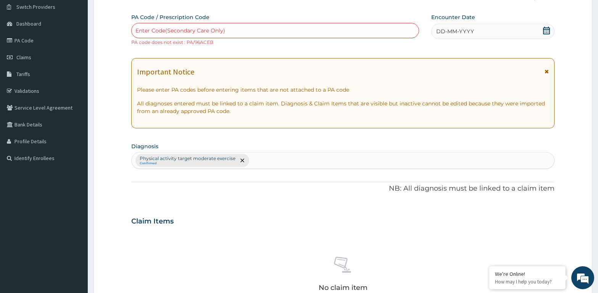
click at [138, 26] on div "Enter Code(Secondary Care Only)" at bounding box center [275, 30] width 288 height 15
type input "PA/9CACEB"
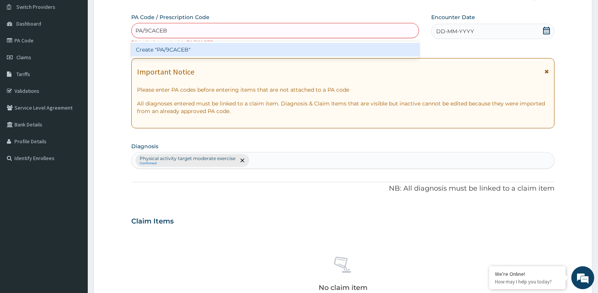
click at [174, 46] on div "Create "PA/9CACEB"" at bounding box center [275, 50] width 288 height 14
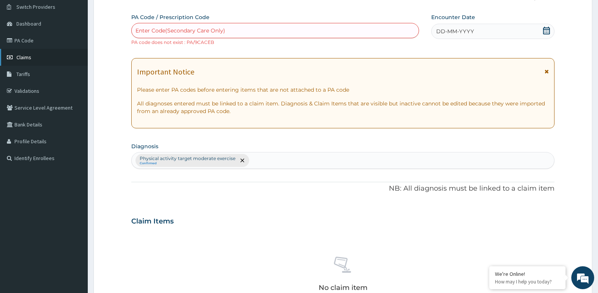
click at [39, 60] on link "Claims" at bounding box center [44, 57] width 88 height 17
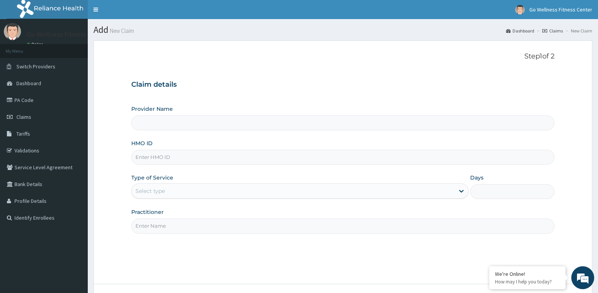
type input "Go Wellness Fitness center ( [GEOGRAPHIC_DATA])"
type input "1"
type input "PGM/10087/A"
click at [142, 224] on input "Practitioner" at bounding box center [342, 225] width 423 height 15
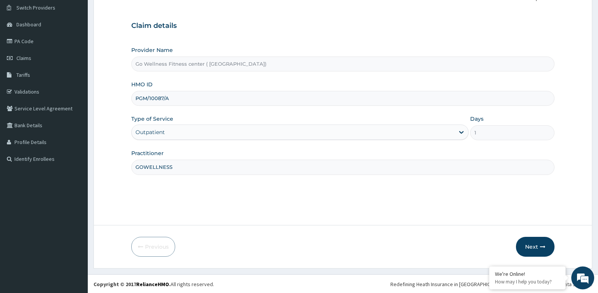
scroll to position [60, 0]
type input "GOWELLNESS"
click at [531, 241] on button "Next" at bounding box center [535, 246] width 39 height 20
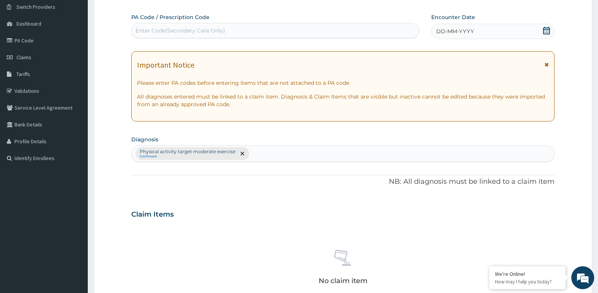
click at [151, 27] on div "Enter Code(Secondary Care Only)" at bounding box center [180, 31] width 90 height 8
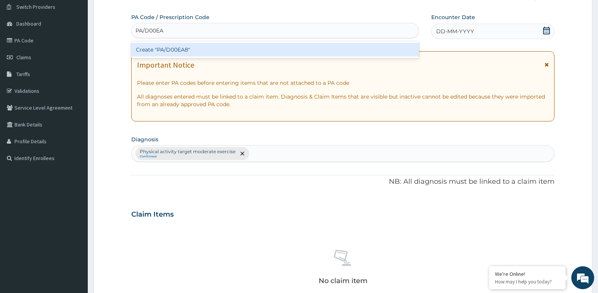
type input "PA/D00EA8"
click at [146, 46] on div "Create "PA/D00EA8"" at bounding box center [275, 50] width 288 height 14
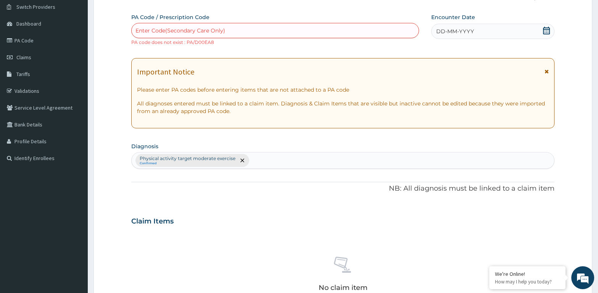
click at [154, 32] on div "Enter Code(Secondary Care Only)" at bounding box center [180, 31] width 90 height 8
type input "PA/DOOEA8"
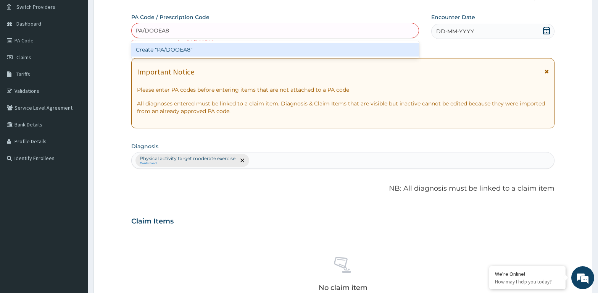
click at [151, 48] on div "Create "PA/DOOEA8"" at bounding box center [275, 50] width 288 height 14
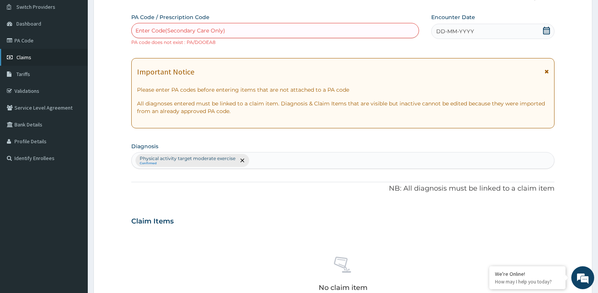
click at [29, 54] on span "Claims" at bounding box center [23, 57] width 15 height 7
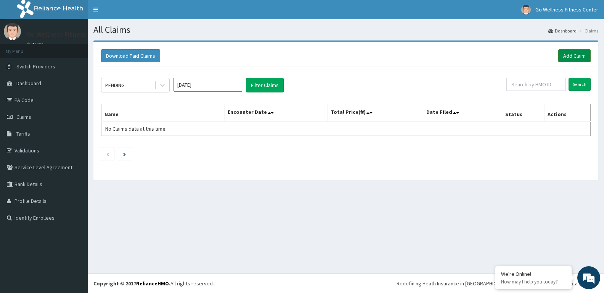
click at [570, 56] on link "Add Claim" at bounding box center [575, 55] width 32 height 13
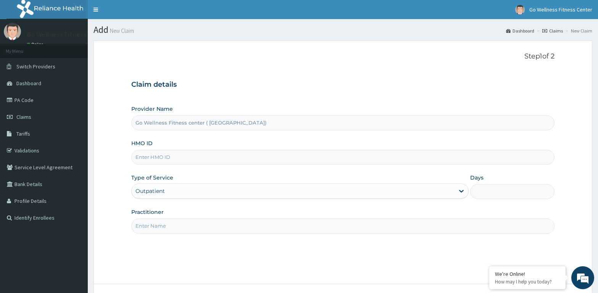
type input "Go Wellness Fitness center ( [GEOGRAPHIC_DATA])"
type input "1"
click at [143, 156] on input "HMO ID" at bounding box center [342, 157] width 423 height 15
type input "TIP/10012/D"
click at [161, 228] on input "Practitioner" at bounding box center [342, 225] width 423 height 15
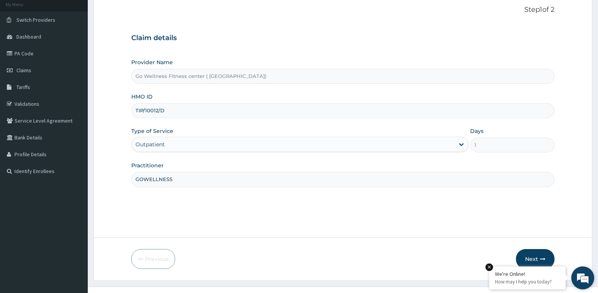
scroll to position [60, 0]
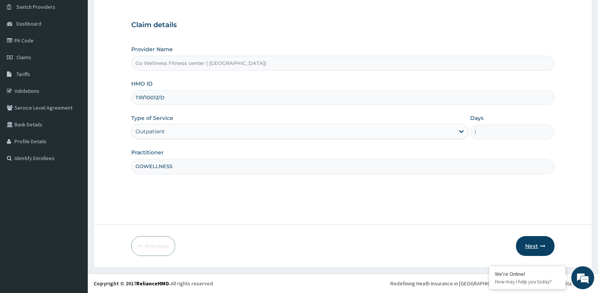
type input "GOWELLNESS"
click at [534, 241] on button "Next" at bounding box center [535, 246] width 39 height 20
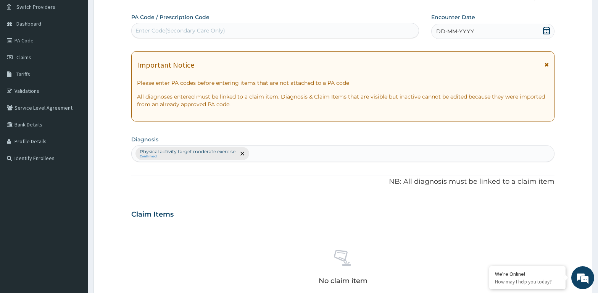
click at [182, 29] on div "Enter Code(Secondary Care Only)" at bounding box center [180, 31] width 90 height 8
type input "PA/A3807D"
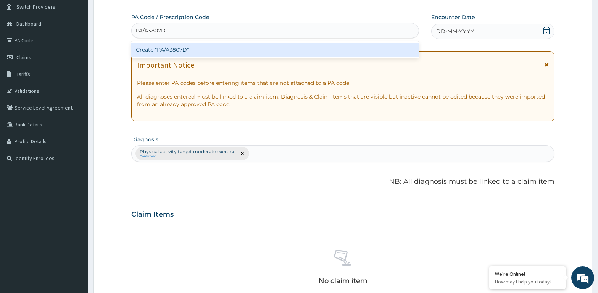
click at [196, 48] on div "Create "PA/A3807D"" at bounding box center [275, 50] width 288 height 14
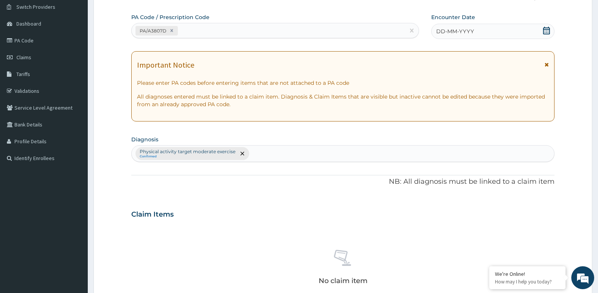
click at [544, 29] on icon at bounding box center [546, 31] width 7 height 8
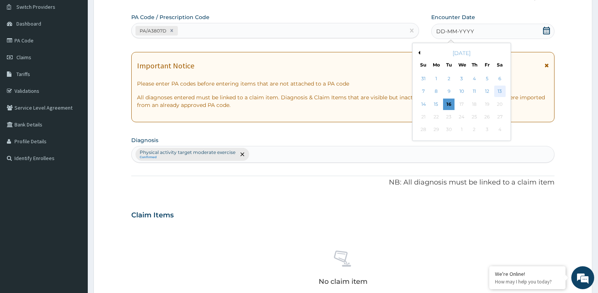
click at [495, 90] on div "13" at bounding box center [499, 91] width 11 height 11
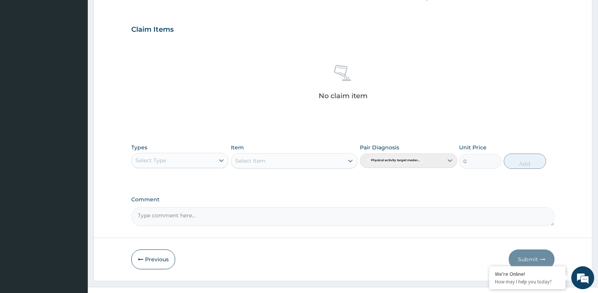
scroll to position [258, 0]
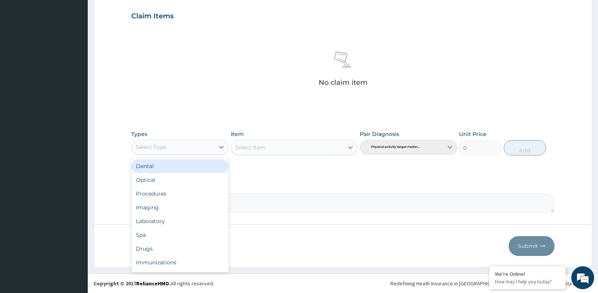
click at [176, 149] on div "Select Type" at bounding box center [173, 147] width 83 height 12
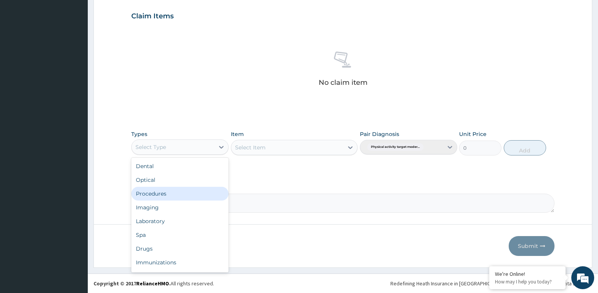
scroll to position [26, 0]
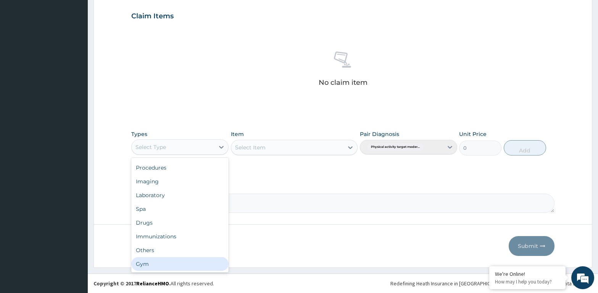
drag, startPoint x: 148, startPoint y: 262, endPoint x: 166, endPoint y: 254, distance: 19.1
click at [149, 262] on div "Gym" at bounding box center [179, 264] width 97 height 14
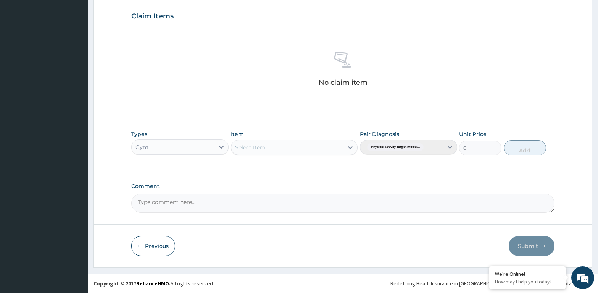
click at [263, 146] on div "Select Item" at bounding box center [250, 147] width 31 height 8
click at [262, 169] on div "GYM SESSION" at bounding box center [294, 166] width 127 height 14
click at [528, 146] on button "Add" at bounding box center [525, 147] width 42 height 15
type input "0"
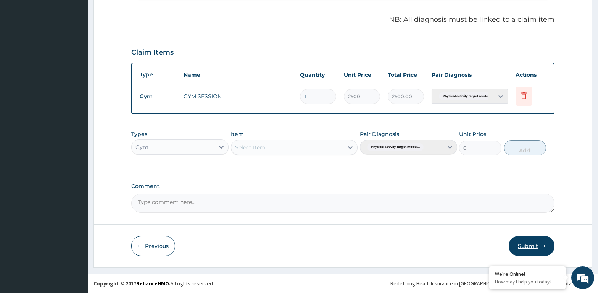
click at [530, 243] on button "Submit" at bounding box center [532, 246] width 46 height 20
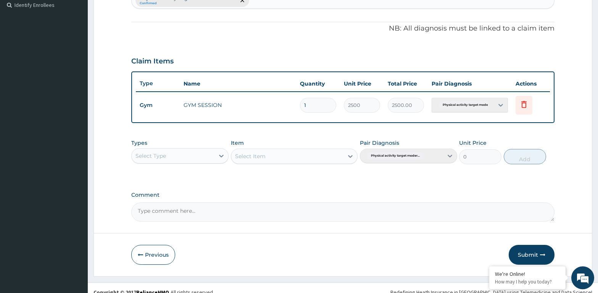
scroll to position [221, 0]
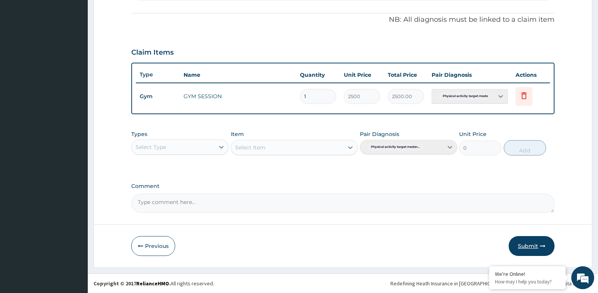
click at [533, 245] on button "Submit" at bounding box center [532, 246] width 46 height 20
click at [538, 248] on button "Submit" at bounding box center [532, 246] width 46 height 20
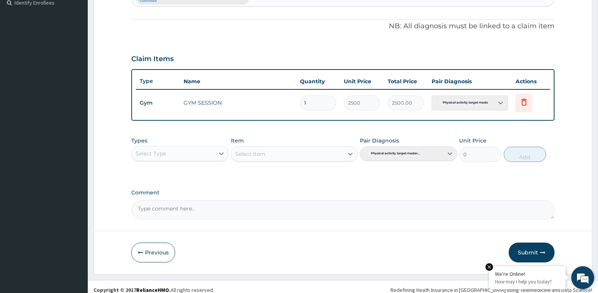
scroll to position [216, 0]
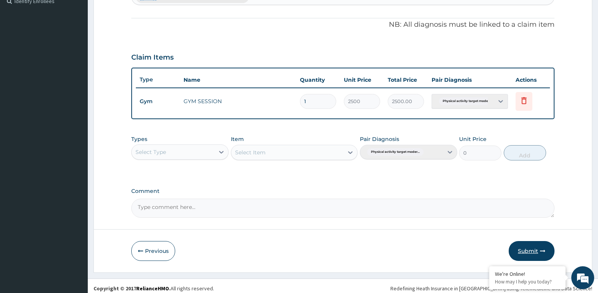
click at [531, 250] on button "Submit" at bounding box center [532, 251] width 46 height 20
click at [525, 249] on button "Submit" at bounding box center [532, 251] width 46 height 20
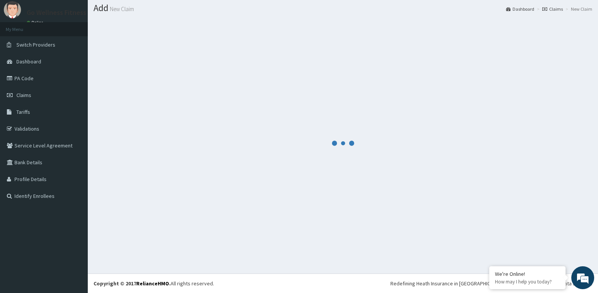
scroll to position [22, 0]
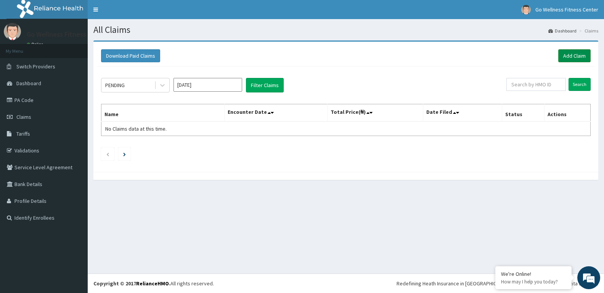
click at [574, 57] on link "Add Claim" at bounding box center [575, 55] width 32 height 13
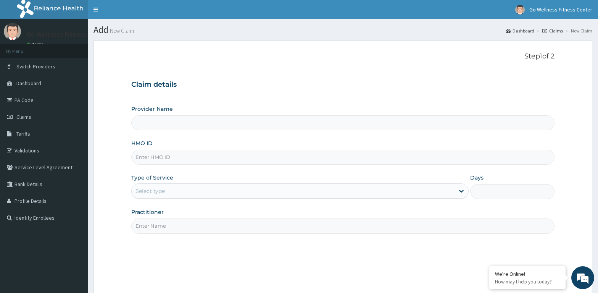
click at [142, 158] on input "HMO ID" at bounding box center [342, 157] width 423 height 15
type input "Go Wellness Fitness center ( [GEOGRAPHIC_DATA])"
type input "1"
type input "BWK/10014/A"
click at [141, 228] on input "Practitioner" at bounding box center [342, 225] width 423 height 15
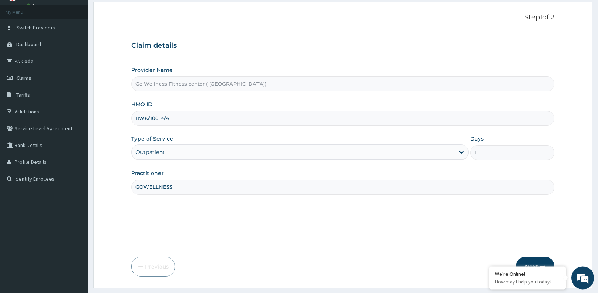
scroll to position [60, 0]
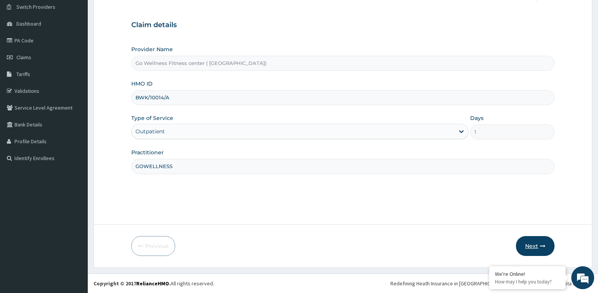
type input "GOWELLNESS"
click at [530, 243] on button "Next" at bounding box center [535, 246] width 39 height 20
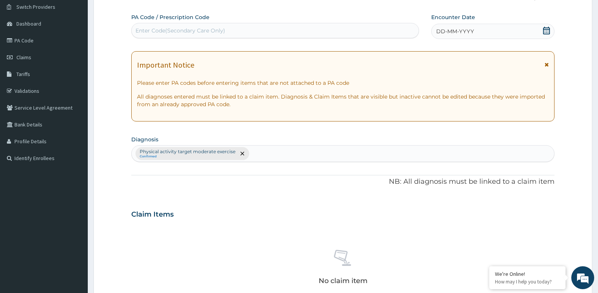
click at [178, 32] on div "Enter Code(Secondary Care Only)" at bounding box center [180, 31] width 90 height 8
type input "PA/9542EA"
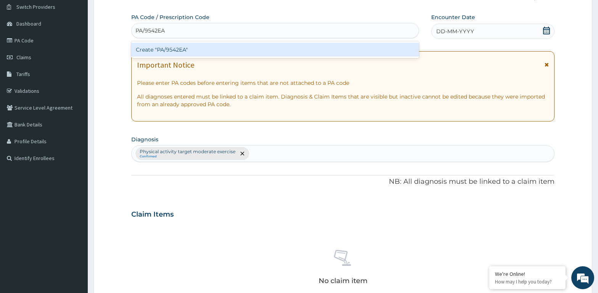
click at [197, 50] on div "Create "PA/9542EA"" at bounding box center [275, 50] width 288 height 14
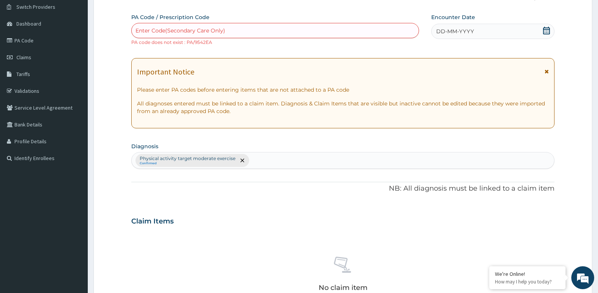
drag, startPoint x: 141, startPoint y: 29, endPoint x: 140, endPoint y: 33, distance: 4.0
click at [140, 32] on div "Enter Code(Secondary Care Only)" at bounding box center [180, 31] width 90 height 8
type input "PA/95A2EA"
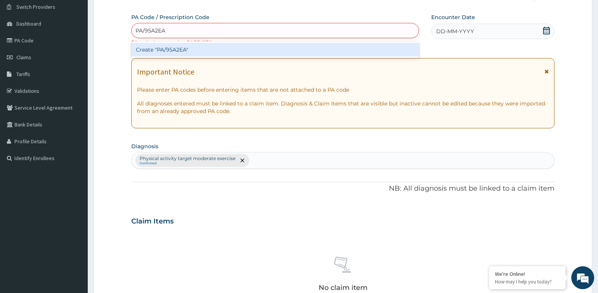
click at [164, 49] on div "Create "PA/95A2EA"" at bounding box center [275, 50] width 288 height 14
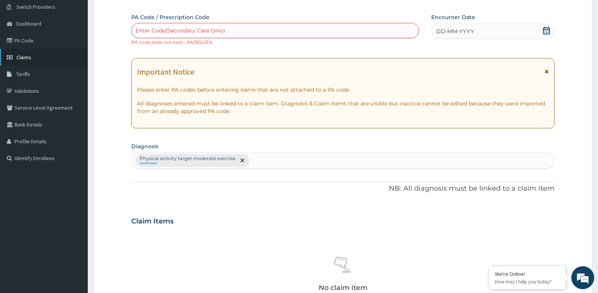
click at [31, 52] on link "Claims" at bounding box center [44, 57] width 88 height 17
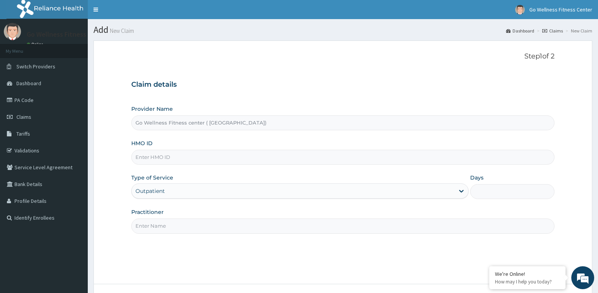
type input "Go Wellness Fitness center ( [GEOGRAPHIC_DATA])"
type input "1"
type input "RLD/1006/C"
click at [153, 224] on input "Practitioner" at bounding box center [342, 225] width 423 height 15
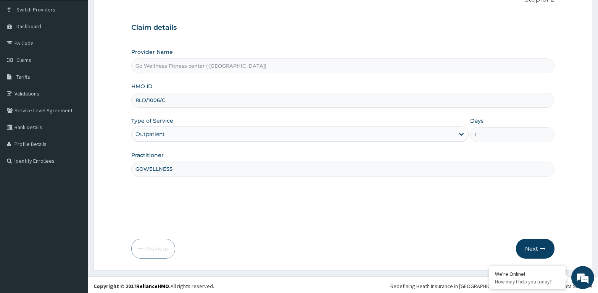
scroll to position [60, 0]
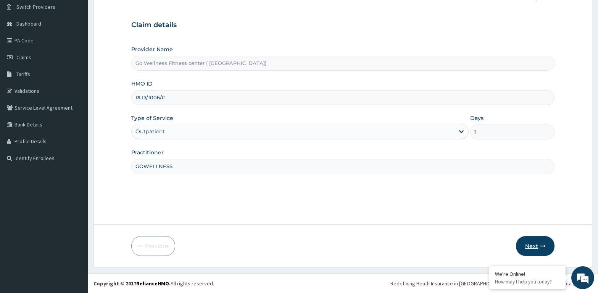
type input "GOWELLNESS"
click at [531, 246] on button "Next" at bounding box center [535, 246] width 39 height 20
type input "RLD/10061/C"
click at [534, 249] on button "Next" at bounding box center [535, 246] width 39 height 20
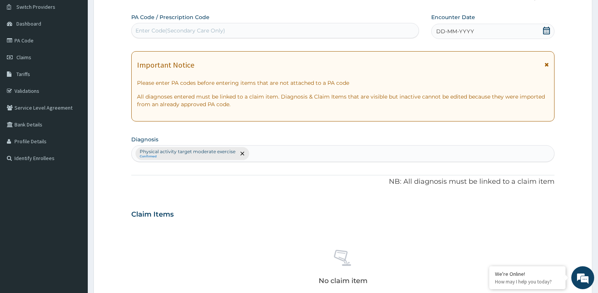
click at [149, 29] on div "Enter Code(Secondary Care Only)" at bounding box center [180, 31] width 90 height 8
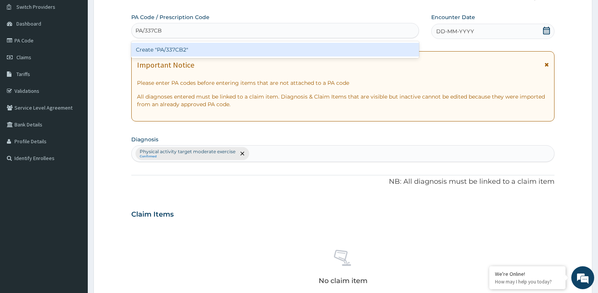
type input "PA/337CB2"
click at [145, 48] on div "Create "PA/337CB2"" at bounding box center [275, 50] width 288 height 14
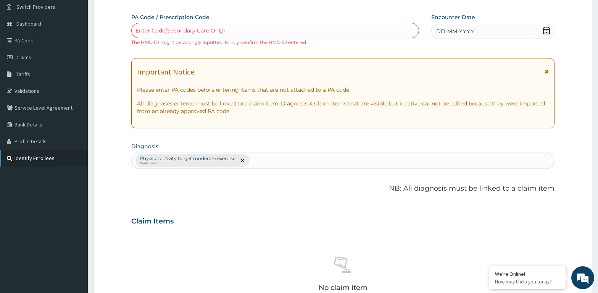
click at [23, 156] on link "Identify Enrollees" at bounding box center [44, 158] width 88 height 17
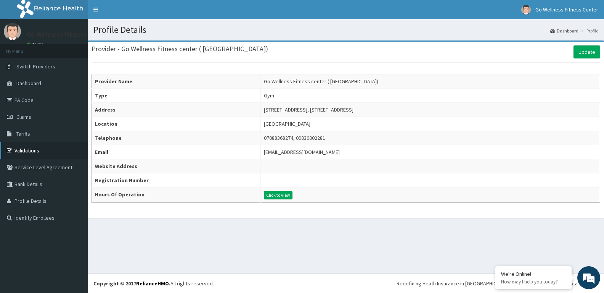
click at [32, 151] on link "Validations" at bounding box center [44, 150] width 88 height 17
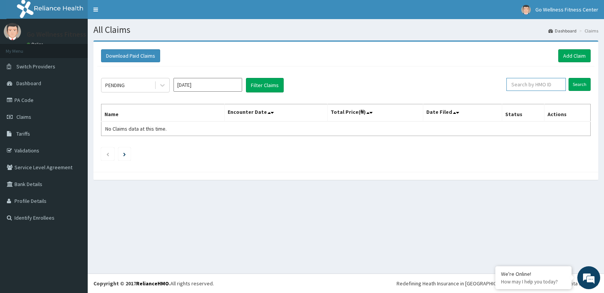
click at [532, 84] on input "text" at bounding box center [537, 84] width 60 height 13
type input "RLD/1006/C"
click at [577, 87] on input "Search" at bounding box center [580, 84] width 22 height 13
click at [25, 83] on span "Dashboard" at bounding box center [28, 83] width 25 height 7
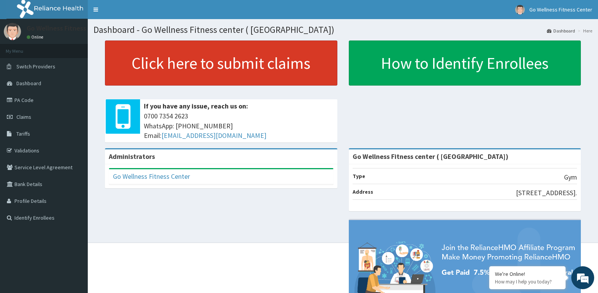
click at [181, 62] on link "Click here to submit claims" at bounding box center [221, 62] width 232 height 45
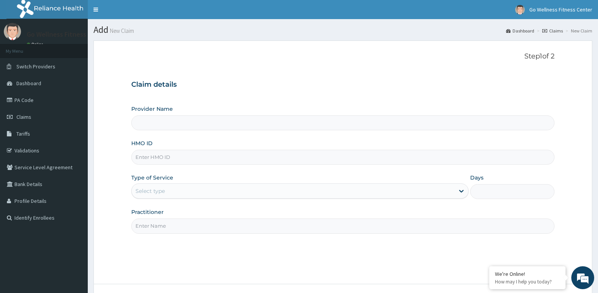
type input "Go Wellness Fitness center ( [GEOGRAPHIC_DATA])"
type input "1"
click at [154, 159] on input "HMO ID" at bounding box center [342, 157] width 423 height 15
type input "PGM/10087/A"
click at [143, 232] on input "Practitioner" at bounding box center [342, 225] width 423 height 15
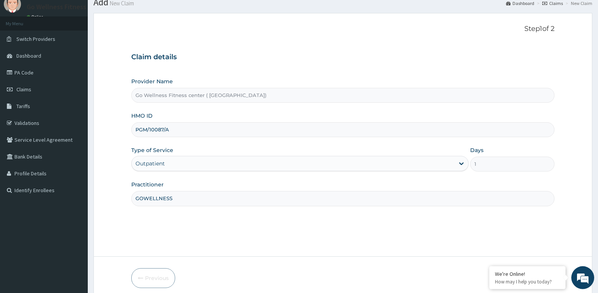
scroll to position [60, 0]
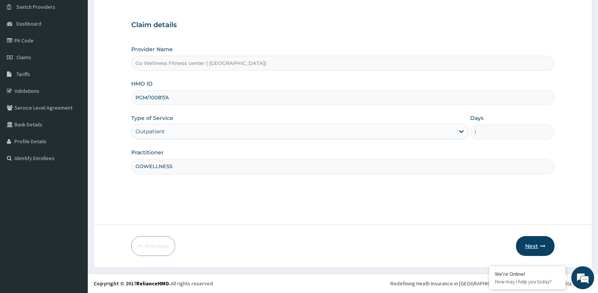
type input "GOWELLNESS"
click at [530, 242] on button "Next" at bounding box center [535, 246] width 39 height 20
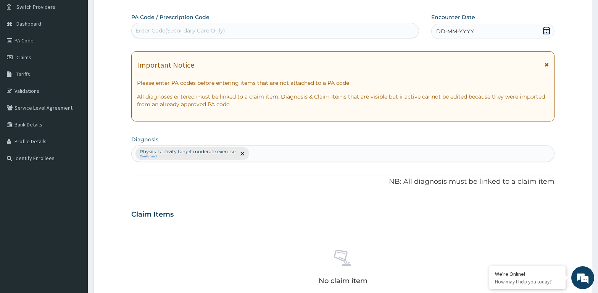
click at [145, 31] on div "Enter Code(Secondary Care Only)" at bounding box center [180, 31] width 90 height 8
type input "PA/"
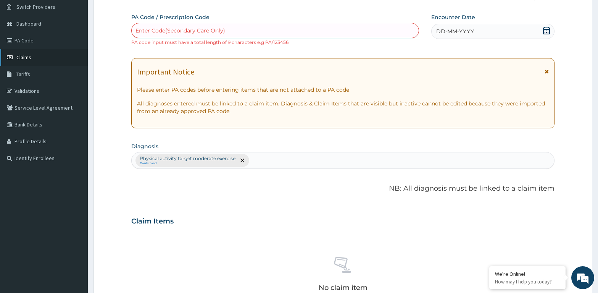
click at [35, 57] on link "Claims" at bounding box center [44, 57] width 88 height 17
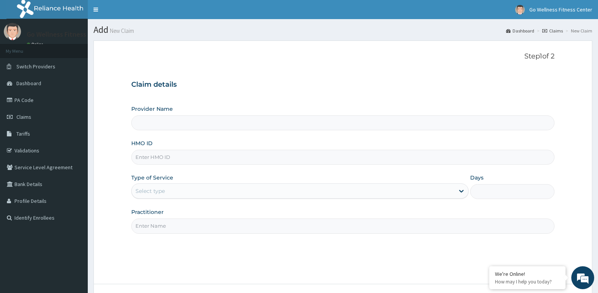
type input "Go Wellness Fitness center ( [GEOGRAPHIC_DATA])"
type input "1"
type input "PGM/10041/A"
click at [158, 225] on input "Practitioner" at bounding box center [342, 225] width 423 height 15
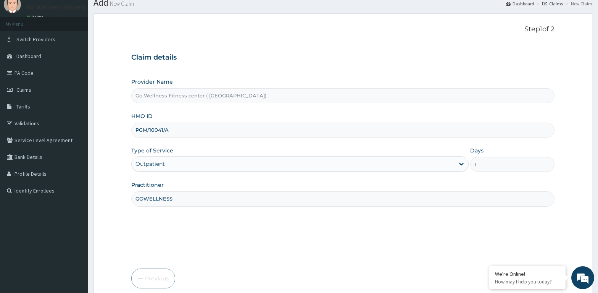
scroll to position [60, 0]
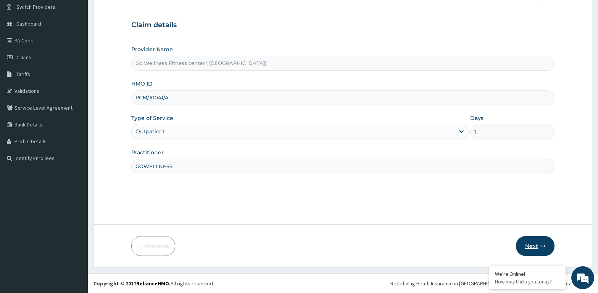
type input "GOWELLNESS"
click at [527, 241] on button "Next" at bounding box center [535, 246] width 39 height 20
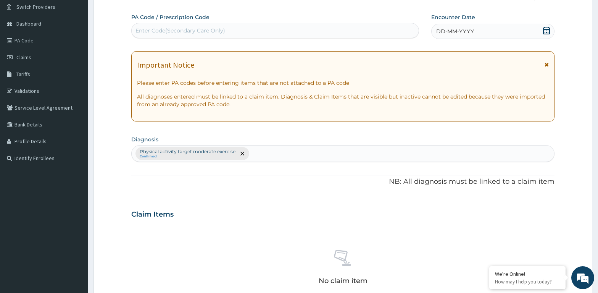
click at [141, 27] on div "Enter Code(Secondary Care Only)" at bounding box center [180, 31] width 90 height 8
type input "PA/15A4DB"
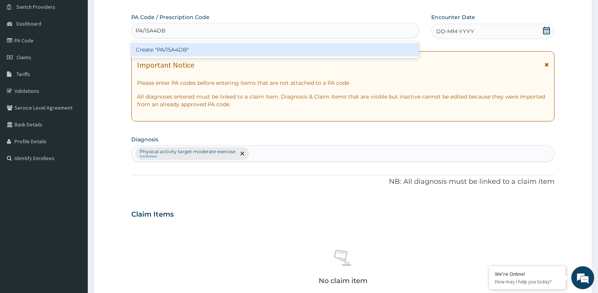
click at [153, 55] on div "Create "PA/15A4DB"" at bounding box center [275, 50] width 288 height 14
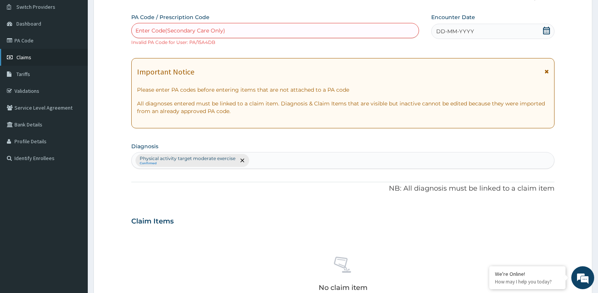
click at [35, 61] on link "Claims" at bounding box center [44, 57] width 88 height 17
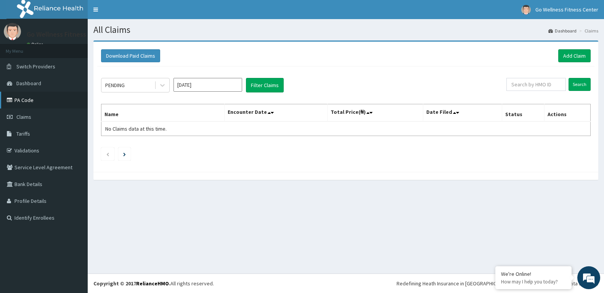
click at [25, 103] on link "PA Code" at bounding box center [44, 100] width 88 height 17
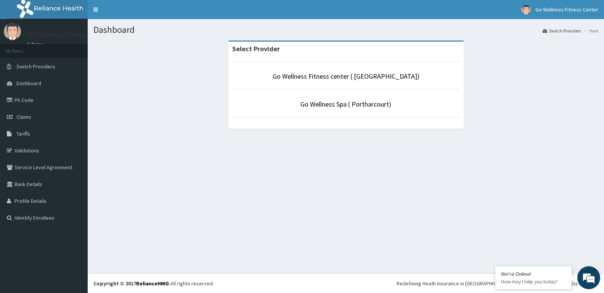
click at [339, 109] on li "Go Wellness Spa ( Portharcourt)" at bounding box center [346, 103] width 228 height 28
click at [328, 103] on link "Go Wellness Spa ( Portharcourt)" at bounding box center [346, 104] width 91 height 9
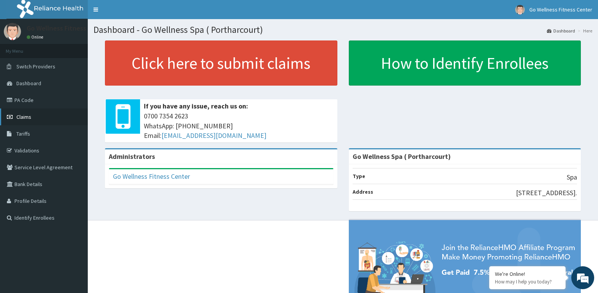
click at [18, 112] on link "Claims" at bounding box center [44, 116] width 88 height 17
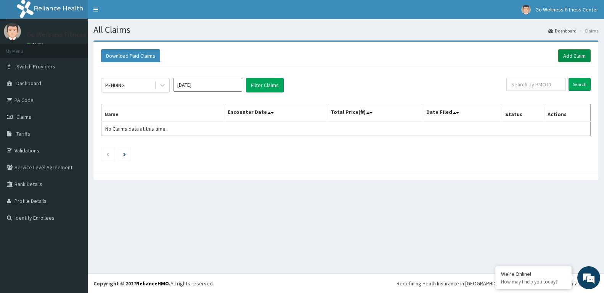
click at [575, 57] on link "Add Claim" at bounding box center [575, 55] width 32 height 13
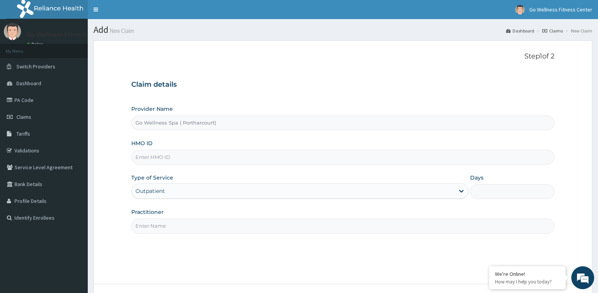
type input "Go Wellness Spa ( Portharcourt)"
type input "1"
click at [144, 156] on input "HMO ID" at bounding box center [342, 157] width 423 height 15
type input "BWK/10003/A"
click at [138, 226] on input "Practitioner" at bounding box center [342, 225] width 423 height 15
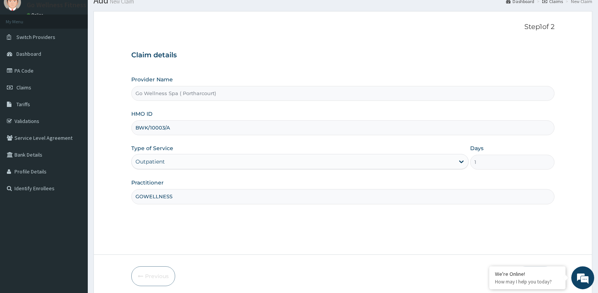
scroll to position [60, 0]
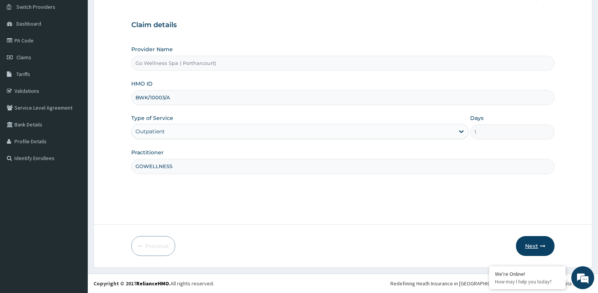
type input "GOWELLNESS"
click at [529, 244] on button "Next" at bounding box center [535, 246] width 39 height 20
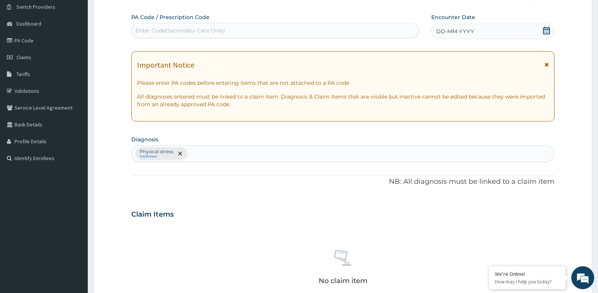
click at [160, 31] on div "Enter Code(Secondary Care Only)" at bounding box center [180, 31] width 90 height 8
type input "PA/98B550"
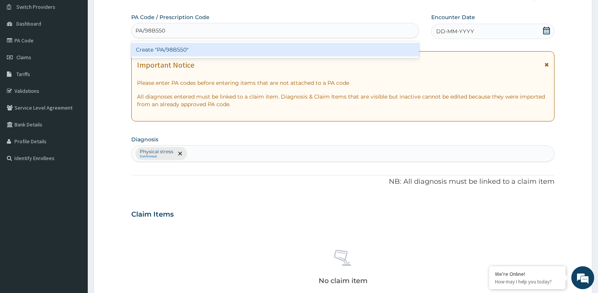
click at [188, 50] on div "Create "PA/98B550"" at bounding box center [275, 50] width 288 height 14
